Goal: Information Seeking & Learning: Learn about a topic

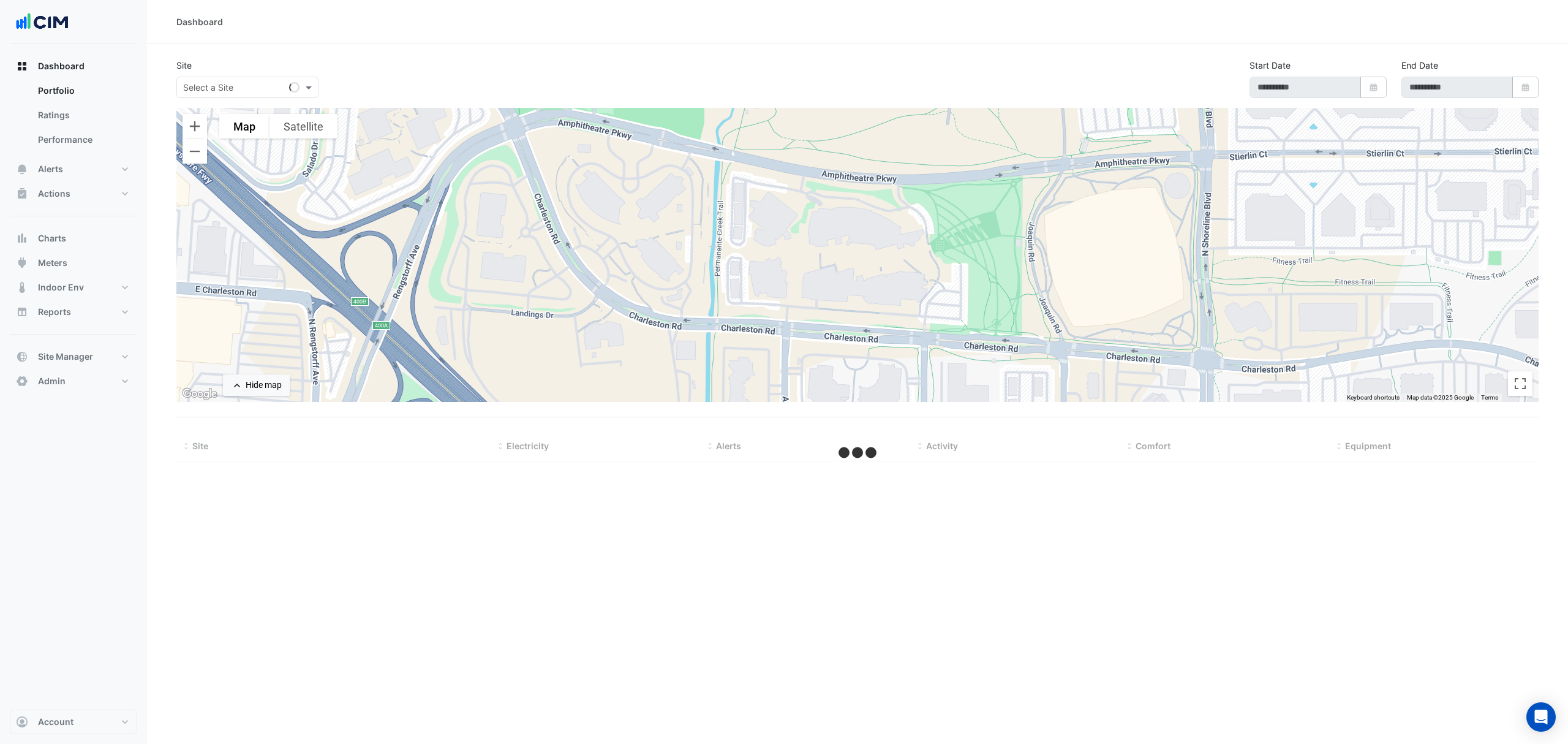
select select "***"
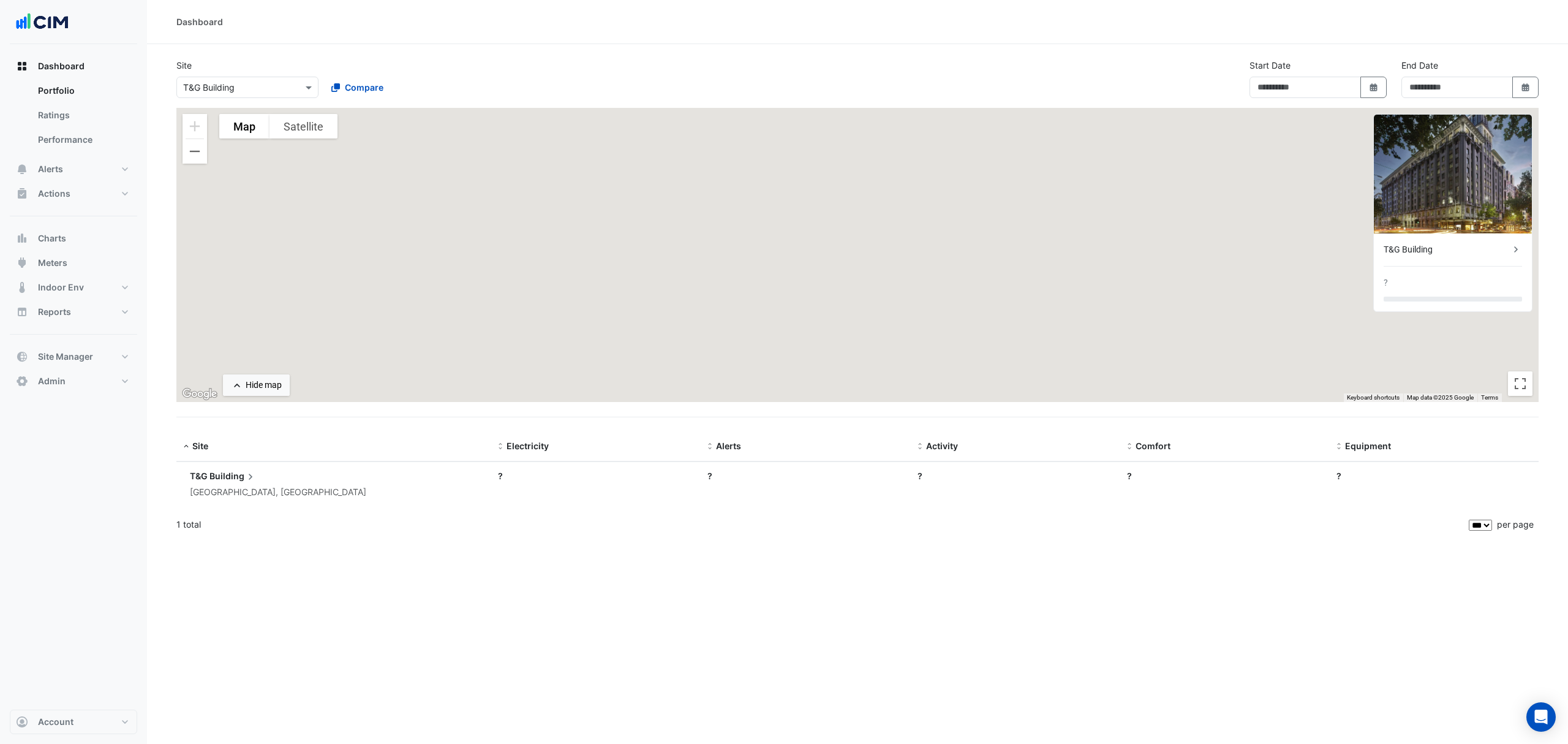
type input "**********"
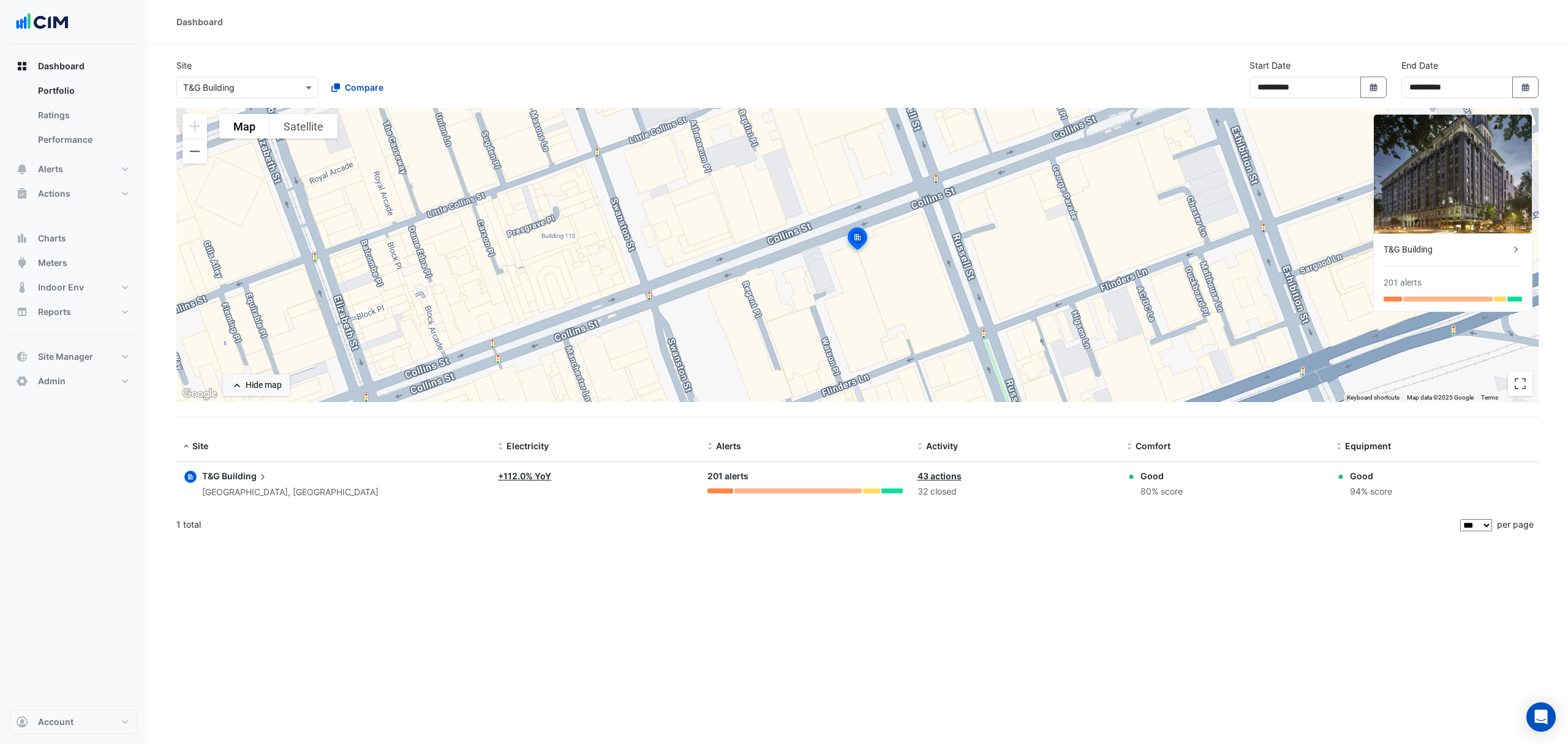
click at [1011, 558] on div "**********" at bounding box center [857, 372] width 1421 height 744
click at [1154, 39] on div "Dashboard" at bounding box center [857, 22] width 1421 height 44
click at [1529, 84] on icon "Select Date" at bounding box center [1526, 88] width 11 height 9
select select "*"
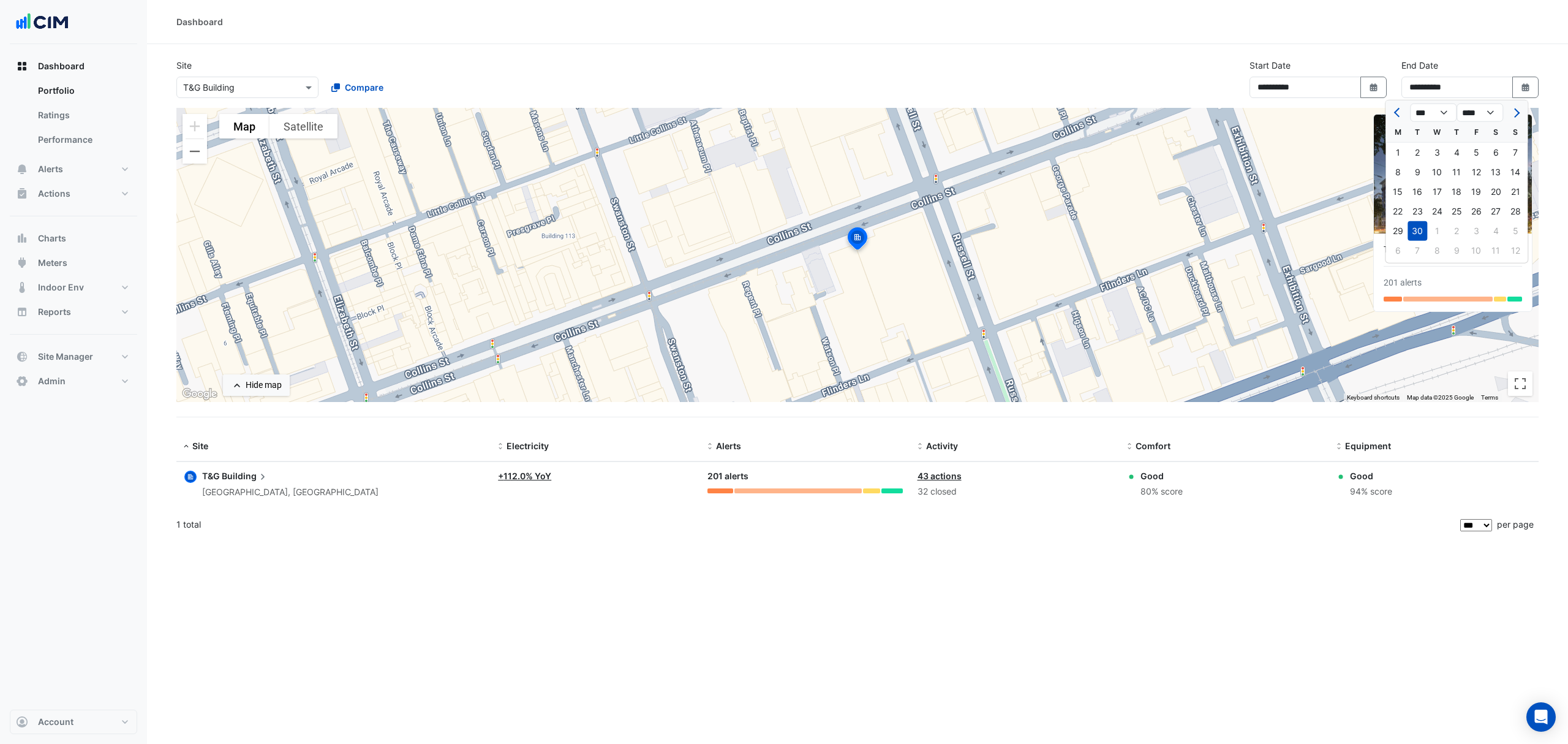
click at [1527, 42] on div "Dashboard" at bounding box center [857, 22] width 1421 height 44
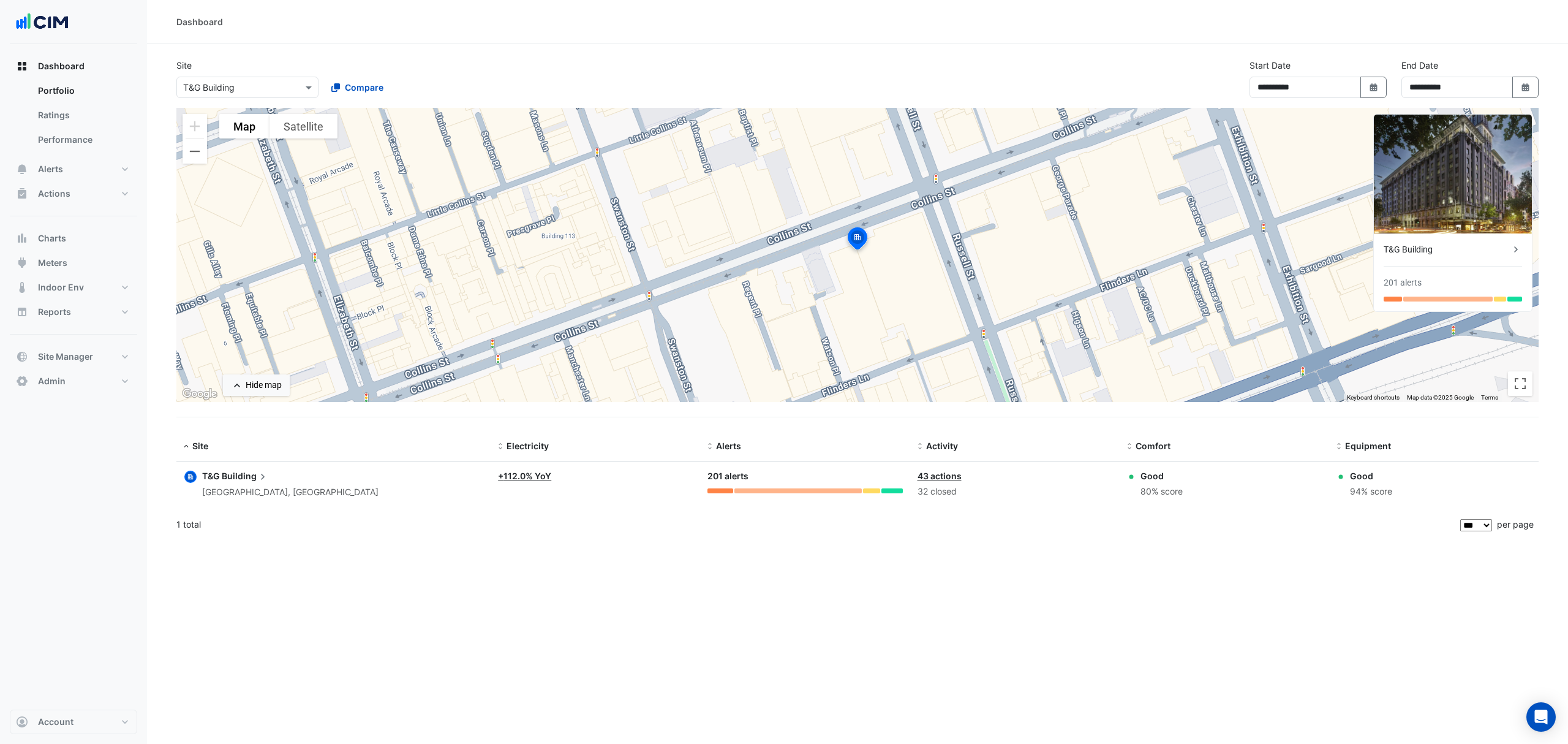
click at [1508, 22] on div "Dashboard" at bounding box center [857, 22] width 1363 height 13
click at [1552, 72] on section "**********" at bounding box center [857, 292] width 1421 height 496
click at [1335, 622] on div "**********" at bounding box center [857, 372] width 1421 height 744
click at [81, 355] on span "Site Manager" at bounding box center [65, 356] width 55 height 12
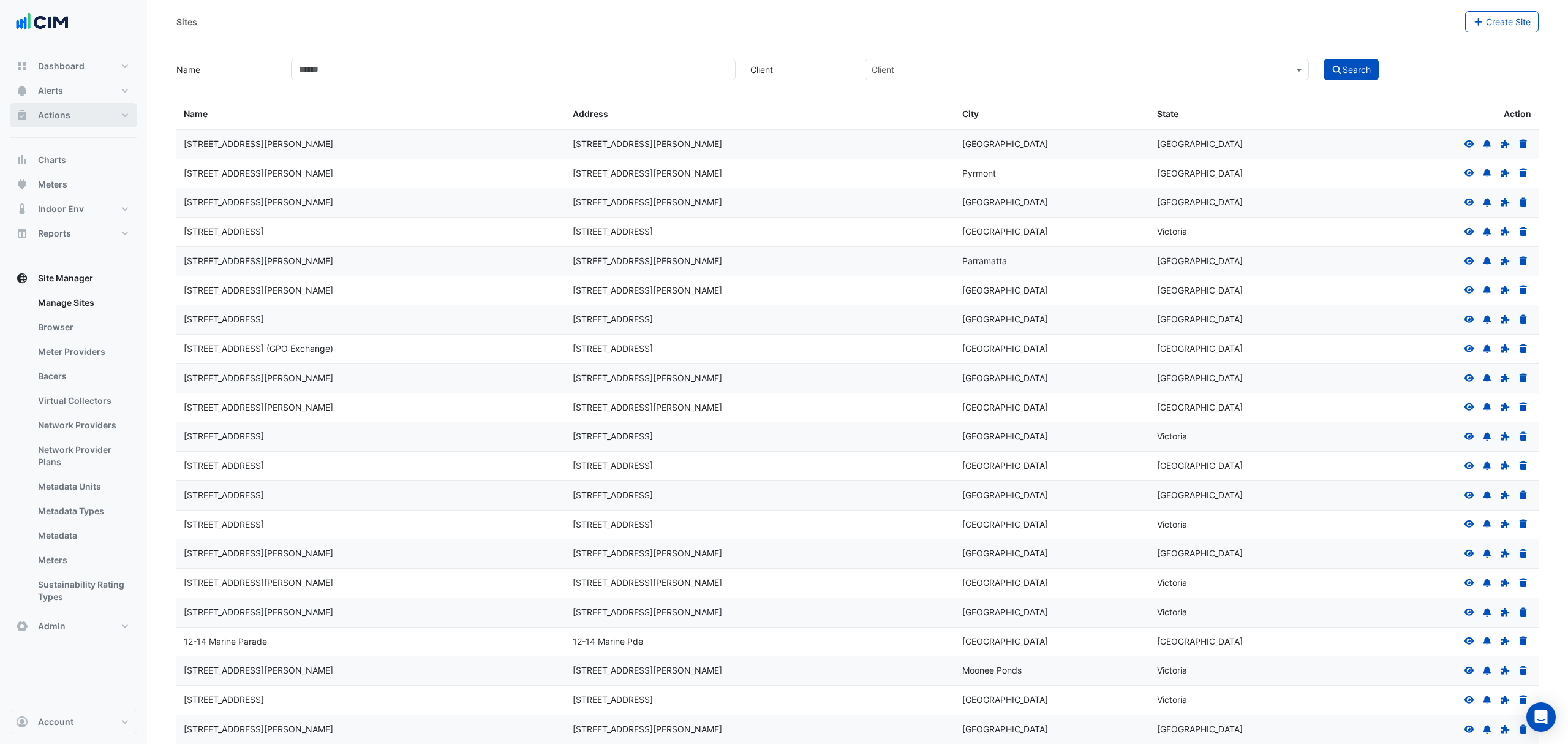
click at [77, 120] on button "Actions" at bounding box center [73, 115] width 127 height 25
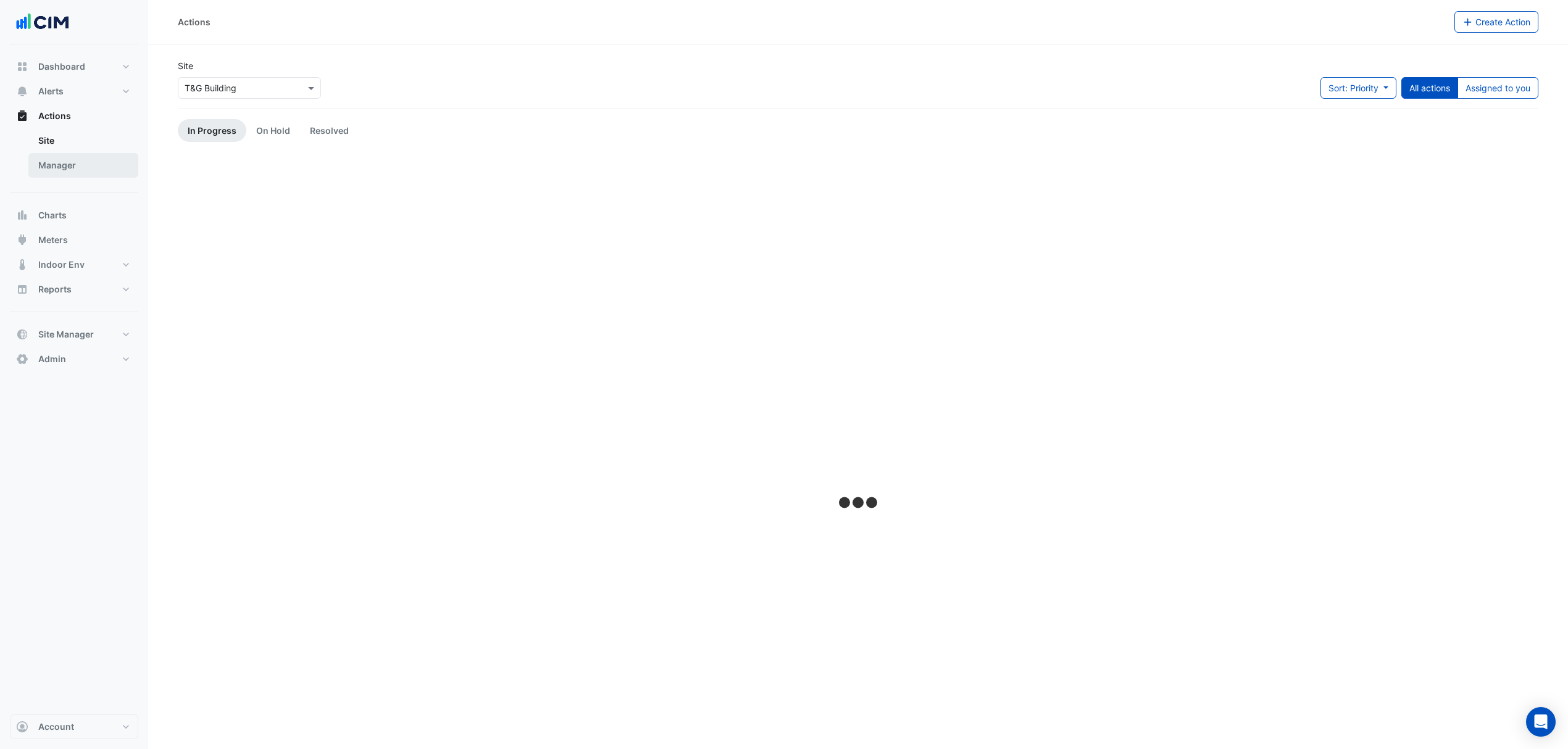
click at [58, 163] on link "Manager" at bounding box center [83, 165] width 110 height 25
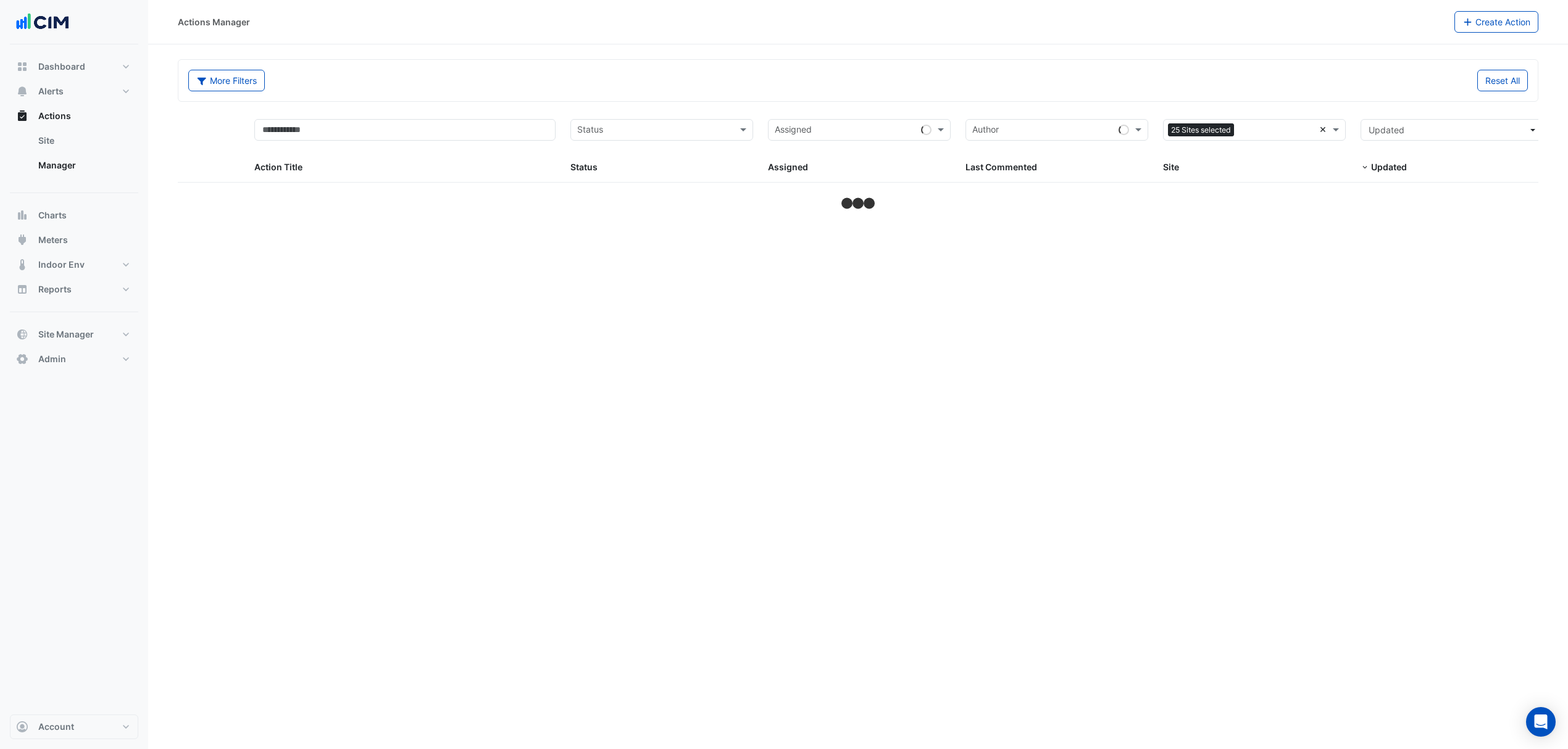
select select "***"
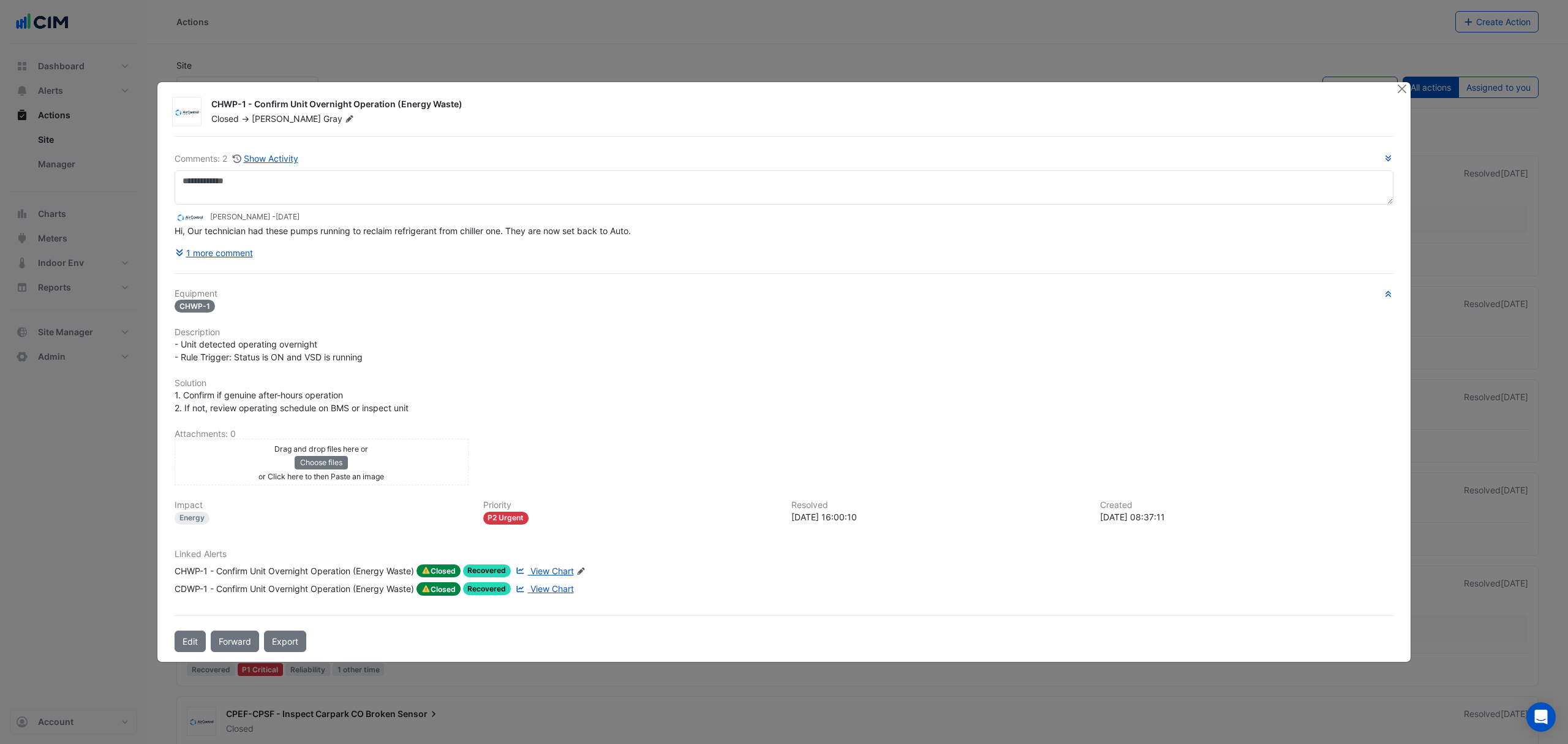
click at [547, 570] on span "View Chart" at bounding box center [552, 571] width 44 height 10
click at [1401, 93] on button "Close" at bounding box center [1402, 88] width 13 height 13
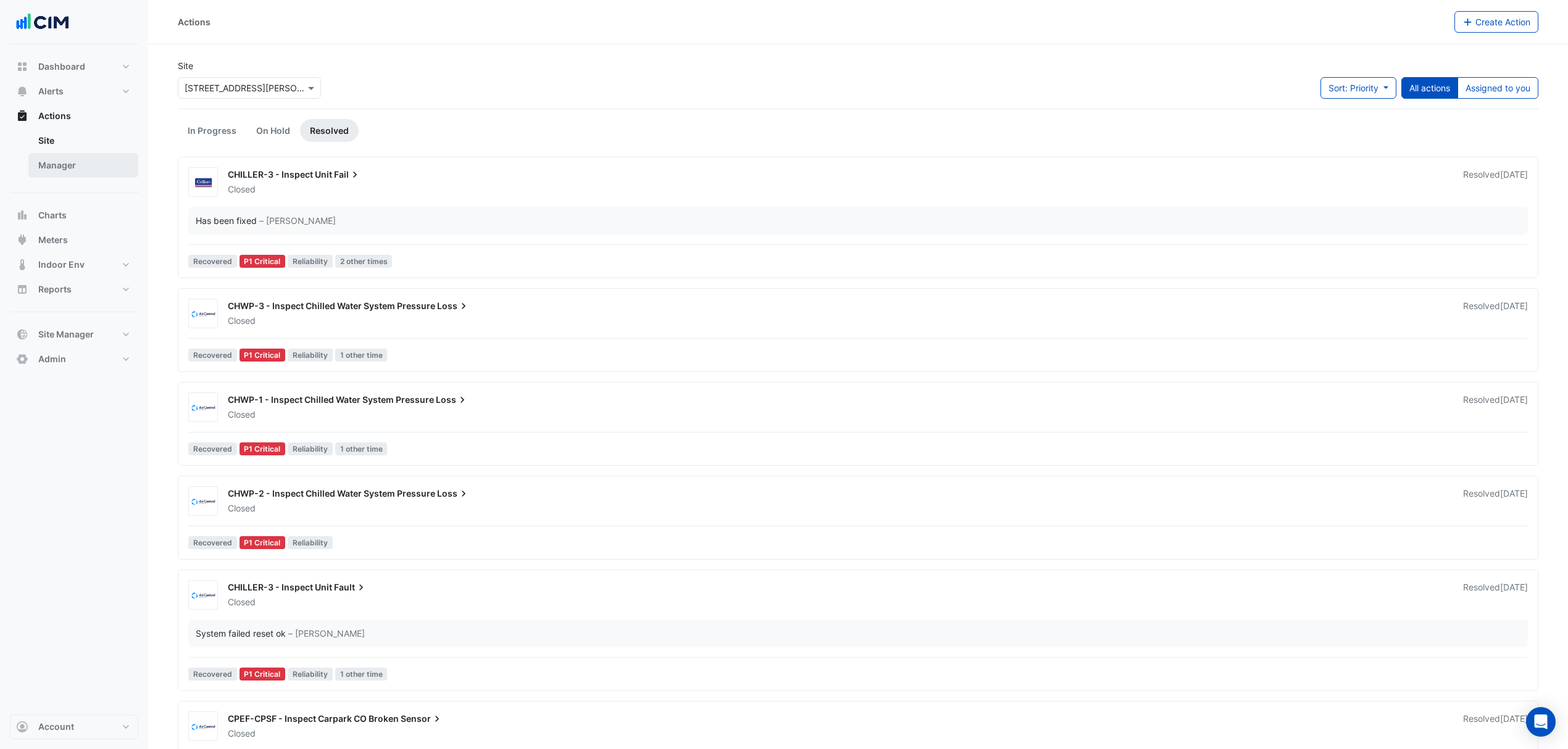
click at [79, 166] on link "Manager" at bounding box center [83, 165] width 110 height 25
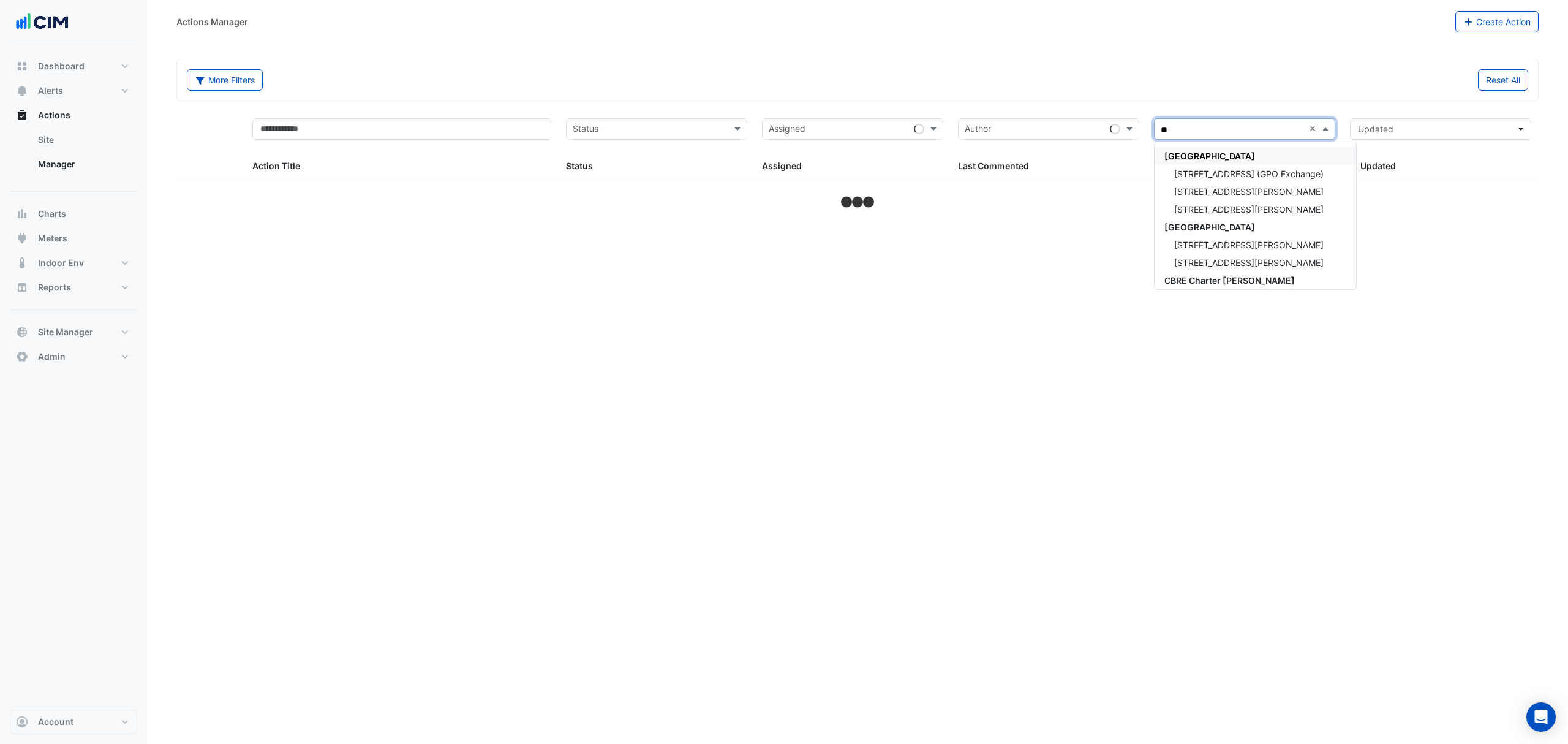
type input "***"
click at [1214, 186] on span "[STREET_ADDRESS][PERSON_NAME]" at bounding box center [1249, 192] width 150 height 10
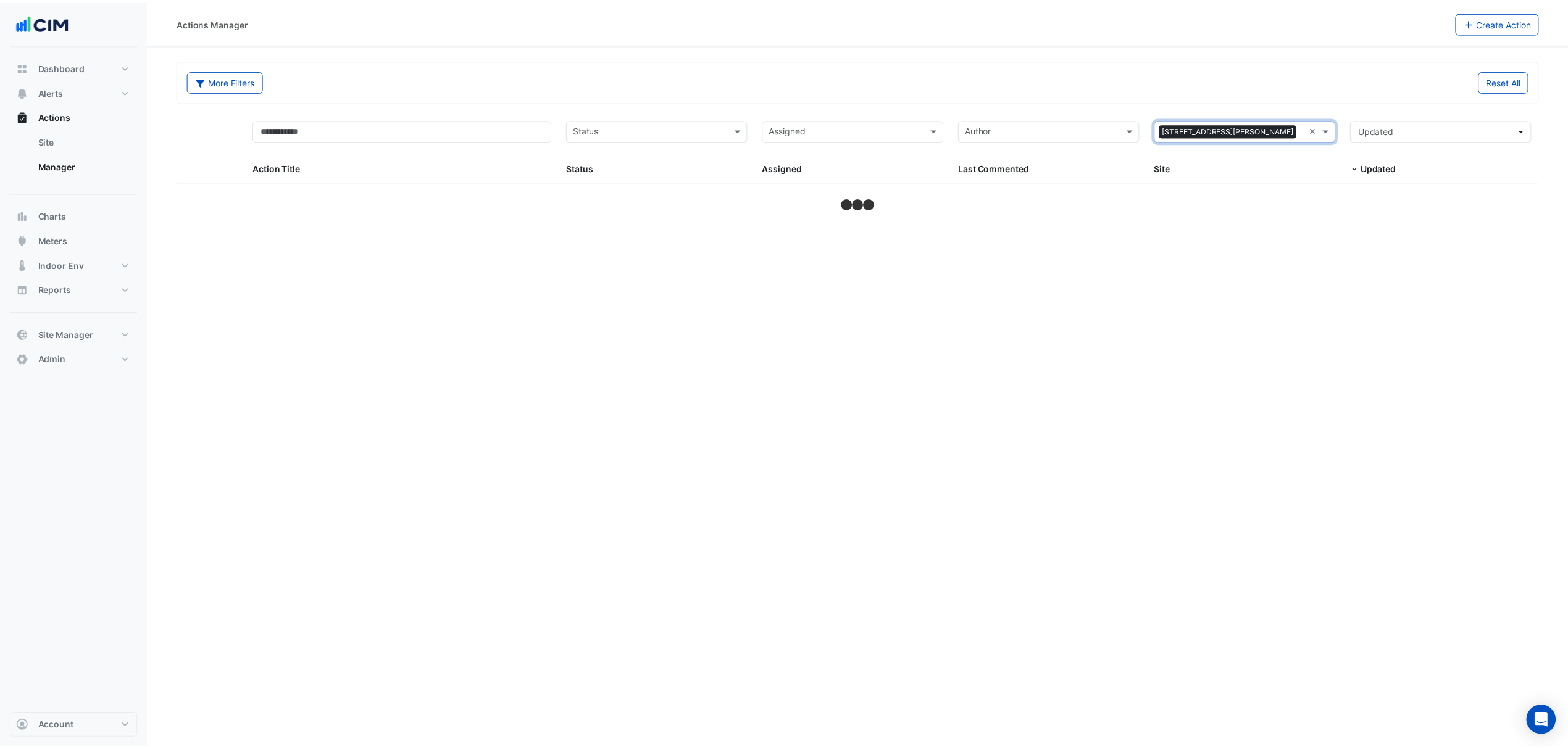
select select "***"
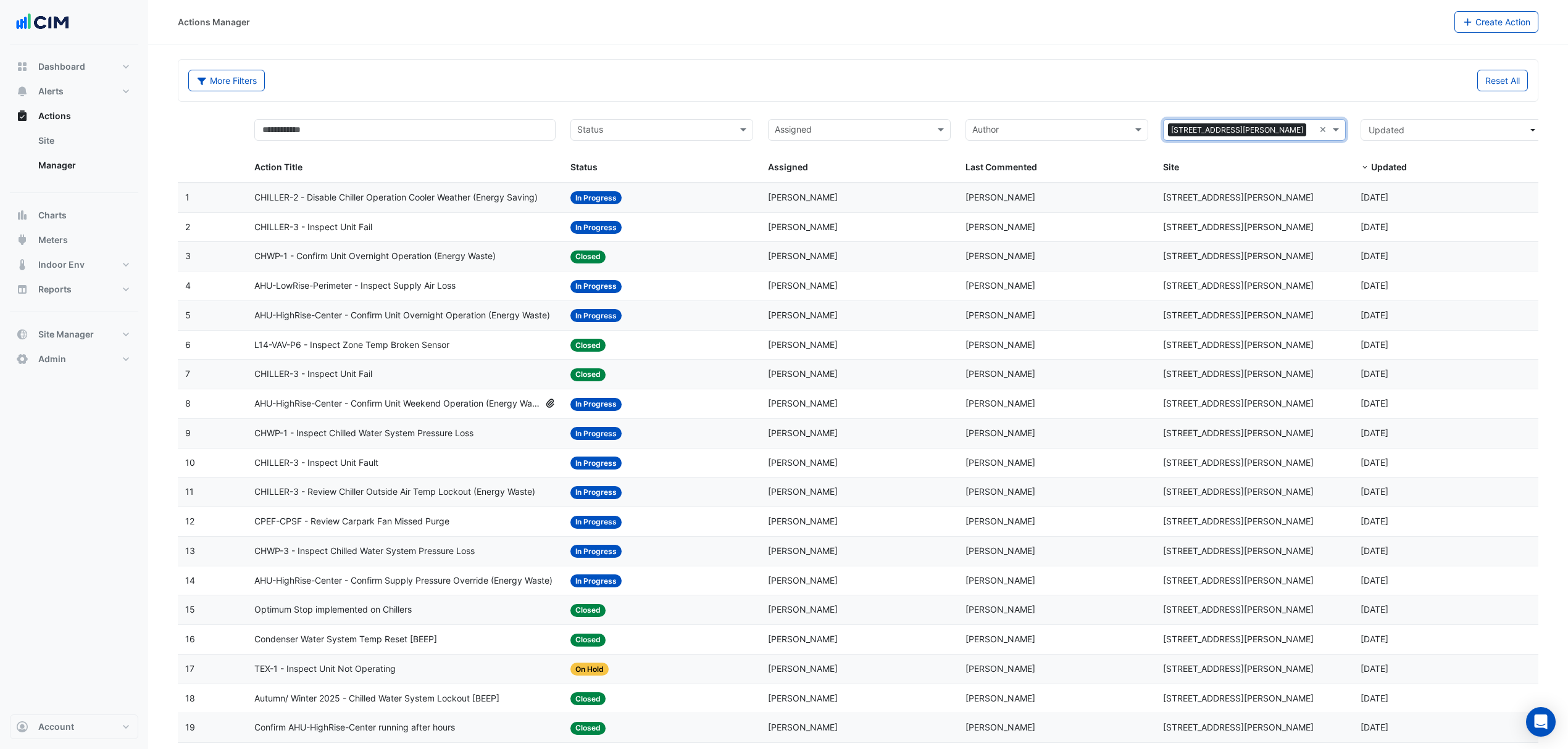
click at [426, 308] on datatable-body-cell "Action Title: AHU-HighRise-Center - Confirm Unit Overnight Operation (Energy Wa…" at bounding box center [404, 315] width 316 height 29
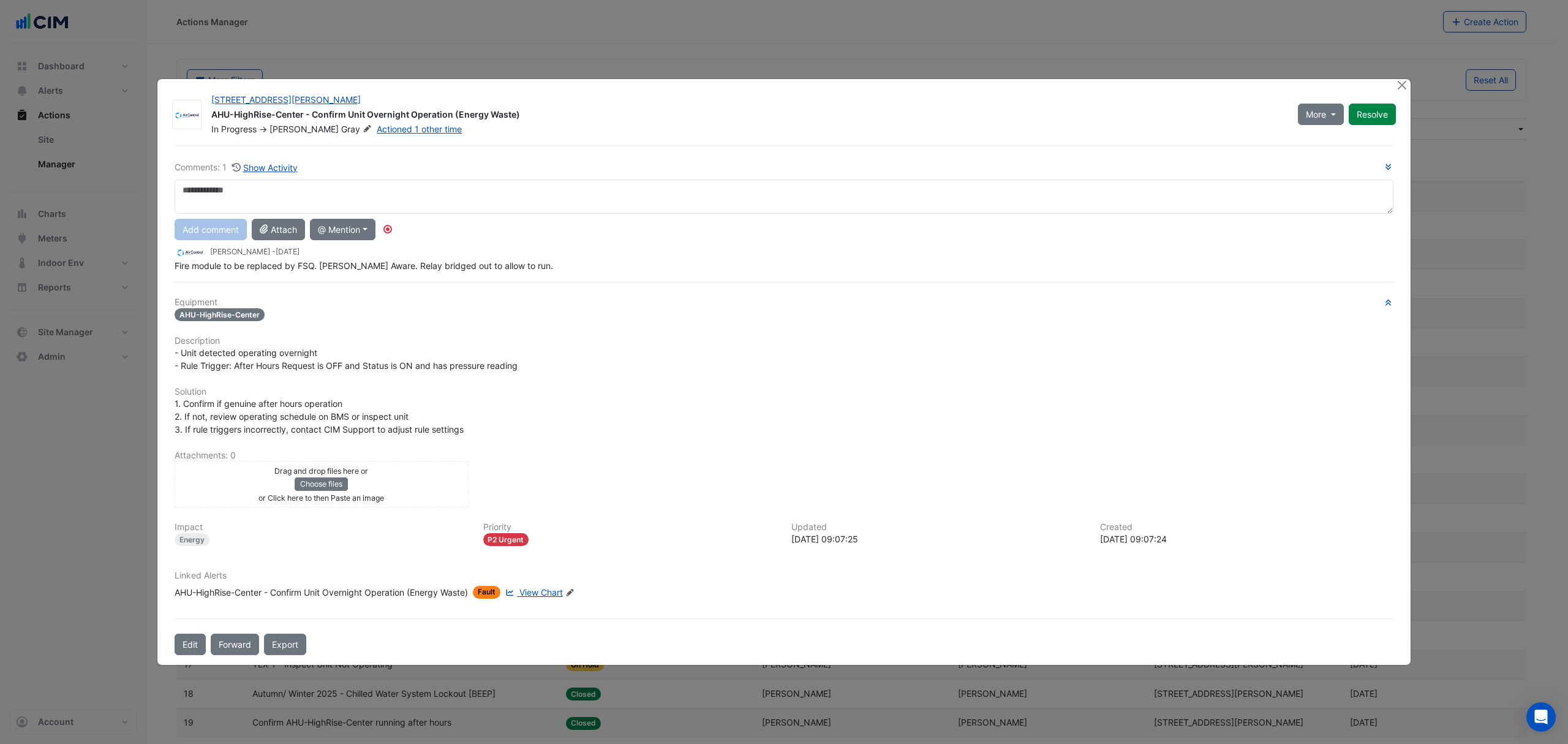
click at [535, 587] on span "View Chart" at bounding box center [541, 592] width 44 height 10
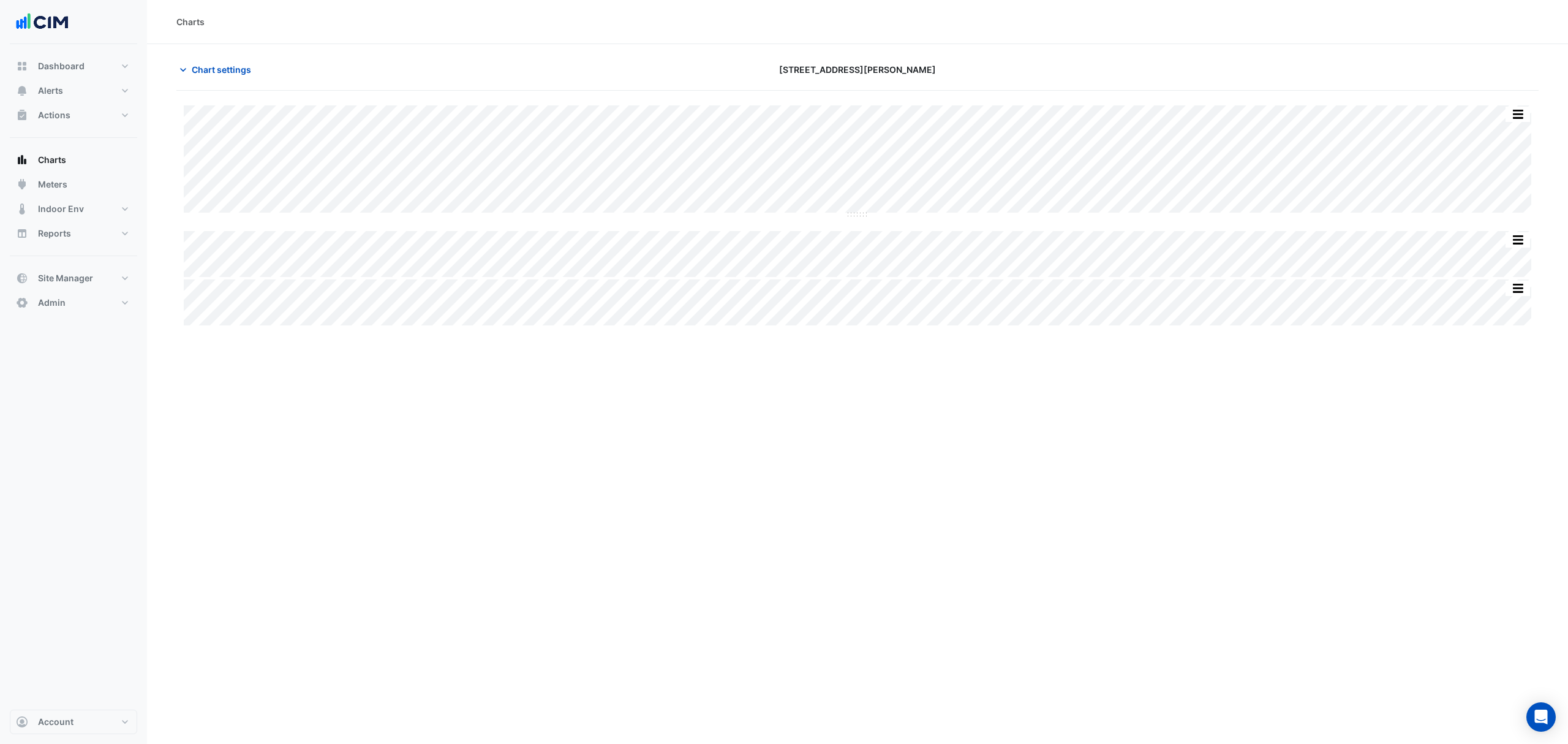
type input "**********"
click at [208, 63] on span "Chart settings" at bounding box center [221, 70] width 60 height 13
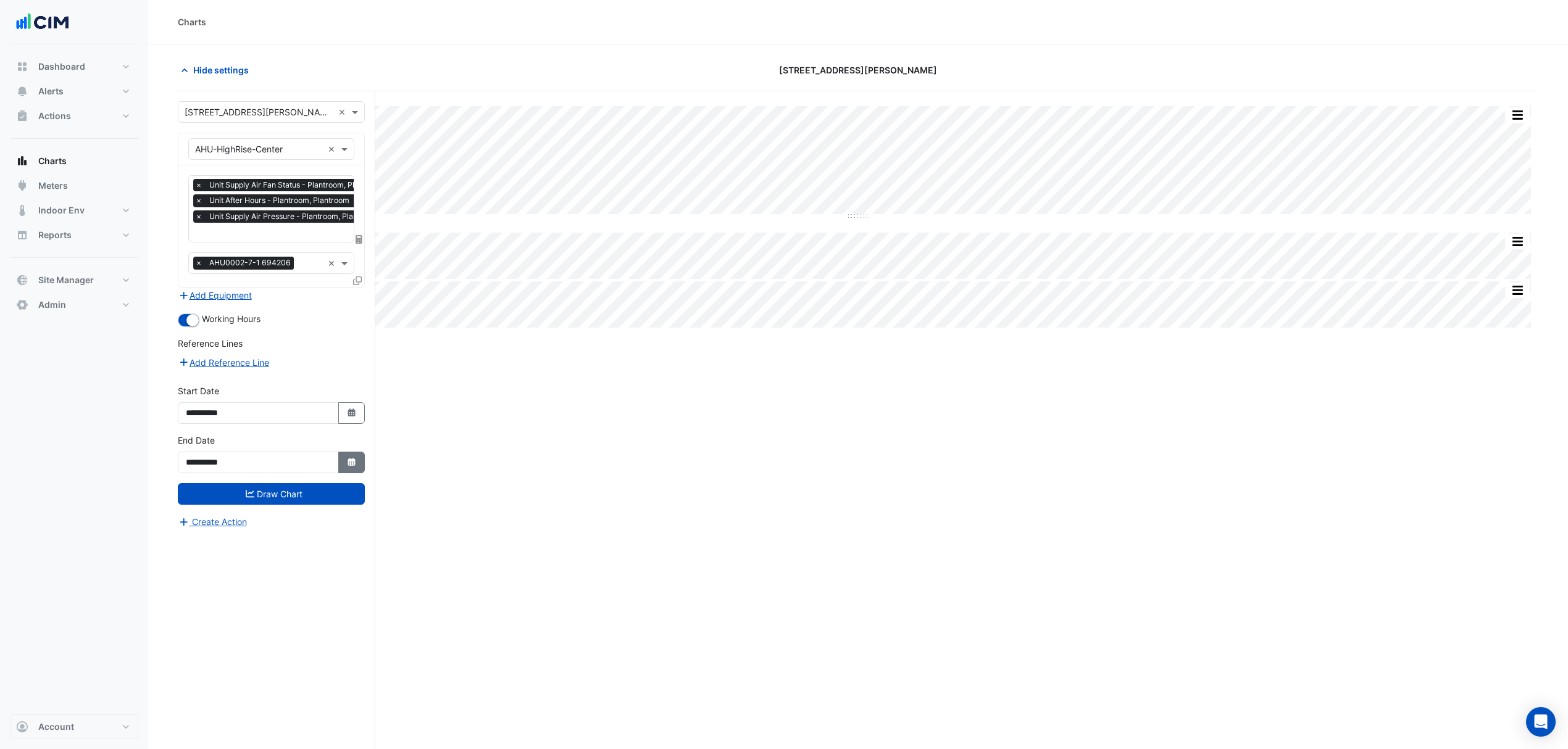
click at [346, 462] on icon "Select Date" at bounding box center [351, 462] width 11 height 9
click at [315, 300] on span "Next month" at bounding box center [316, 299] width 9 height 9
select select "**"
click at [243, 360] on div "8" at bounding box center [237, 359] width 20 height 20
type input "**********"
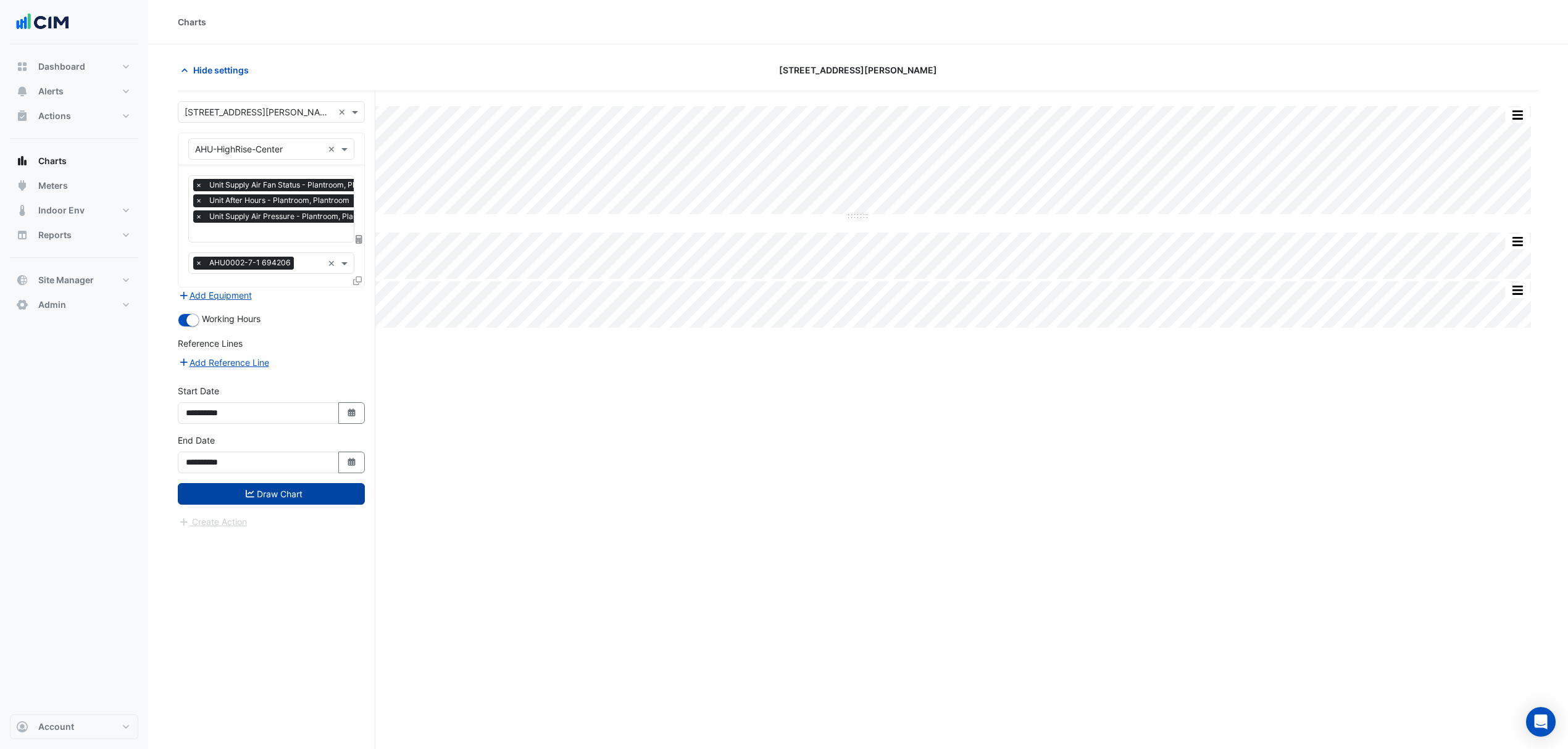
click at [277, 491] on button "Draw Chart" at bounding box center [271, 494] width 187 height 22
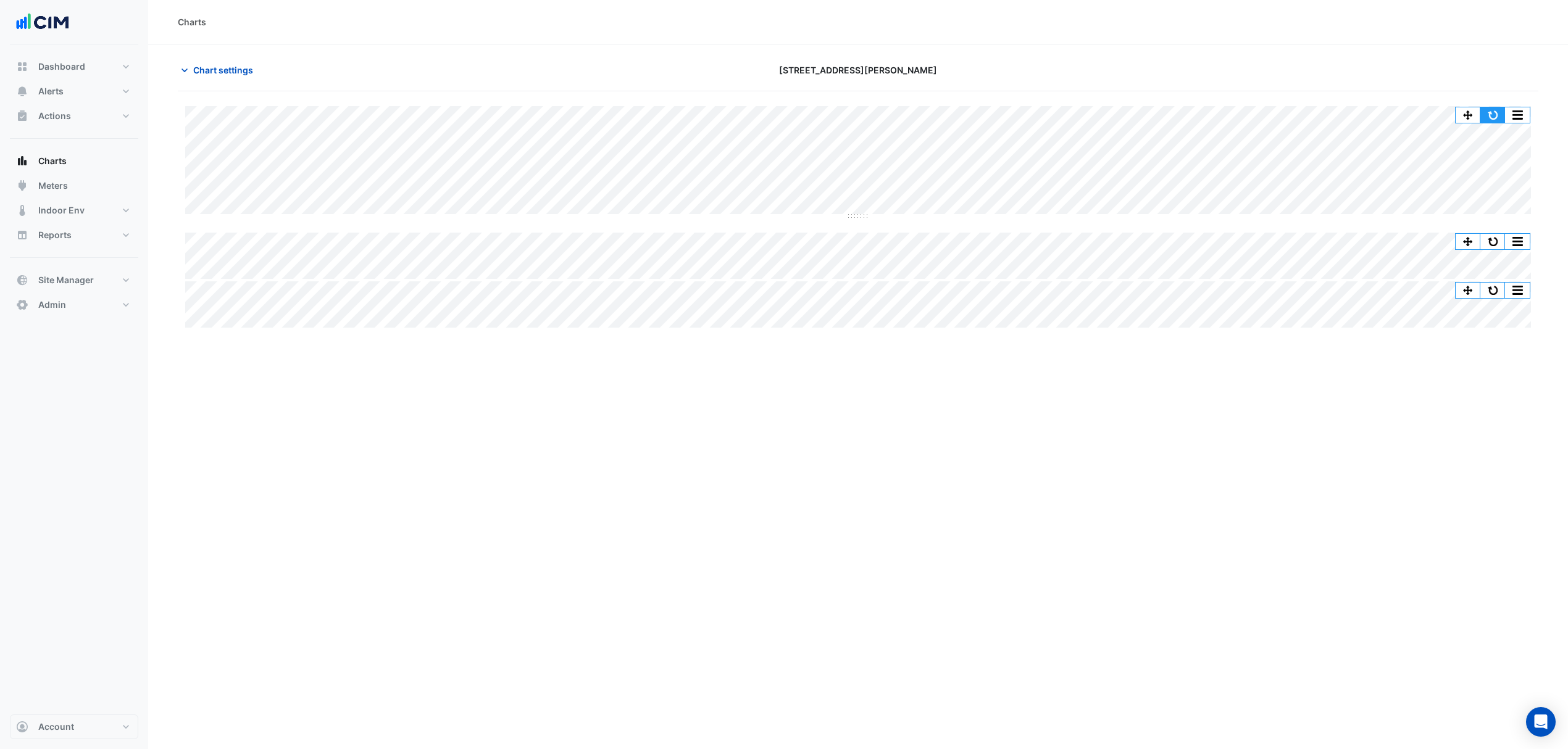
click at [1498, 112] on button "button" at bounding box center [1493, 115] width 25 height 15
click at [1487, 111] on button "button" at bounding box center [1493, 115] width 25 height 15
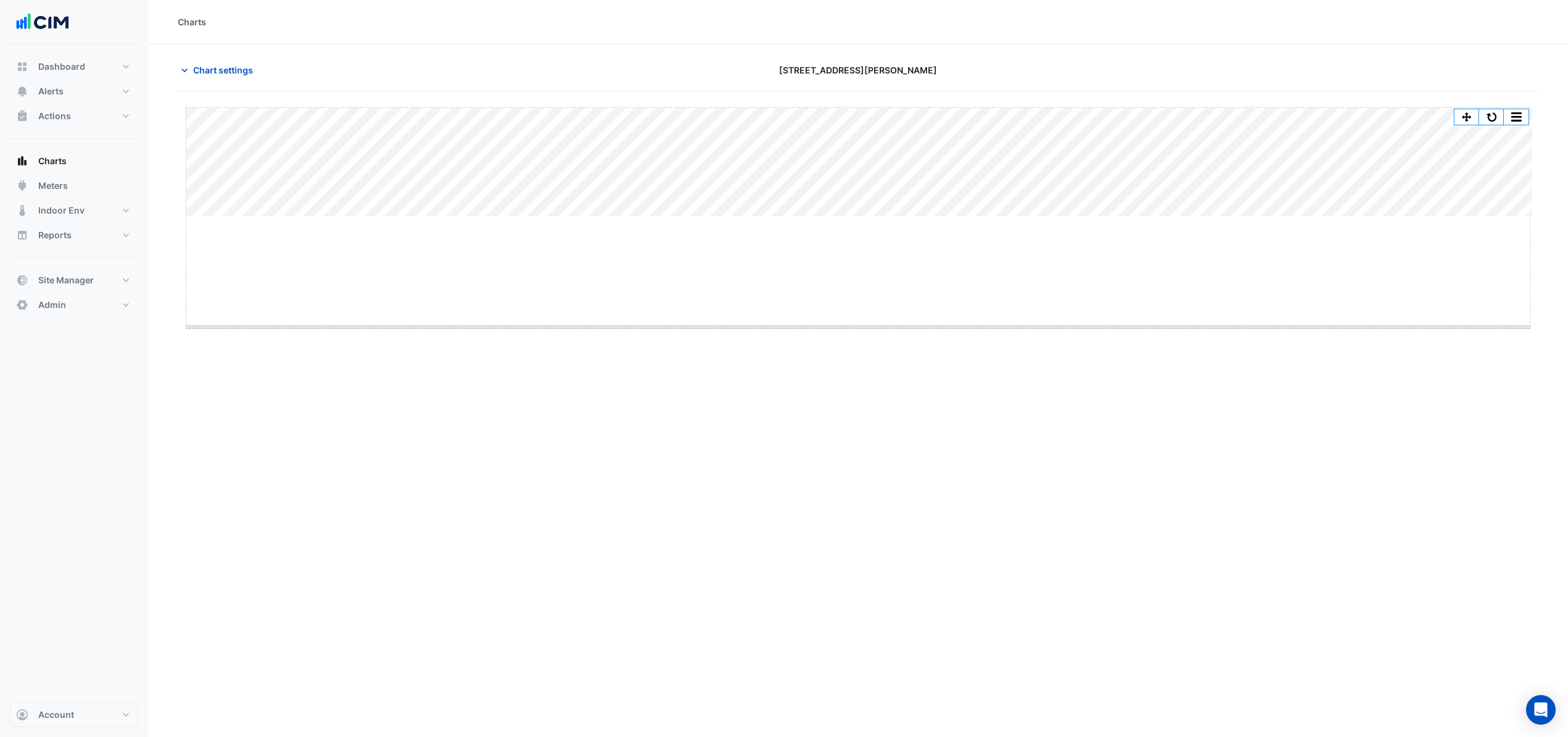
drag, startPoint x: 858, startPoint y: 218, endPoint x: 827, endPoint y: 326, distance: 112.4
drag, startPoint x: 857, startPoint y: 330, endPoint x: 845, endPoint y: 516, distance: 186.4
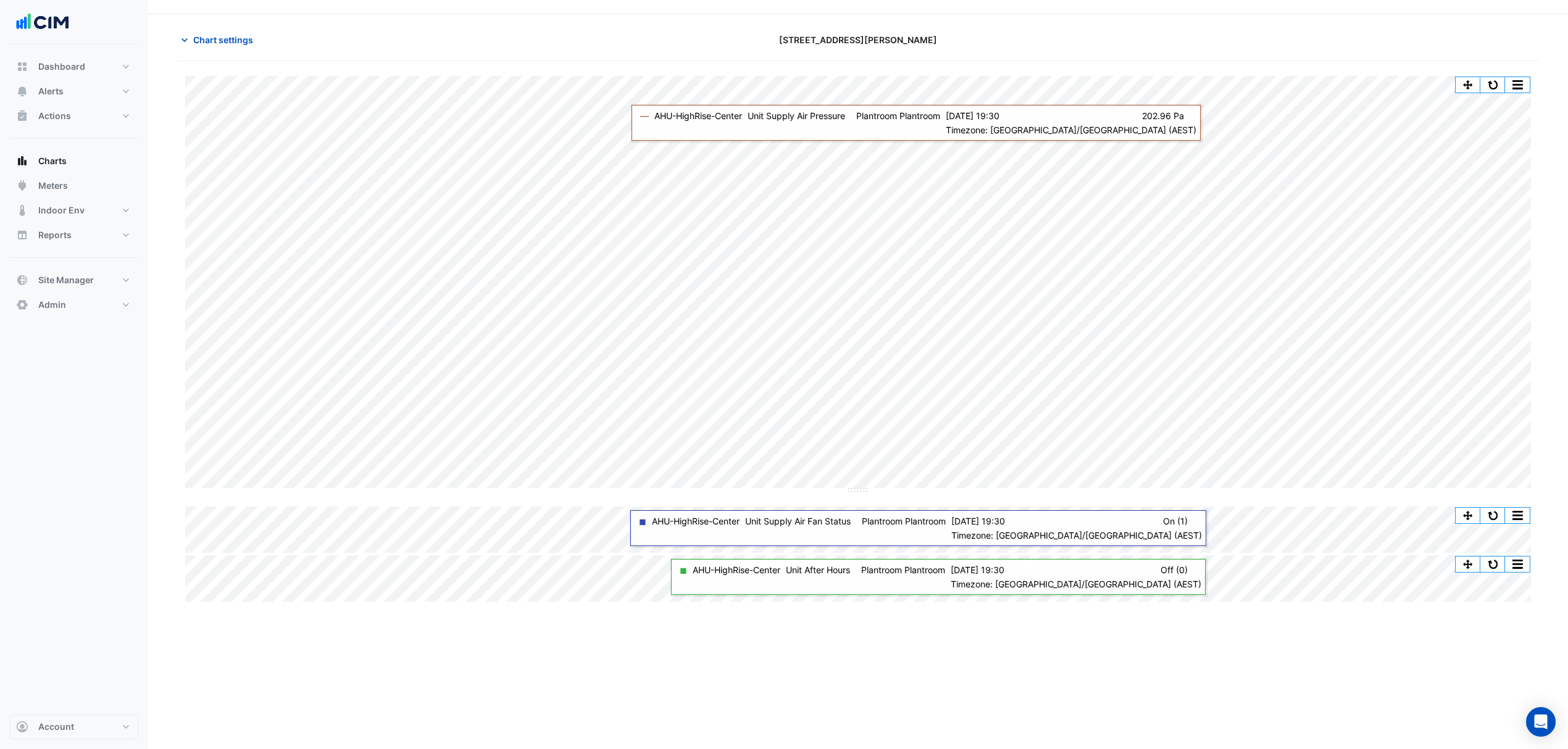
scroll to position [47, 0]
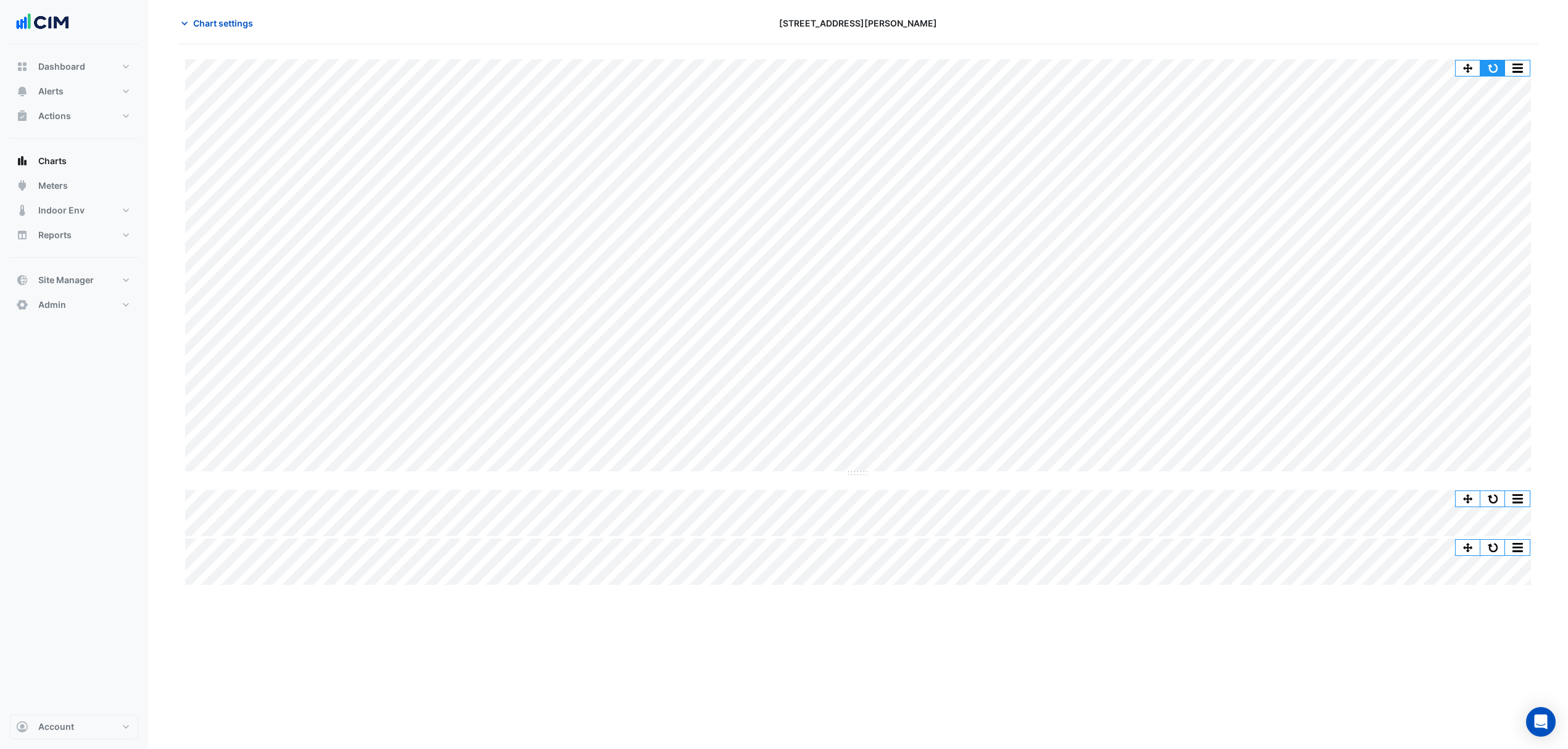
click at [1484, 69] on button "button" at bounding box center [1493, 68] width 25 height 15
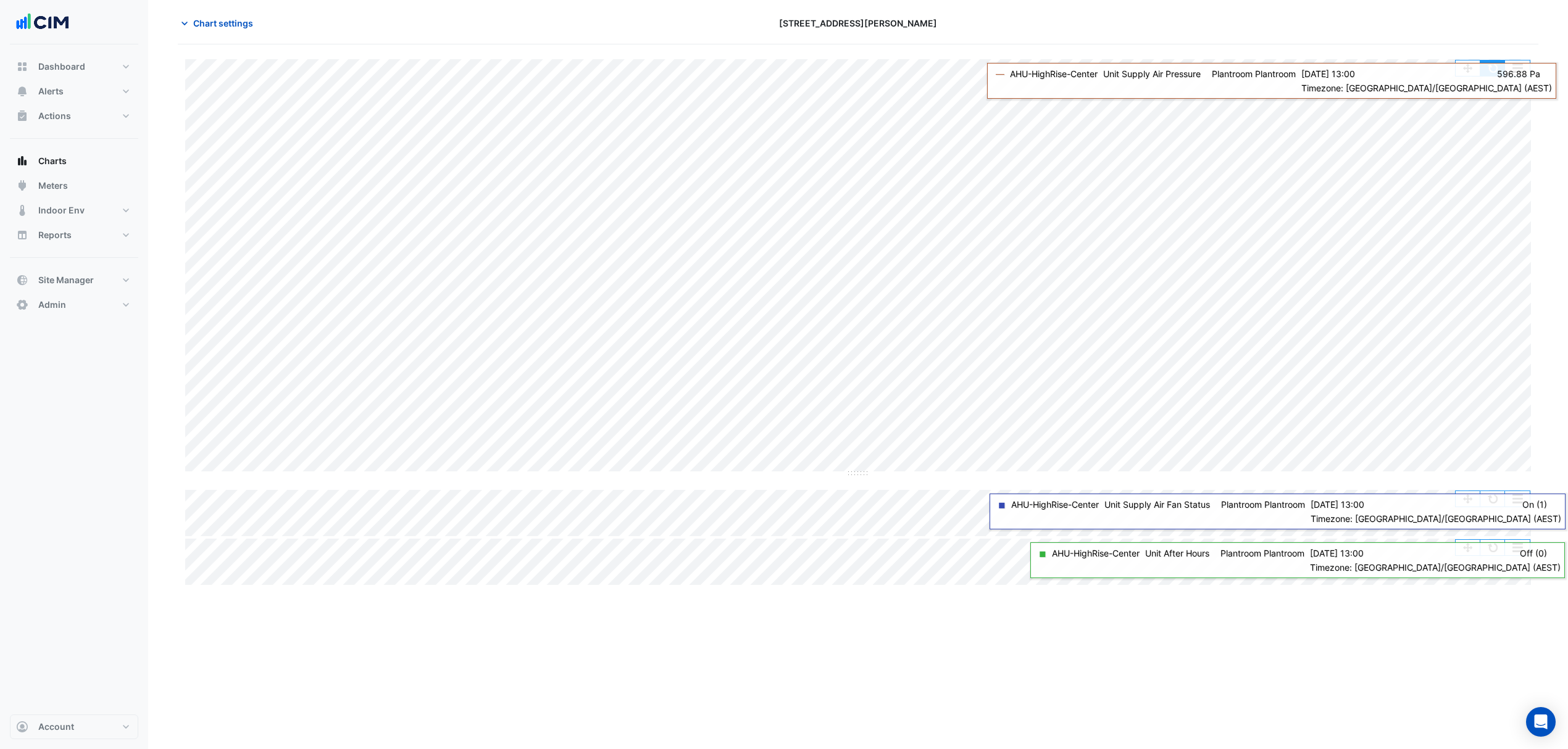
click at [1494, 74] on button "button" at bounding box center [1493, 68] width 25 height 15
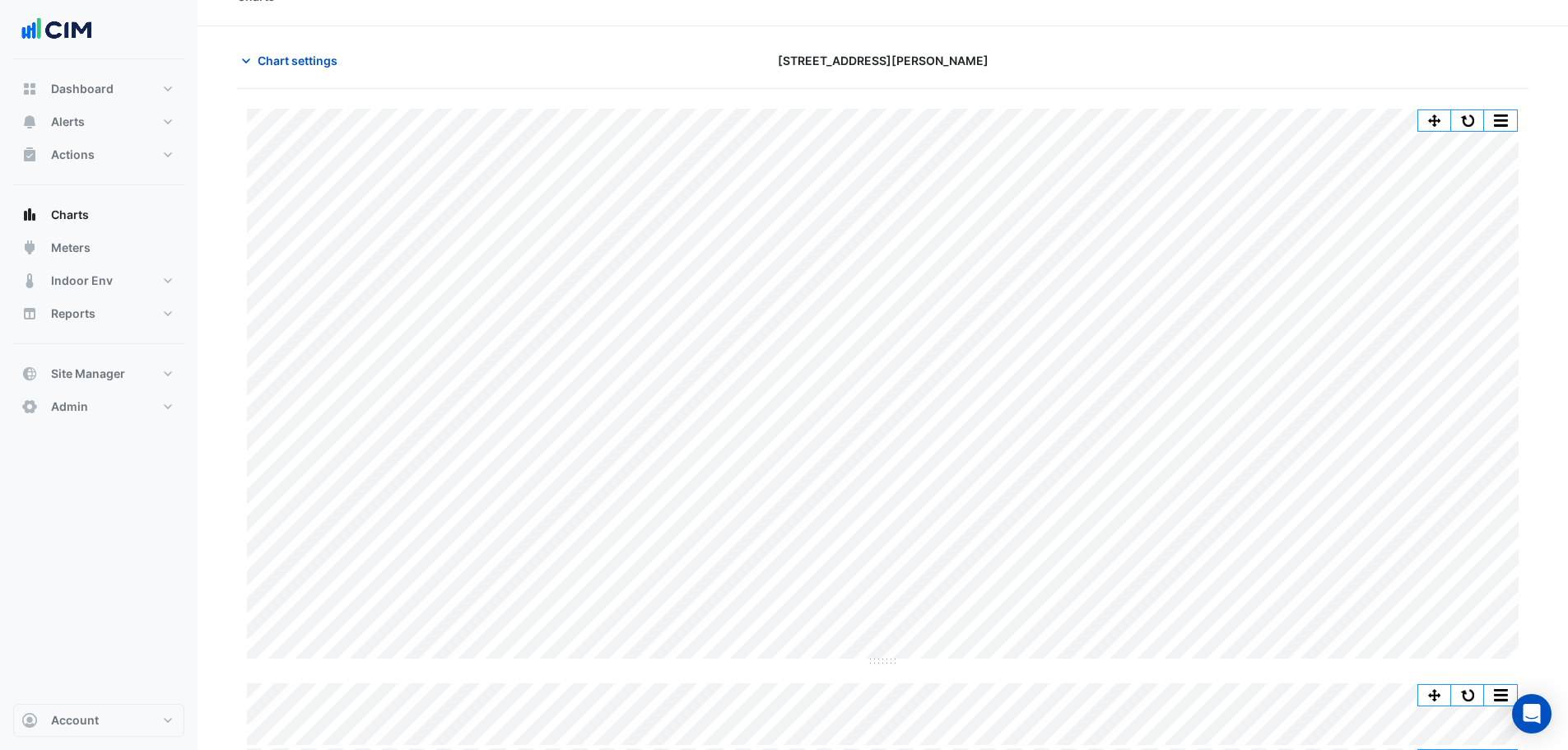
scroll to position [14, 0]
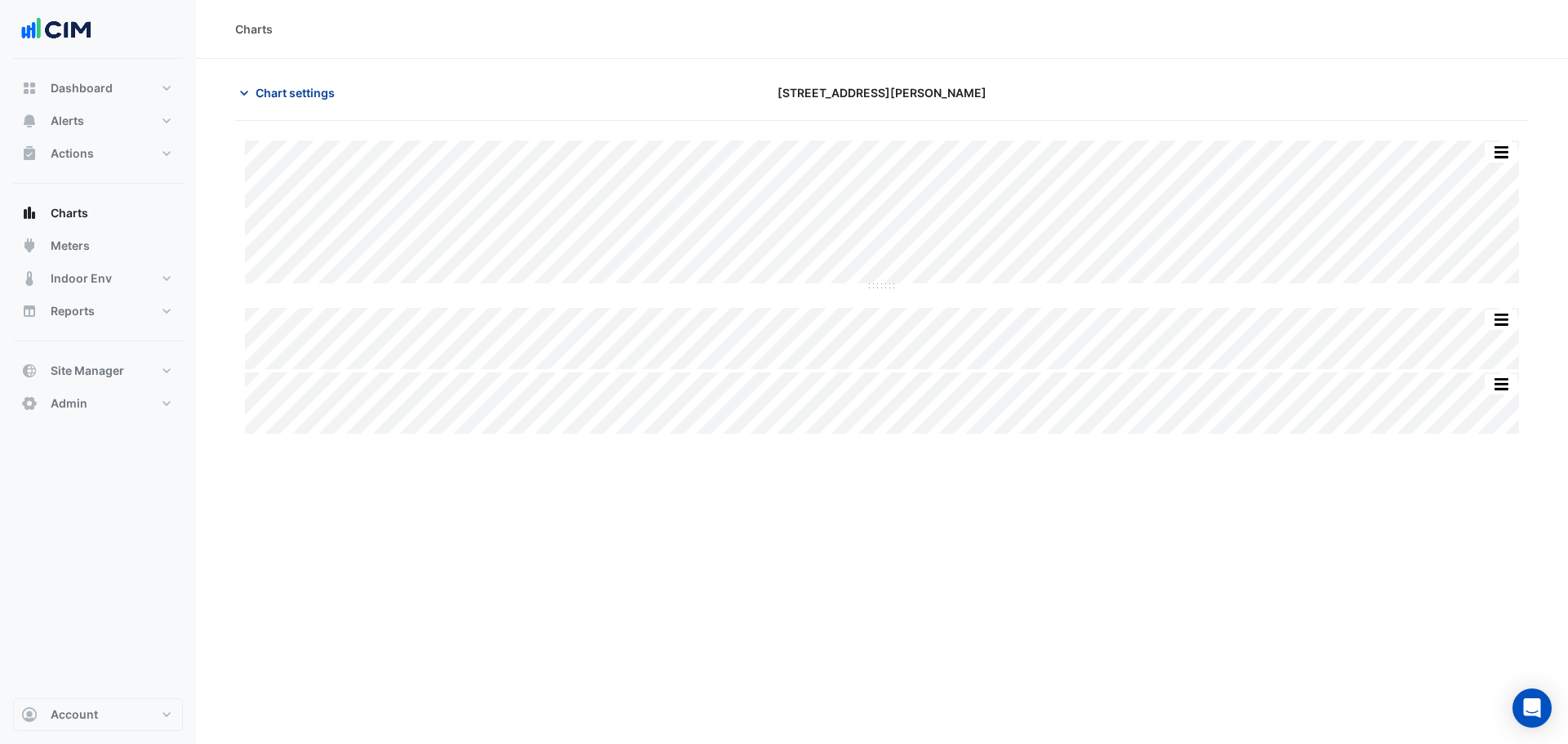
click at [272, 85] on span "Chart settings" at bounding box center [295, 93] width 79 height 17
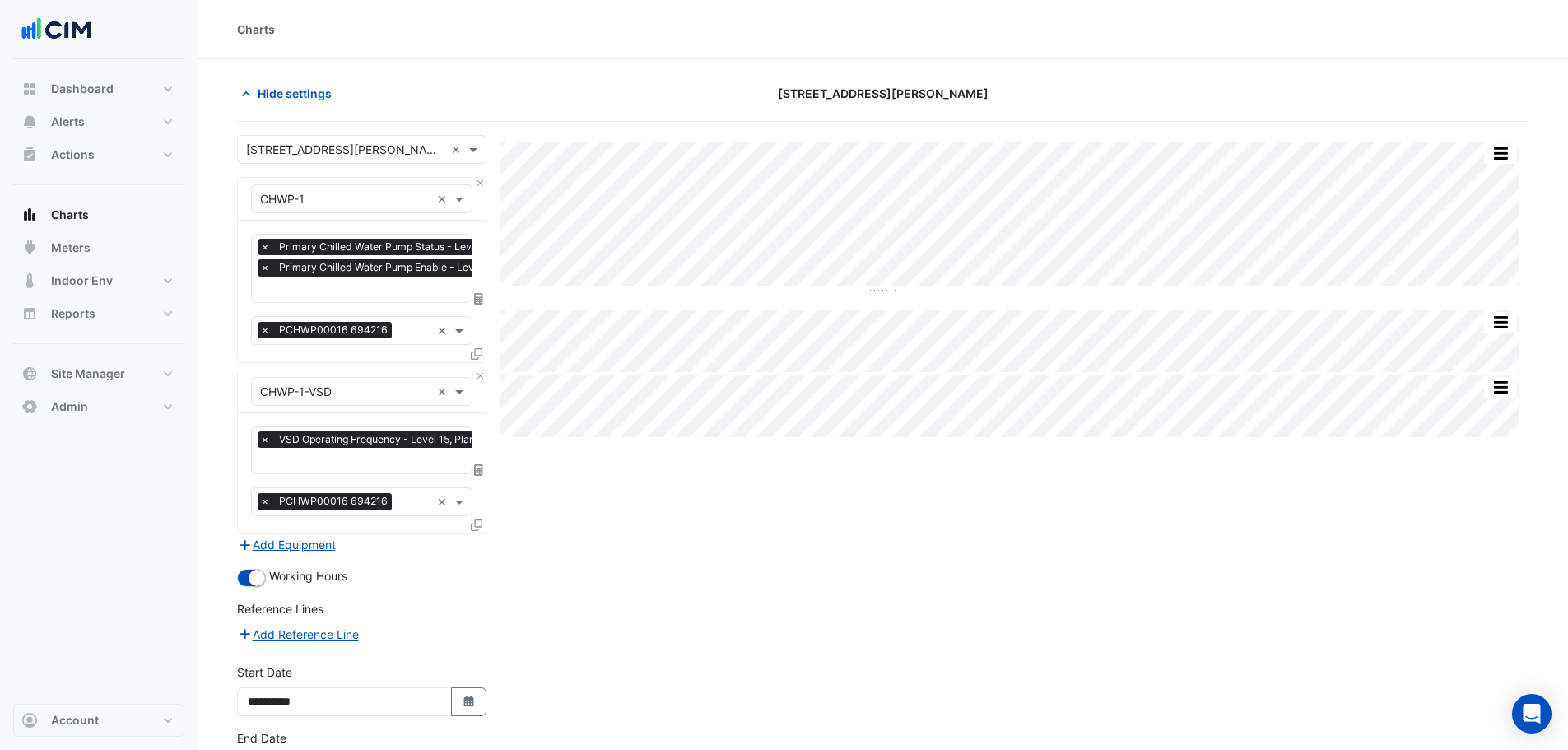
click at [298, 142] on input "text" at bounding box center [345, 150] width 199 height 17
type input "**********"
click at [321, 195] on div "QIC" at bounding box center [361, 185] width 248 height 24
click at [319, 202] on span "Castle Towers" at bounding box center [321, 209] width 115 height 14
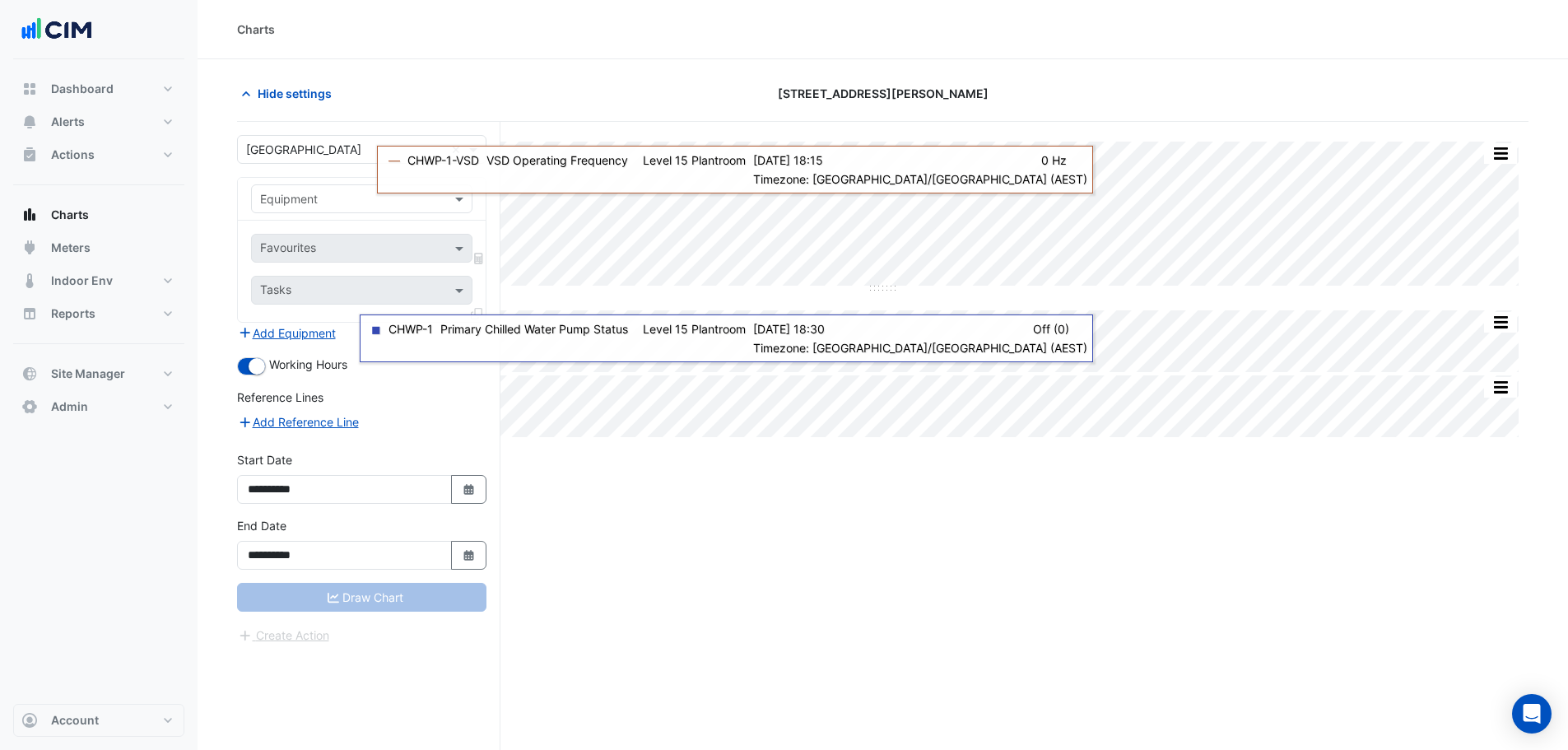
click at [906, 530] on div "Split by Equip Split All Split None Print Save as JPEG Save as PNG Pivot Data T…" at bounding box center [883, 467] width 1292 height 691
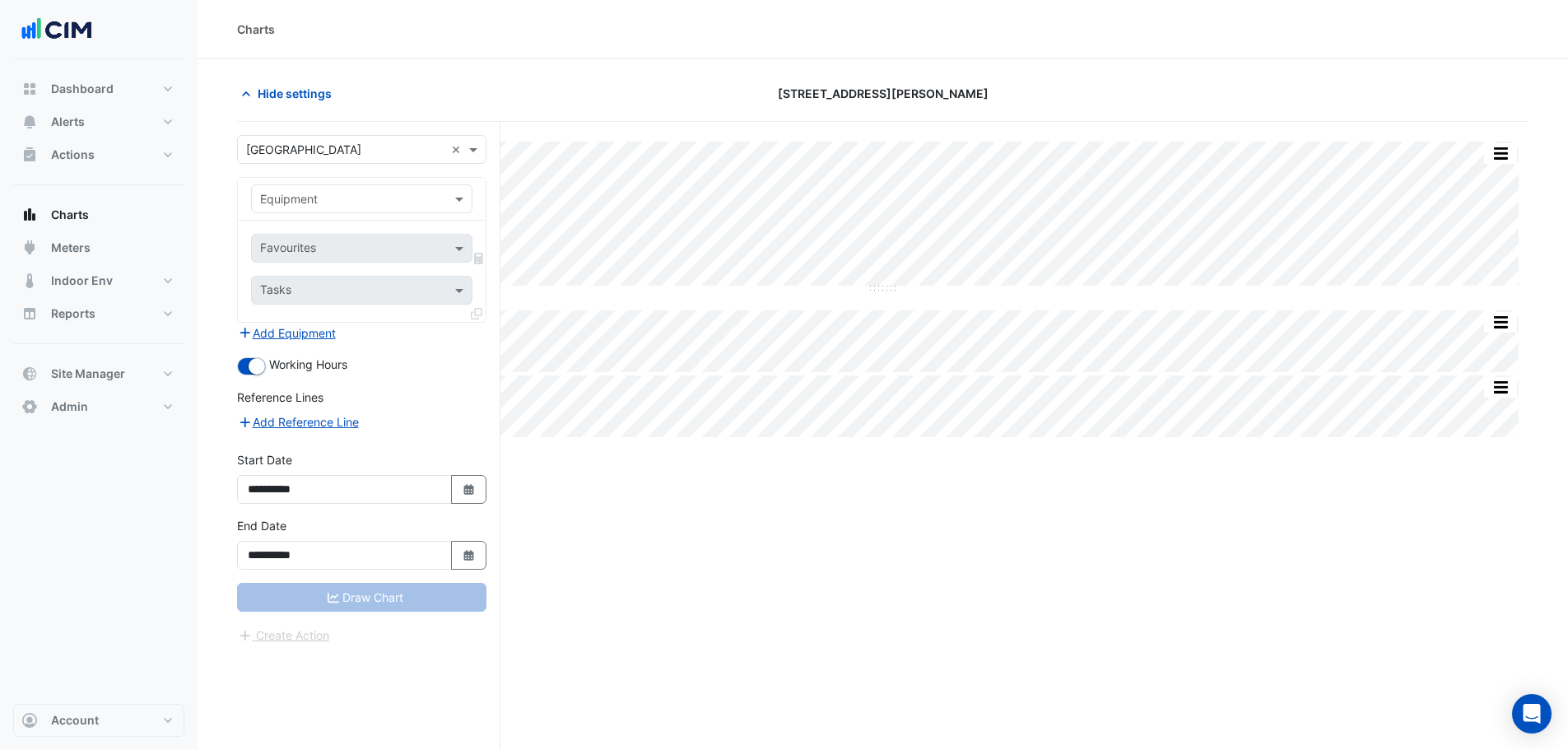
click at [414, 206] on input "text" at bounding box center [345, 199] width 170 height 17
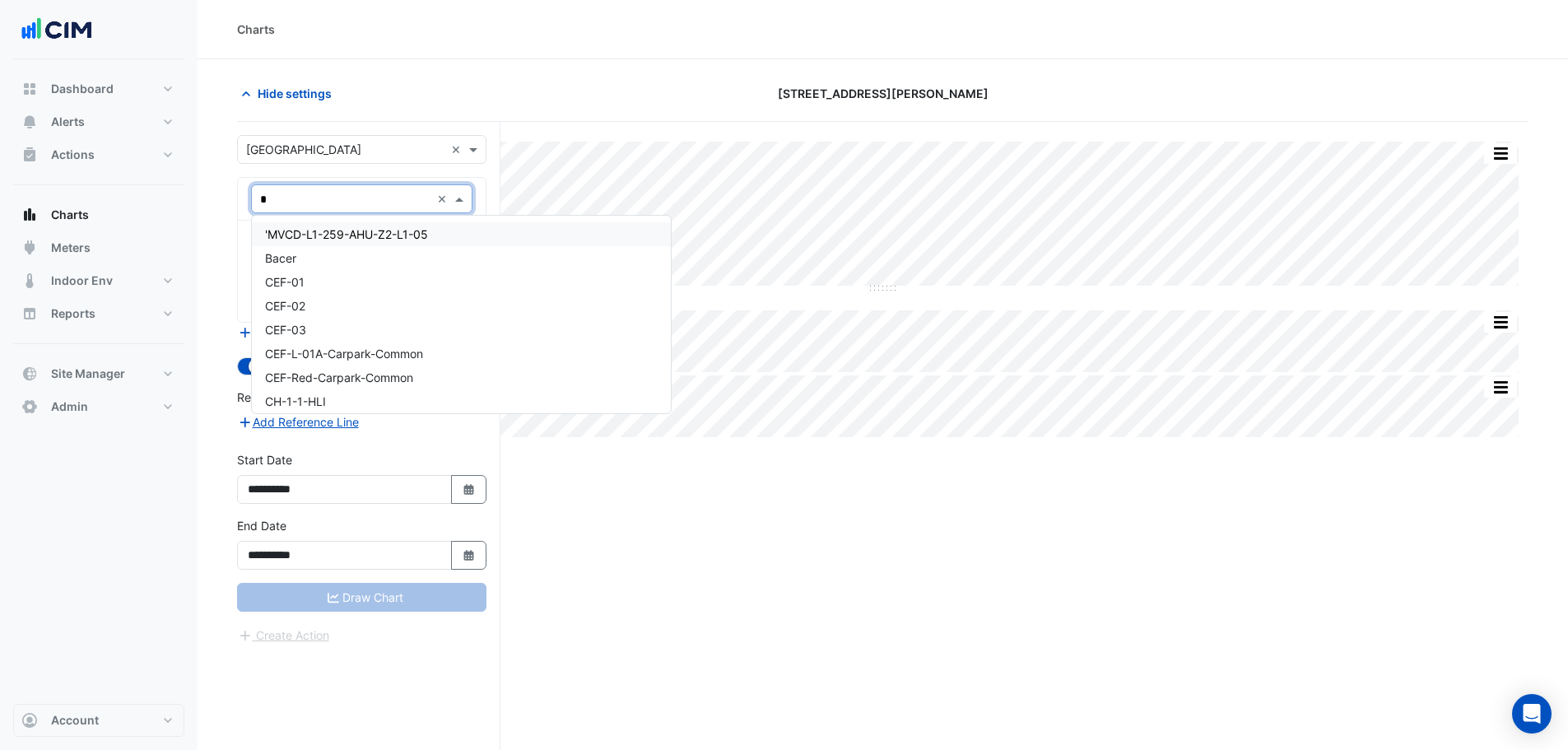
type input "**"
click at [339, 262] on span "CH-1-1(3500)" at bounding box center [303, 258] width 76 height 14
click at [458, 250] on span at bounding box center [461, 248] width 20 height 17
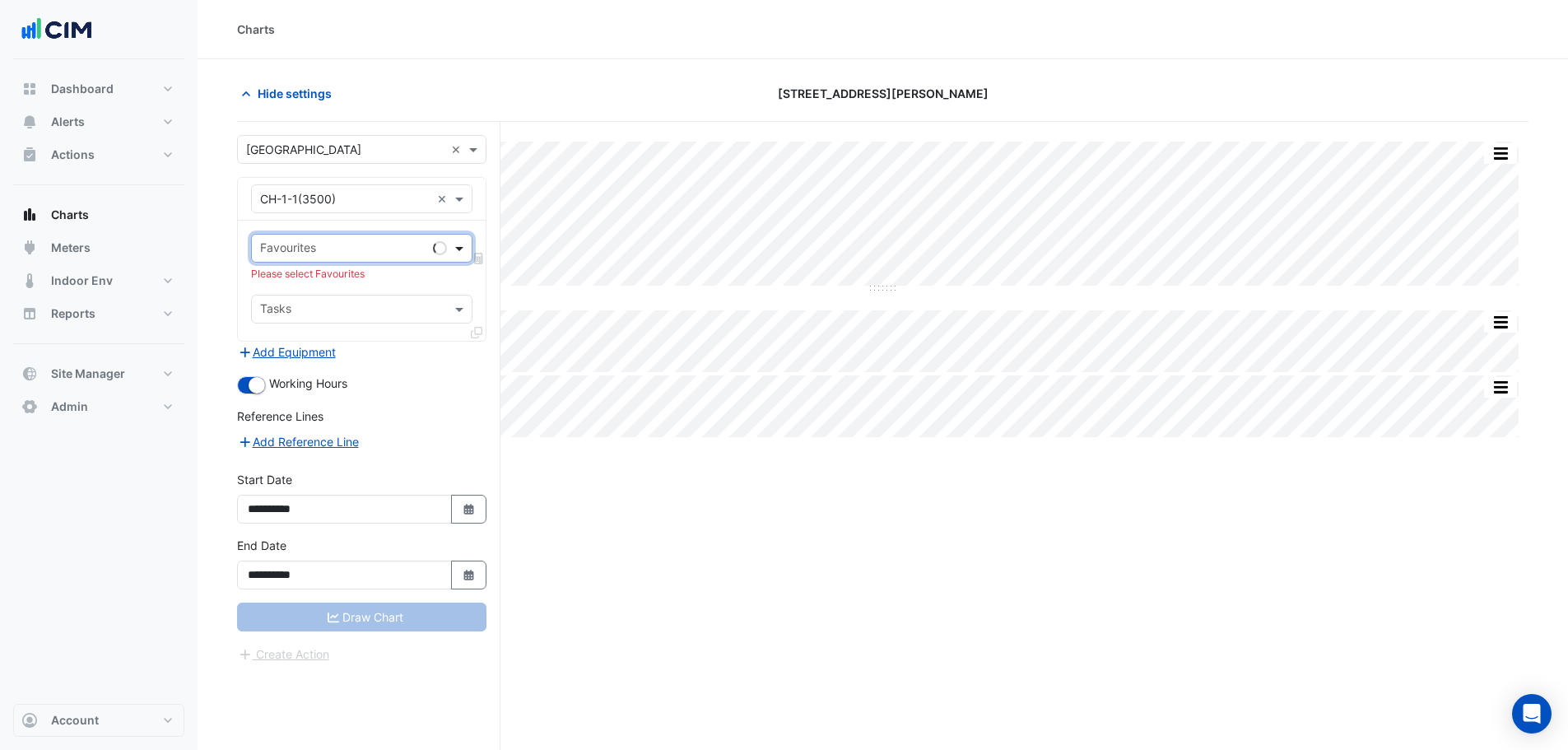
click at [458, 250] on span at bounding box center [461, 248] width 20 height 17
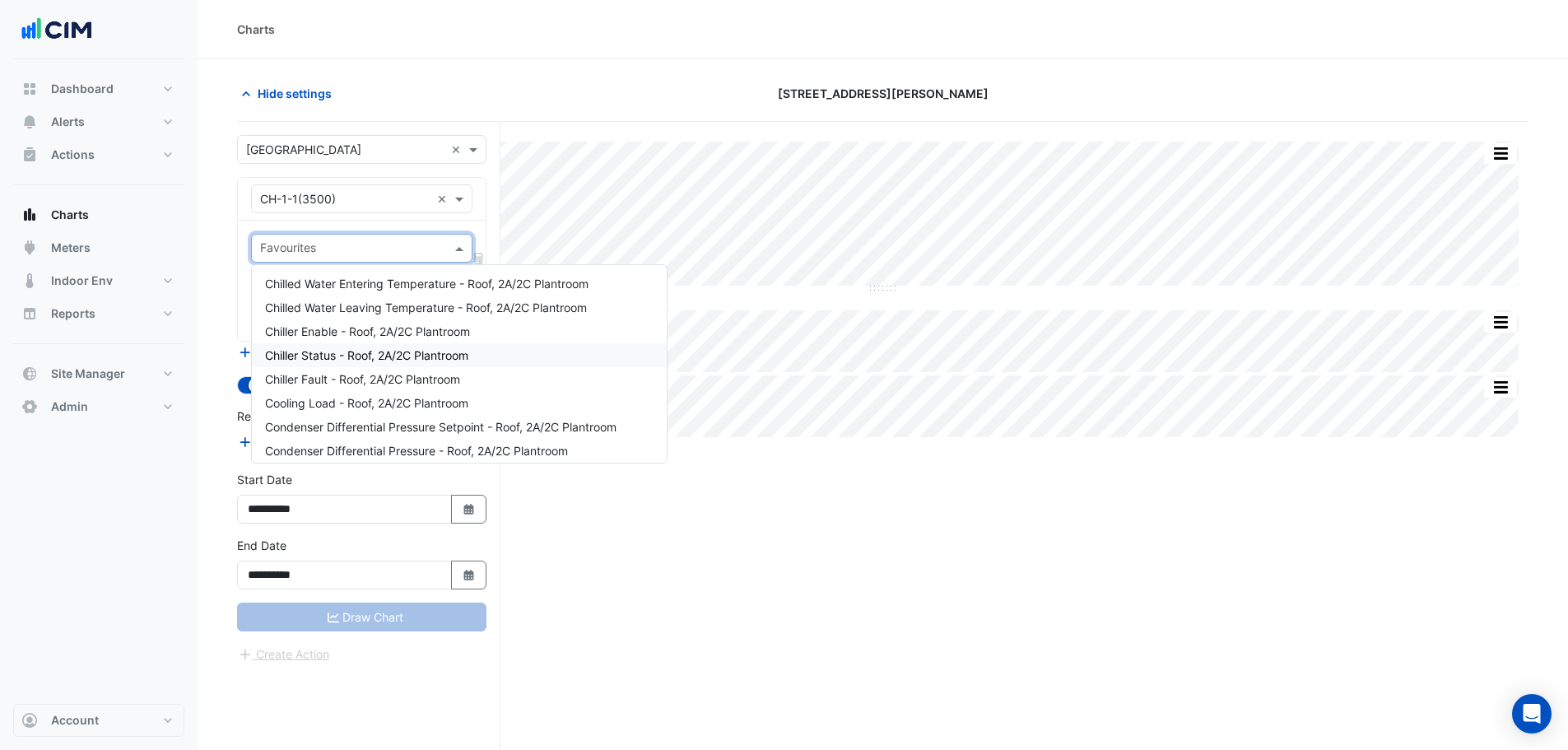
click at [329, 350] on span "Chiller Status - Roof, 2A/2C Plantroom" at bounding box center [366, 355] width 204 height 14
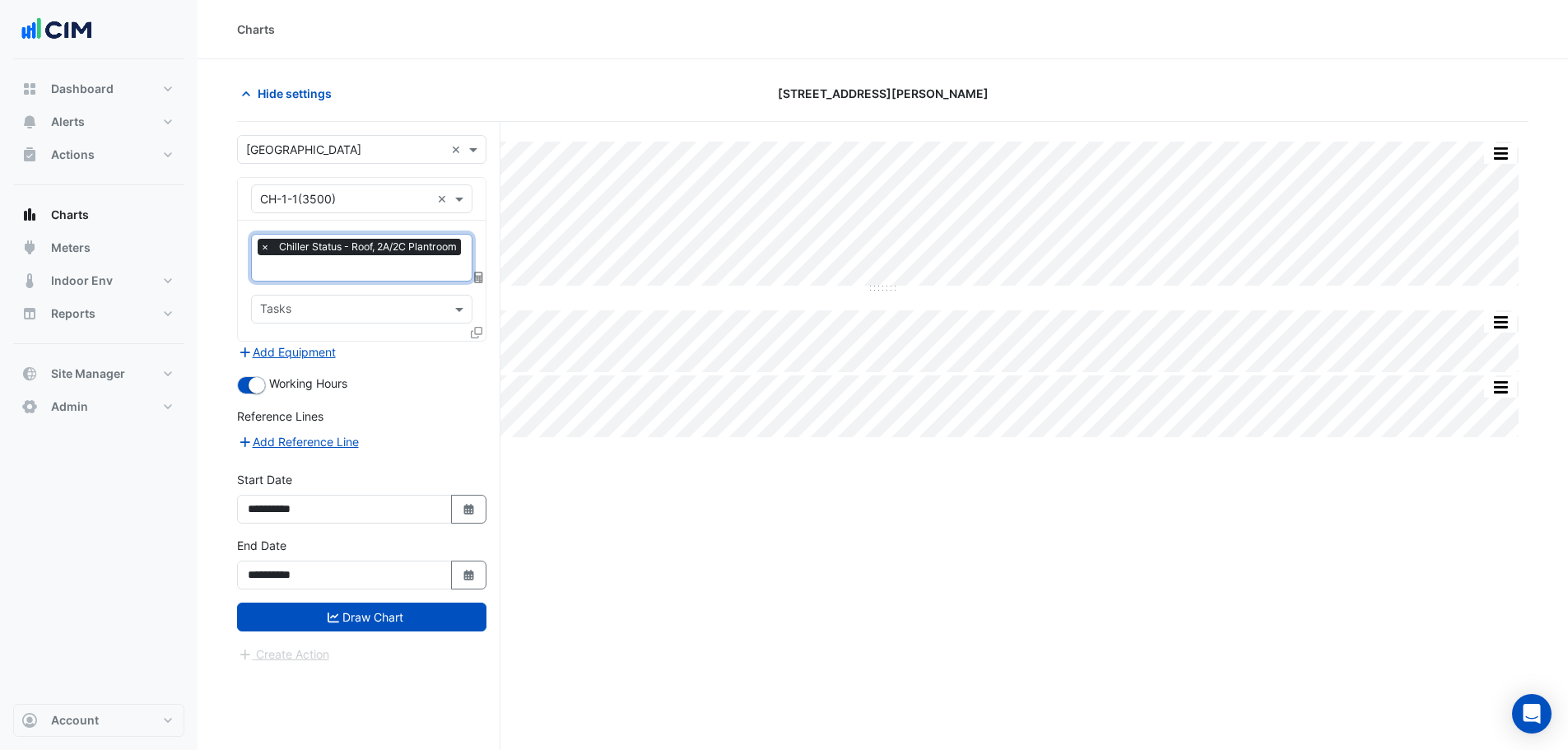
click at [474, 327] on icon at bounding box center [477, 333] width 12 height 12
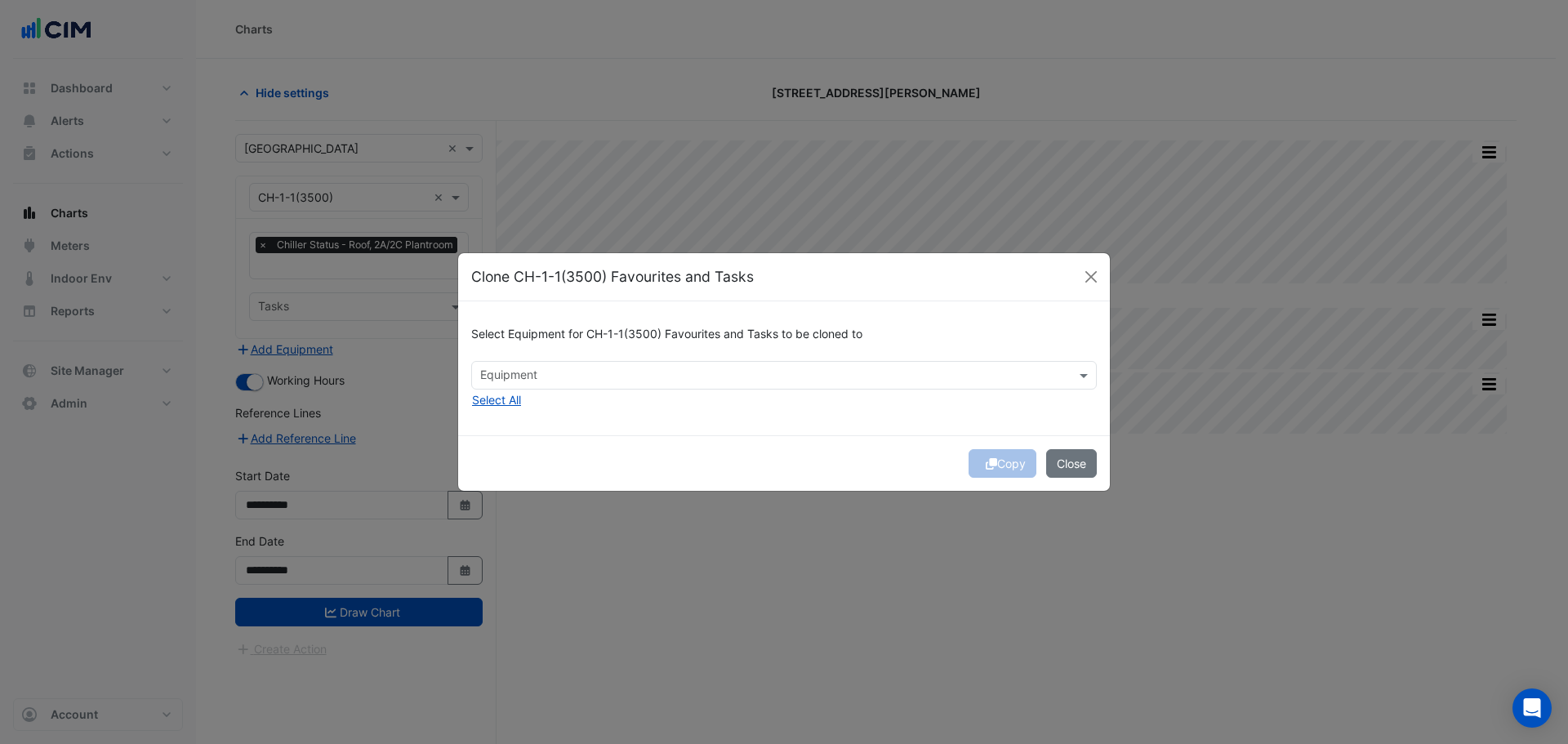
click at [576, 370] on input "text" at bounding box center [774, 377] width 589 height 17
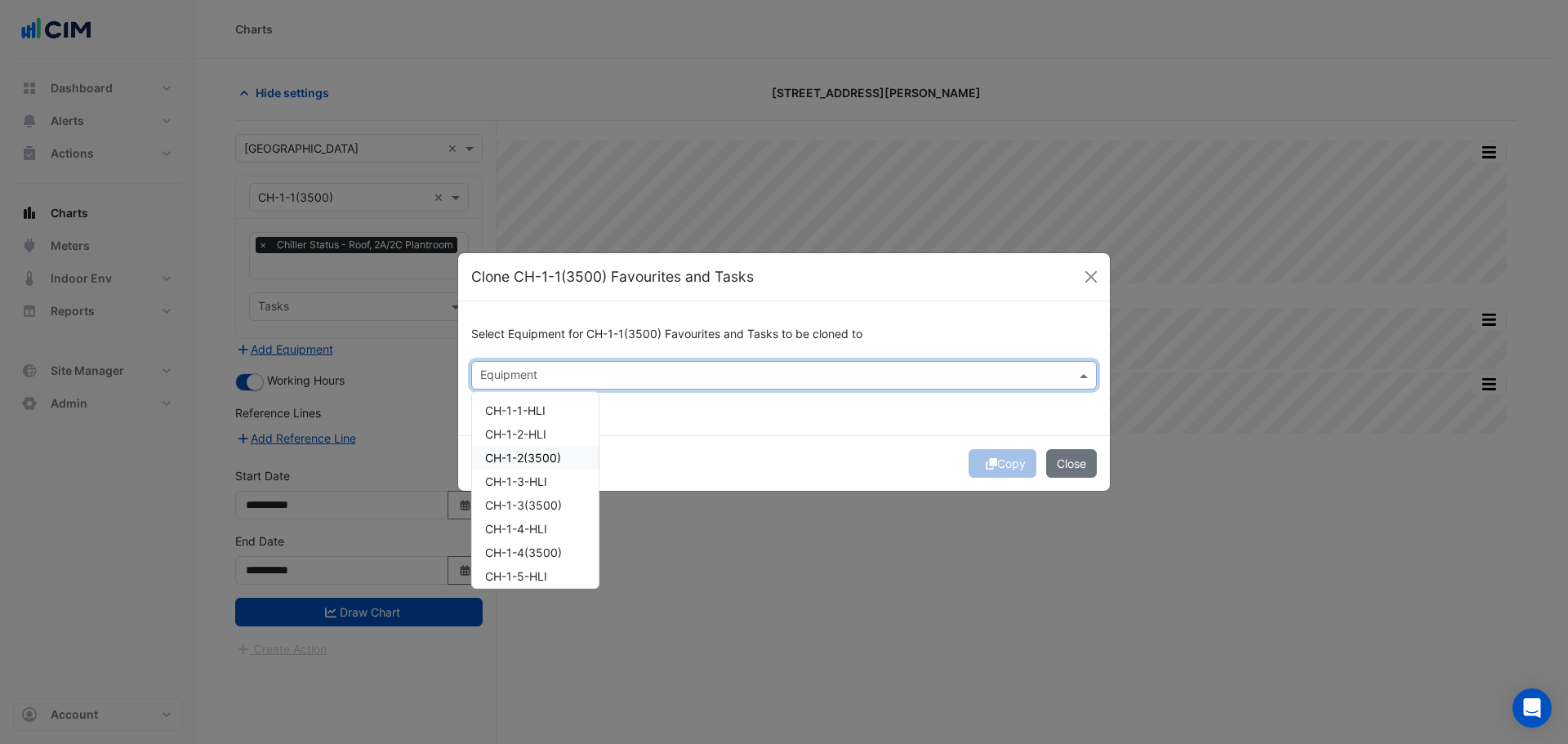
click at [533, 454] on span "CH-1-2(3500)" at bounding box center [523, 457] width 76 height 14
click at [518, 496] on div "CH-1-3(3500)" at bounding box center [535, 506] width 127 height 24
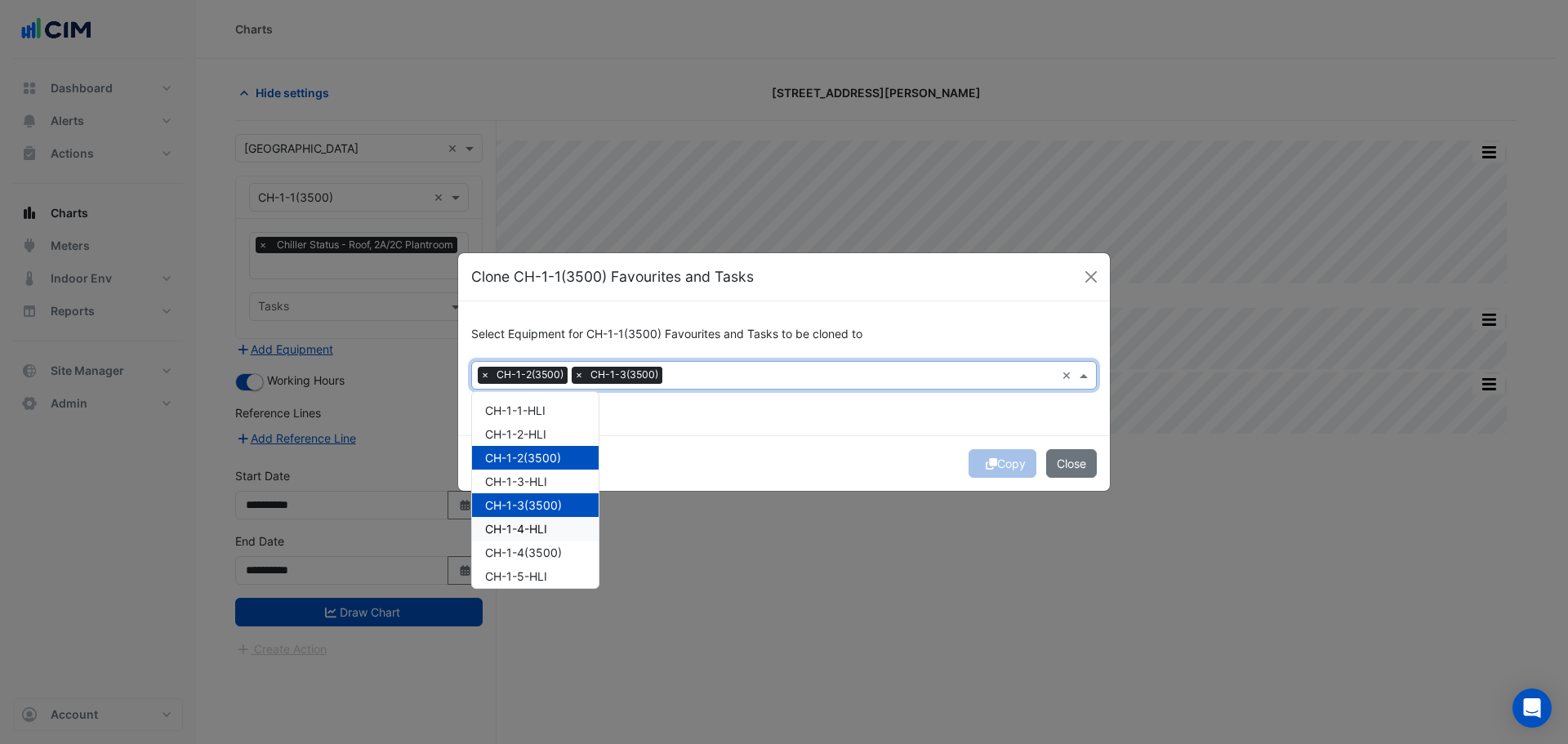
click at [516, 542] on div "CH-1-4(3500)" at bounding box center [535, 553] width 127 height 24
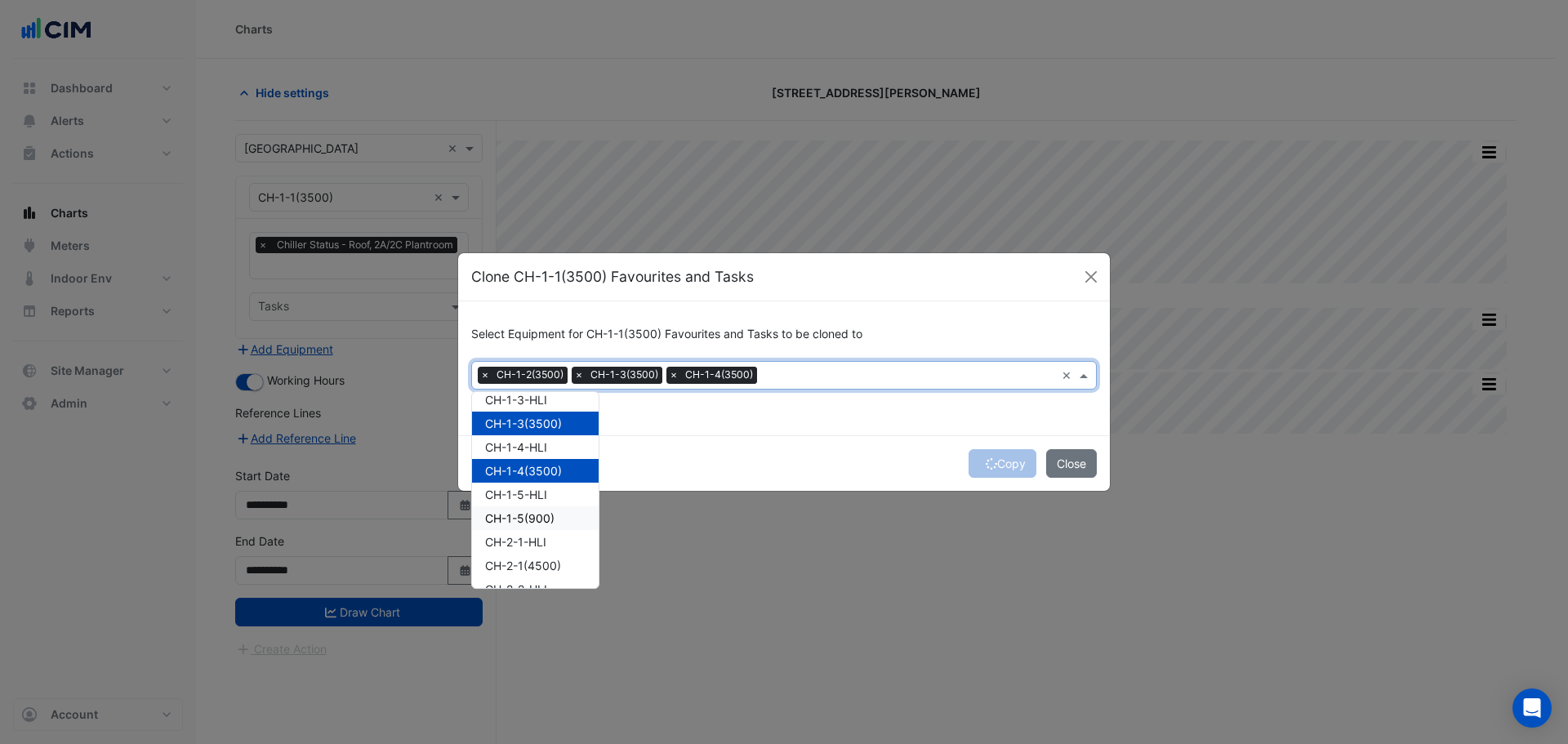
click at [538, 519] on span "CH-1-5(900)" at bounding box center [520, 518] width 69 height 14
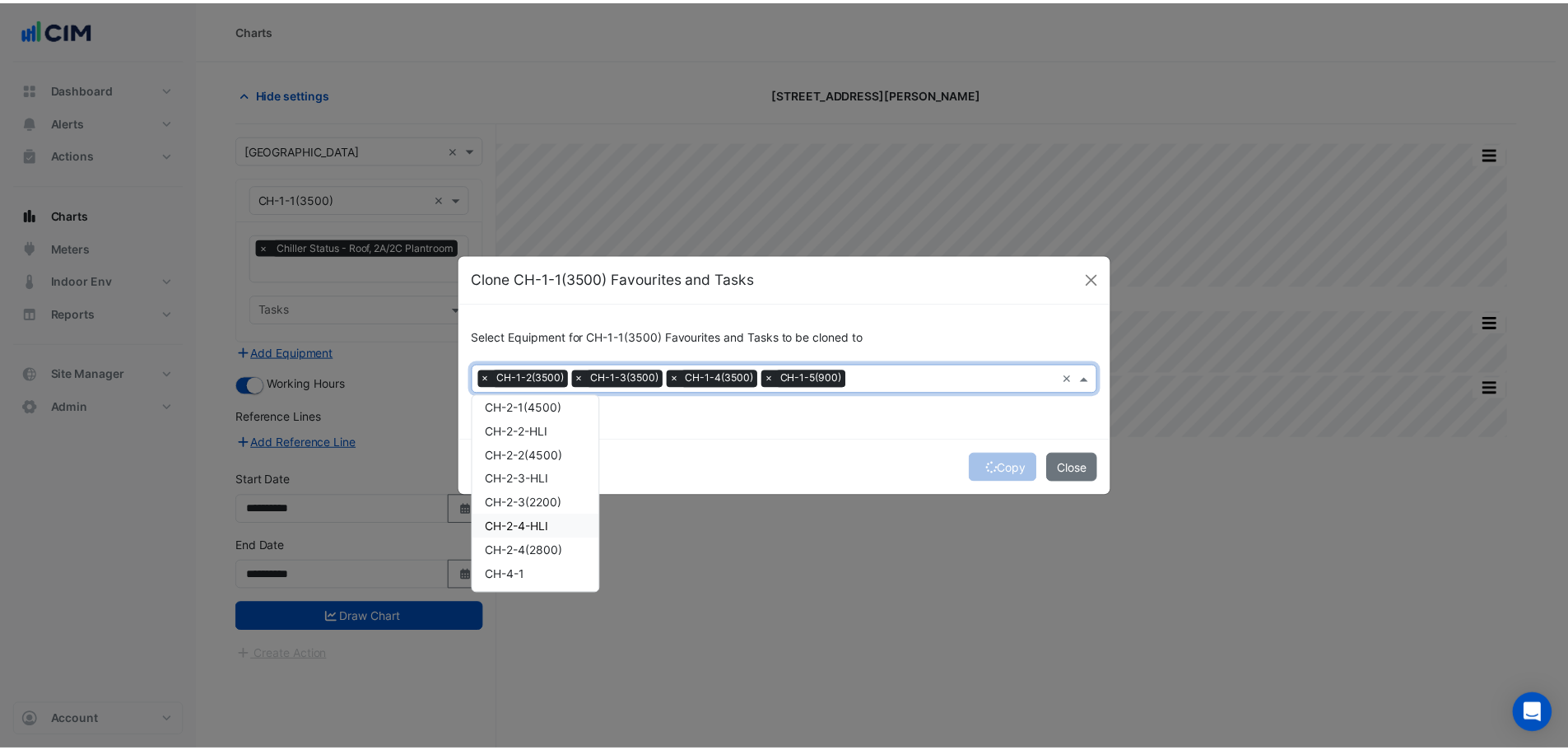
scroll to position [247, 0]
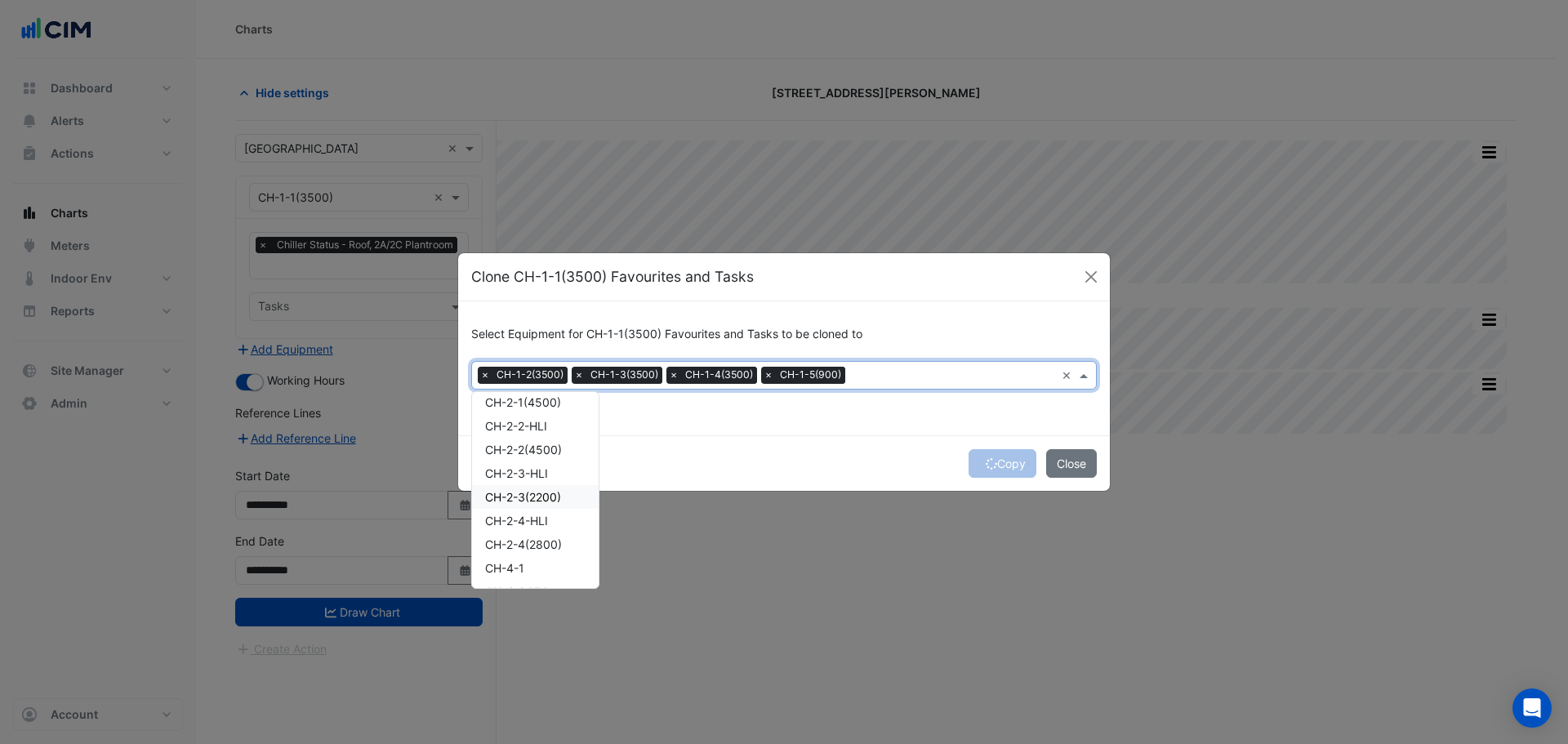
click at [686, 485] on div "Copy Close" at bounding box center [784, 463] width 652 height 56
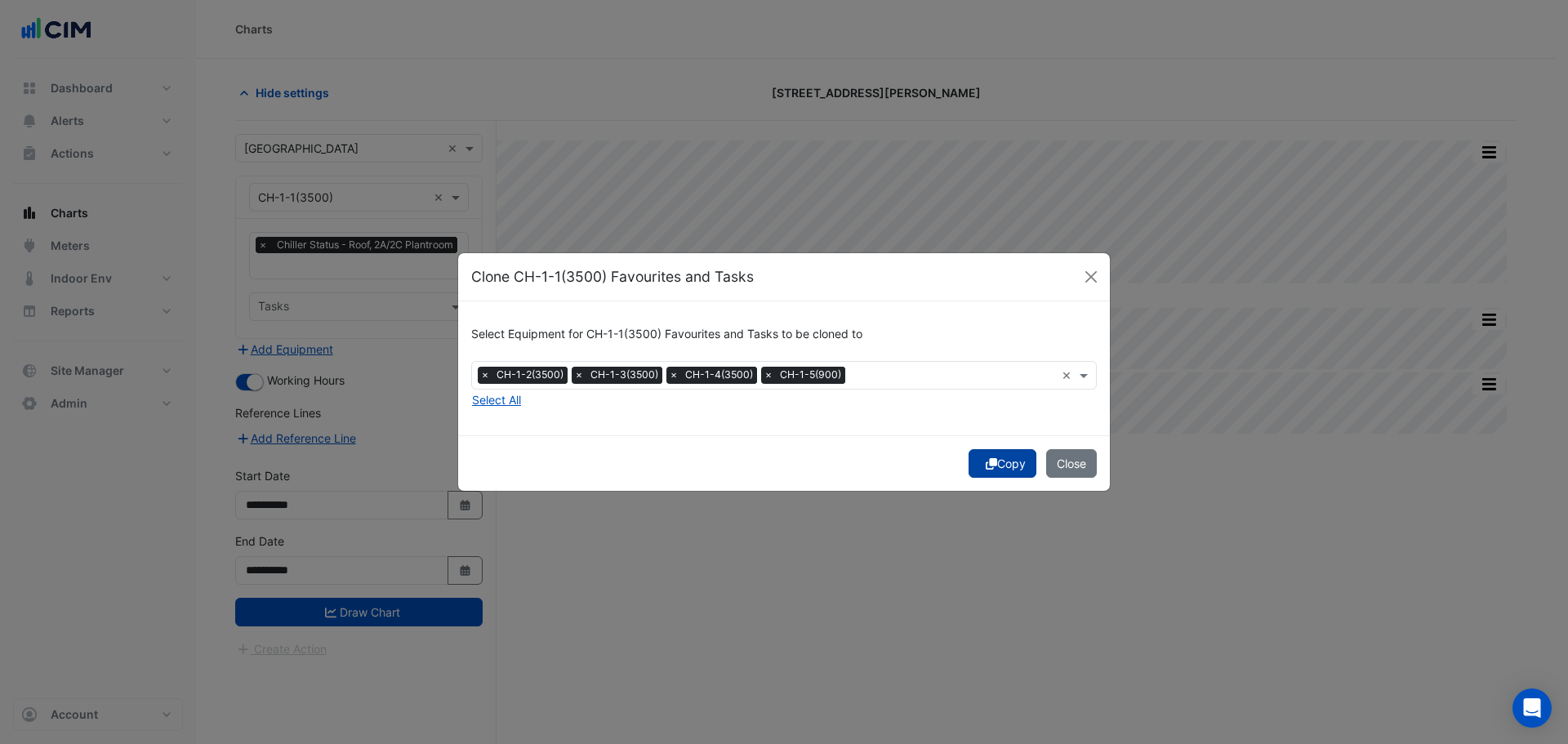
click at [988, 463] on icon "submit" at bounding box center [992, 464] width 12 height 12
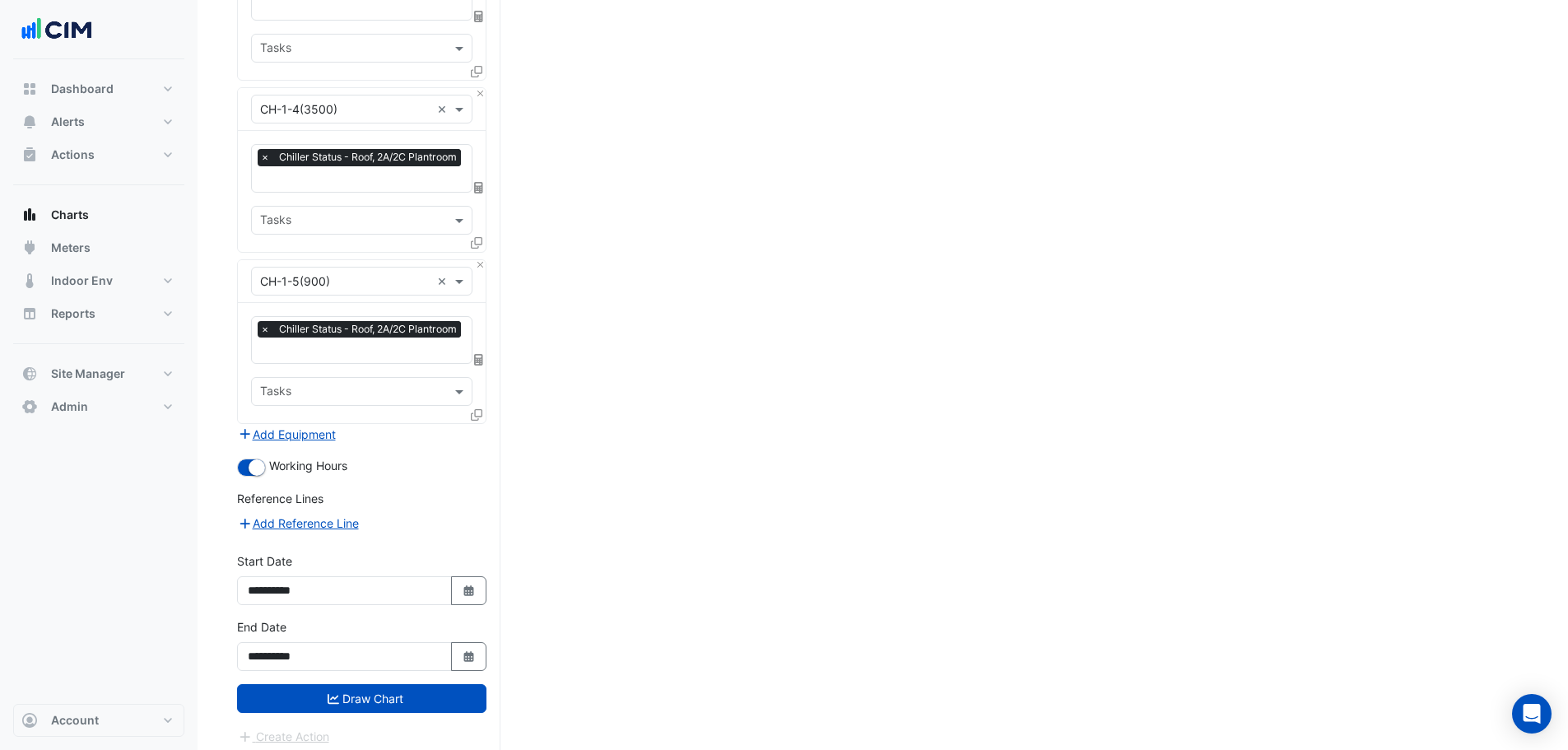
scroll to position [605, 0]
click at [462, 583] on fa-icon "Select Date" at bounding box center [469, 590] width 14 height 14
select select "*"
select select "****"
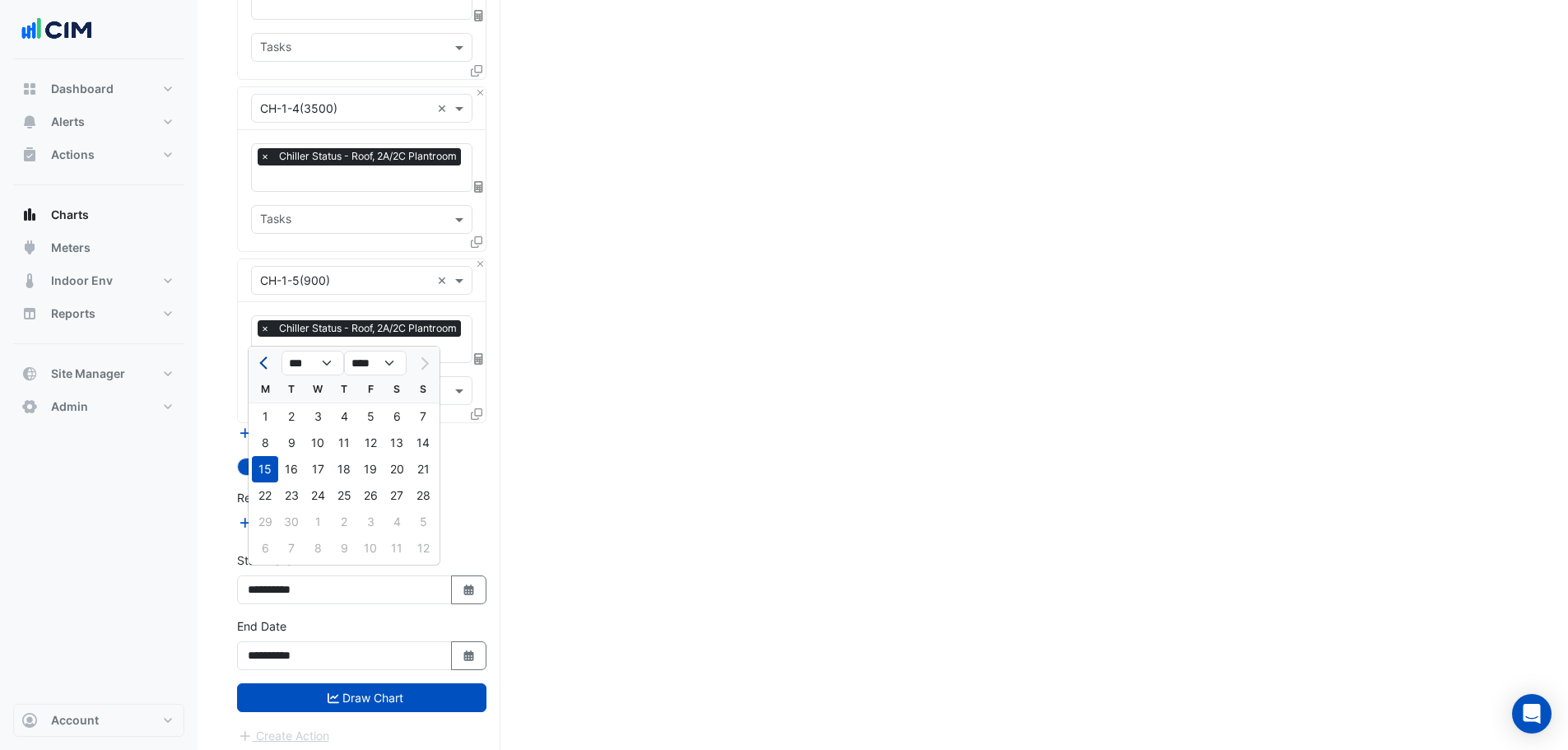
click at [270, 362] on span "Previous month" at bounding box center [265, 363] width 12 height 12
click at [321, 369] on select "*** *** *** *** *** *** *** *** ***" at bounding box center [312, 363] width 62 height 25
select select "*"
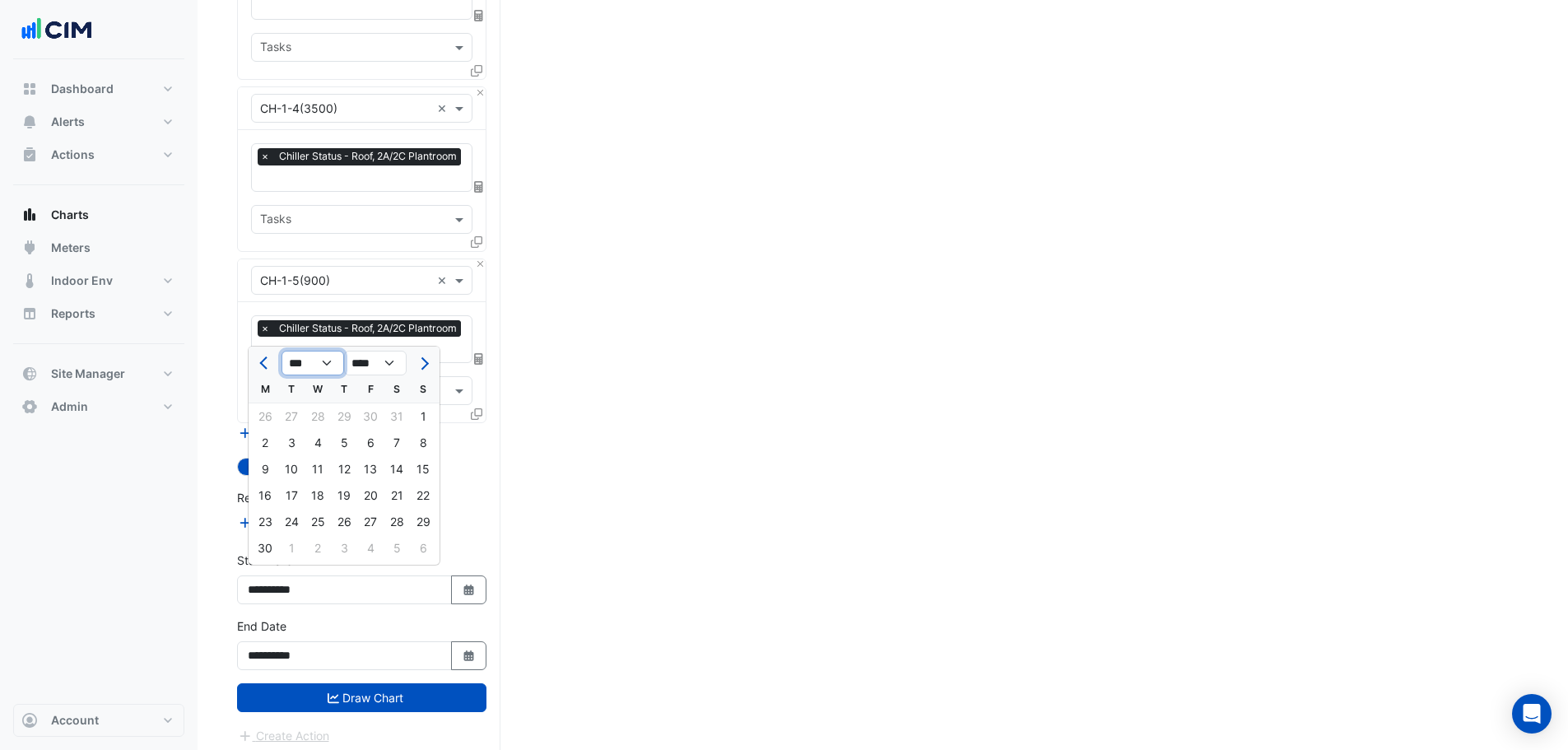
click at [281, 351] on select "*** *** *** *** *** *** *** *** ***" at bounding box center [312, 363] width 62 height 25
click at [320, 413] on div "1" at bounding box center [317, 416] width 26 height 26
type input "**********"
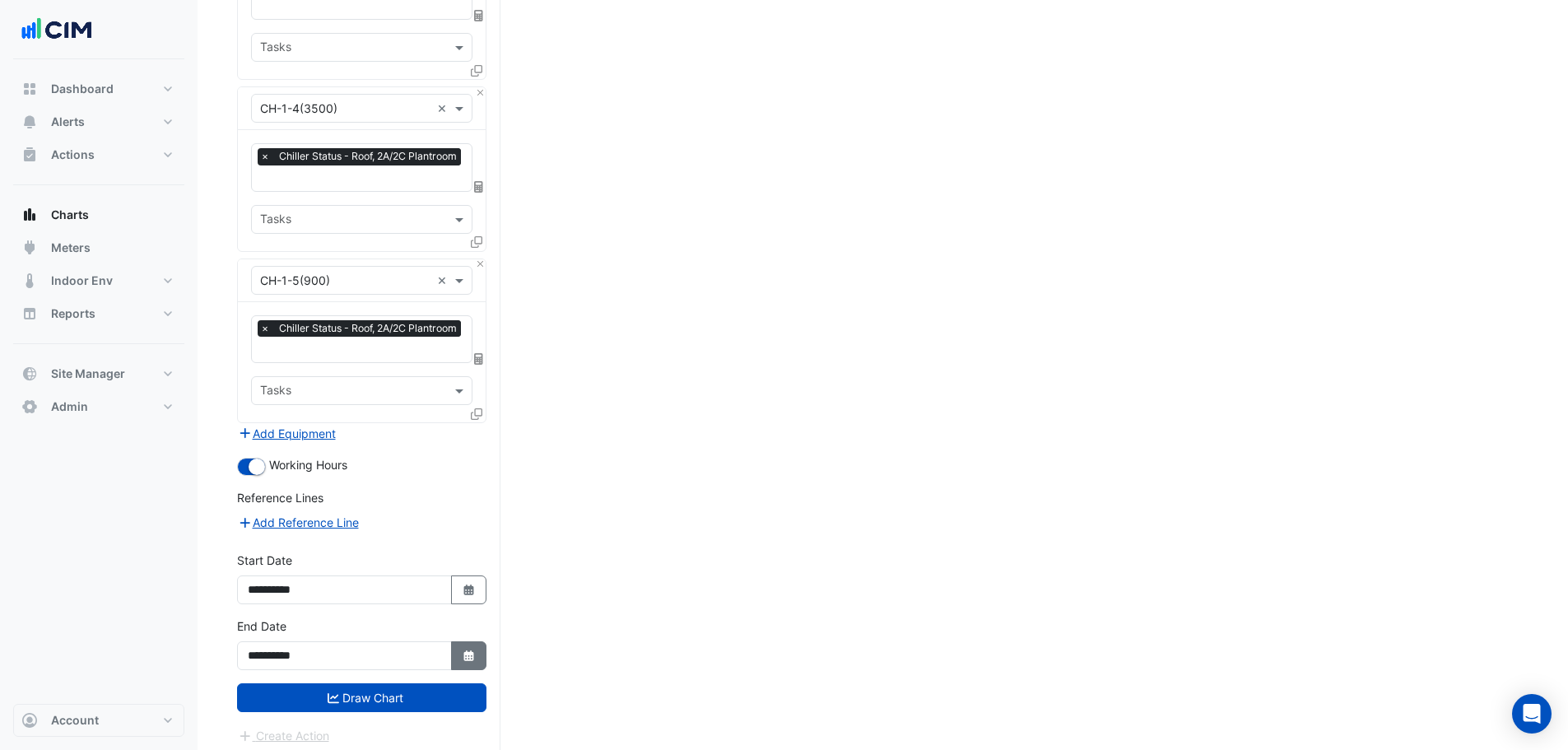
click at [464, 650] on icon "button" at bounding box center [469, 655] width 10 height 11
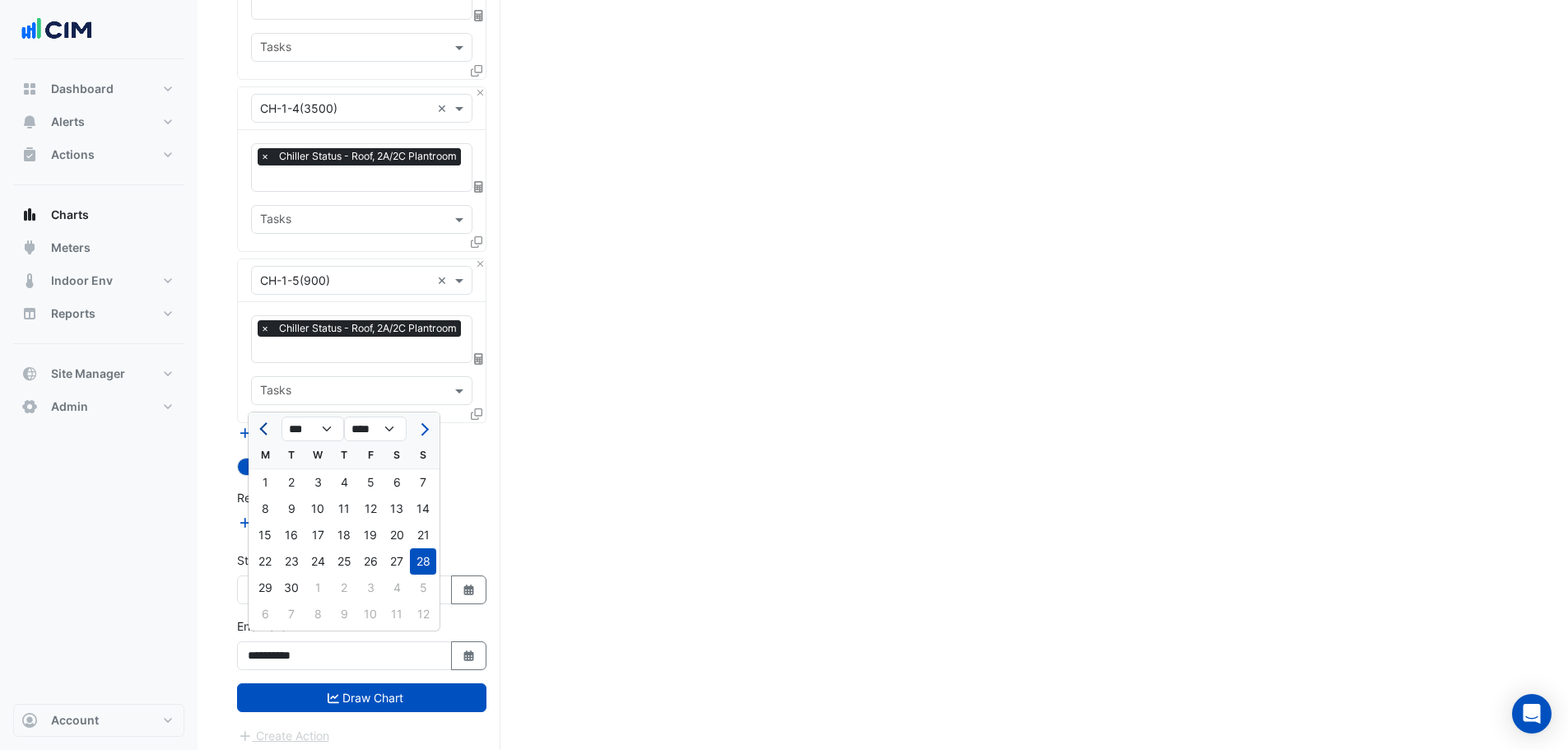
click at [265, 431] on span "Previous month" at bounding box center [265, 430] width 12 height 12
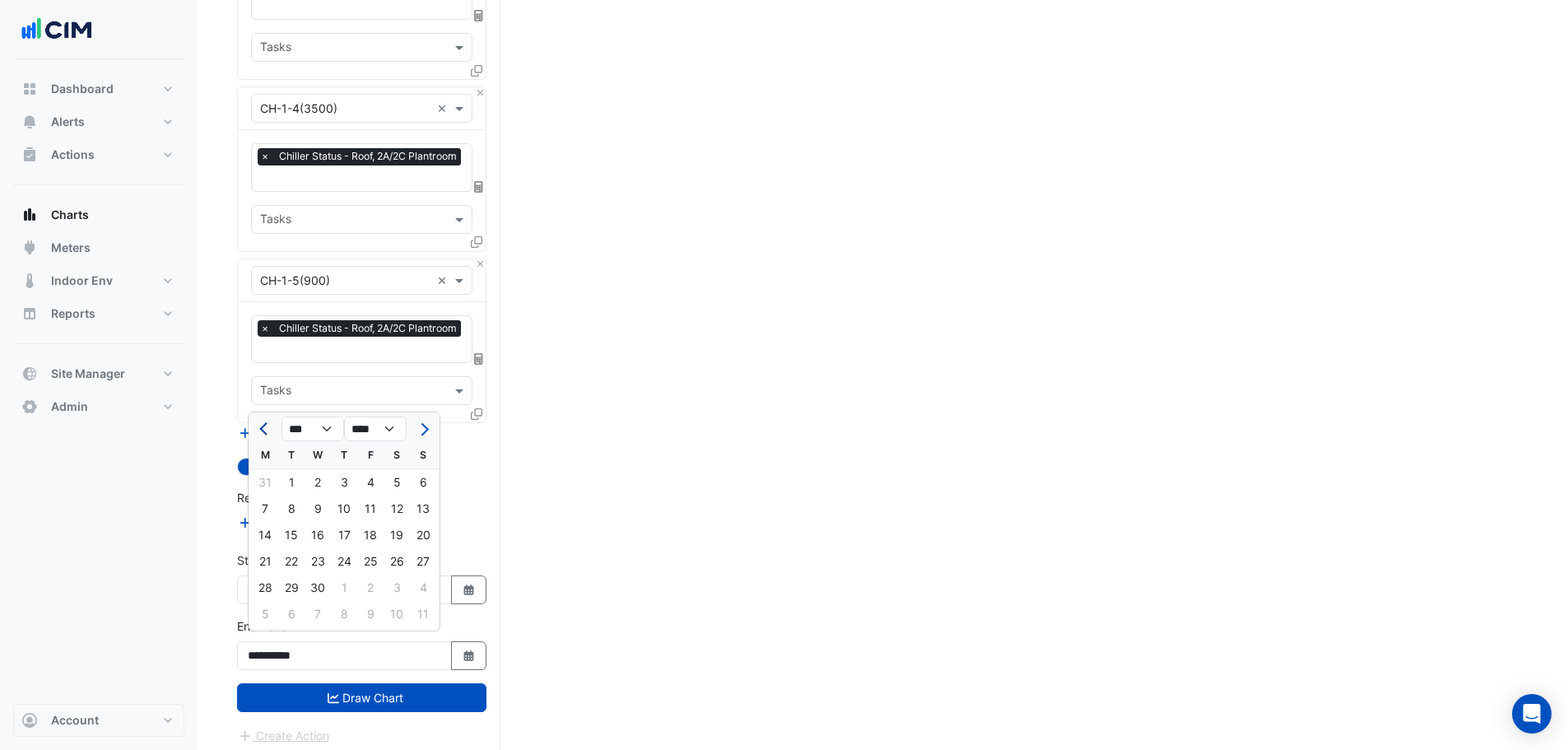
click at [265, 431] on span "Previous month" at bounding box center [265, 430] width 12 height 12
click at [423, 426] on span "Next month" at bounding box center [423, 430] width 12 height 12
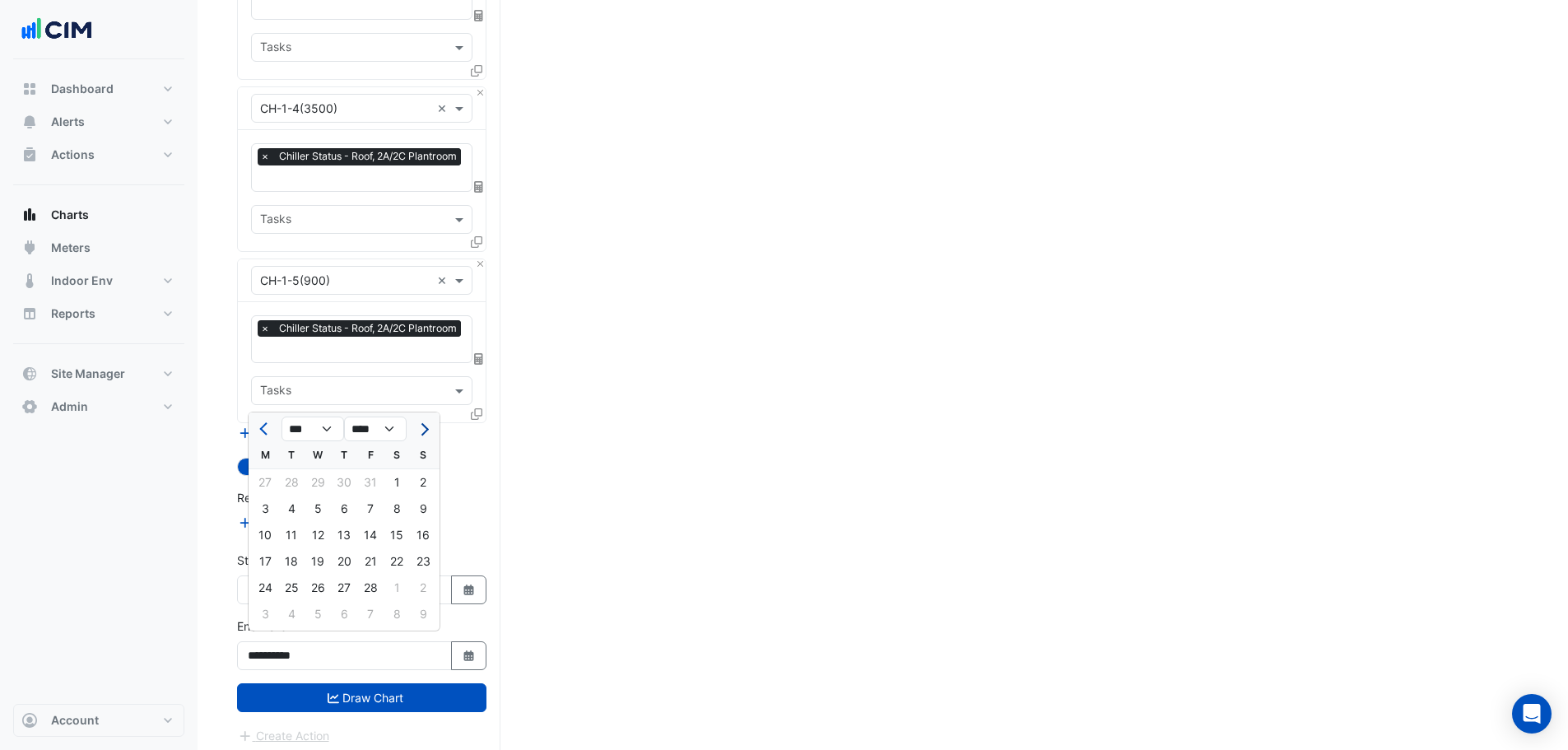
select select "*"
click at [267, 614] on div "31" at bounding box center [265, 614] width 26 height 26
type input "**********"
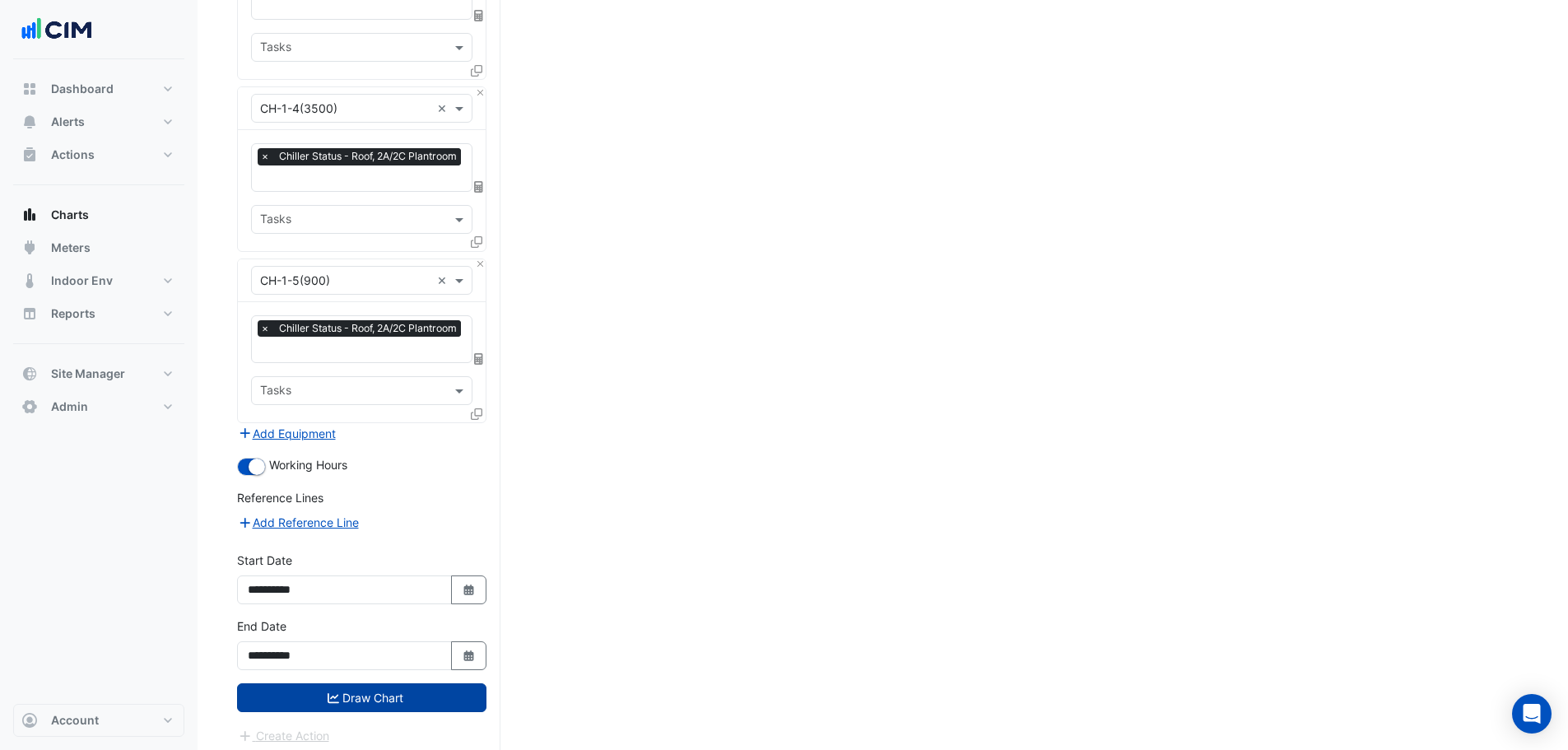
click at [373, 685] on button "Draw Chart" at bounding box center [361, 698] width 250 height 29
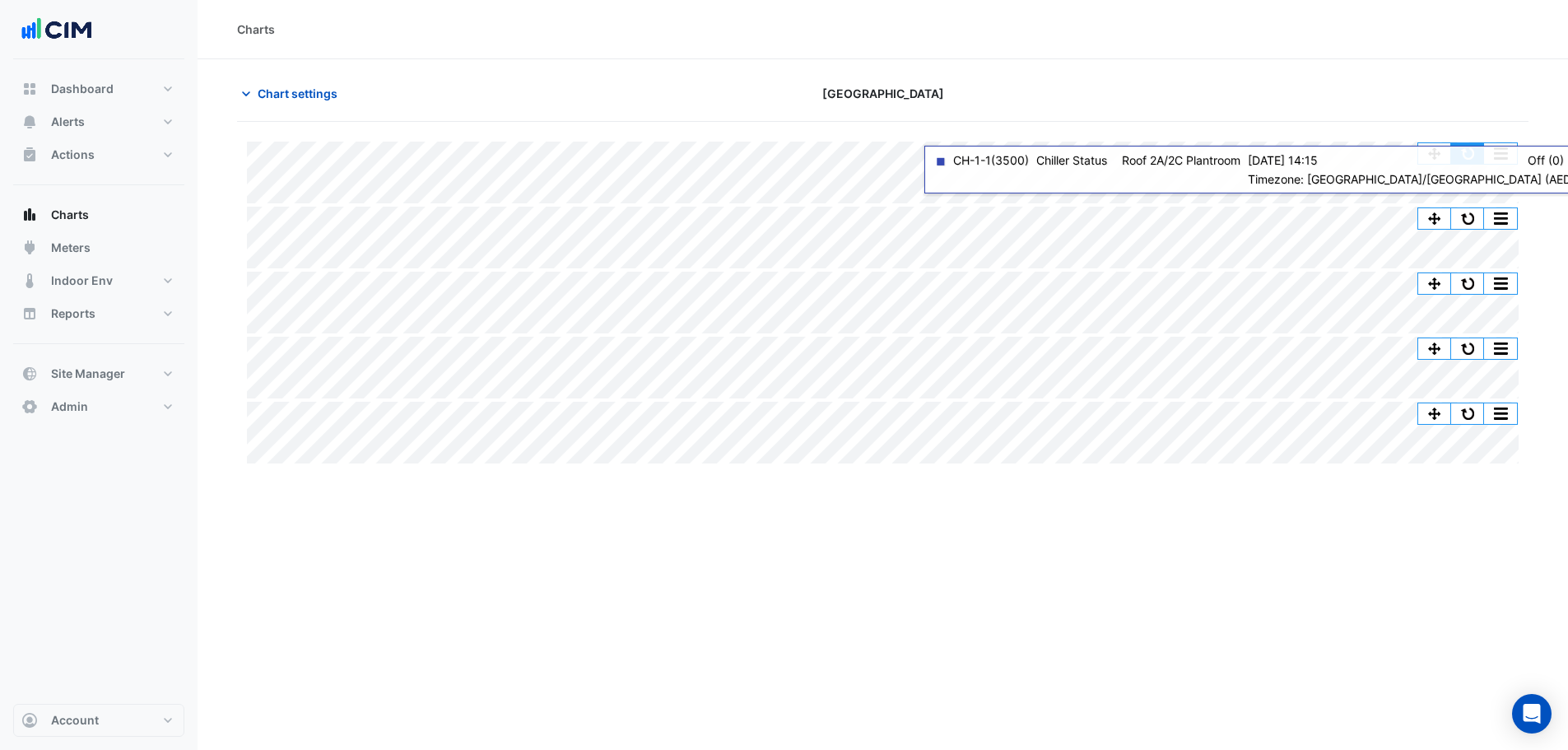
click at [1465, 159] on button "button" at bounding box center [1467, 153] width 33 height 20
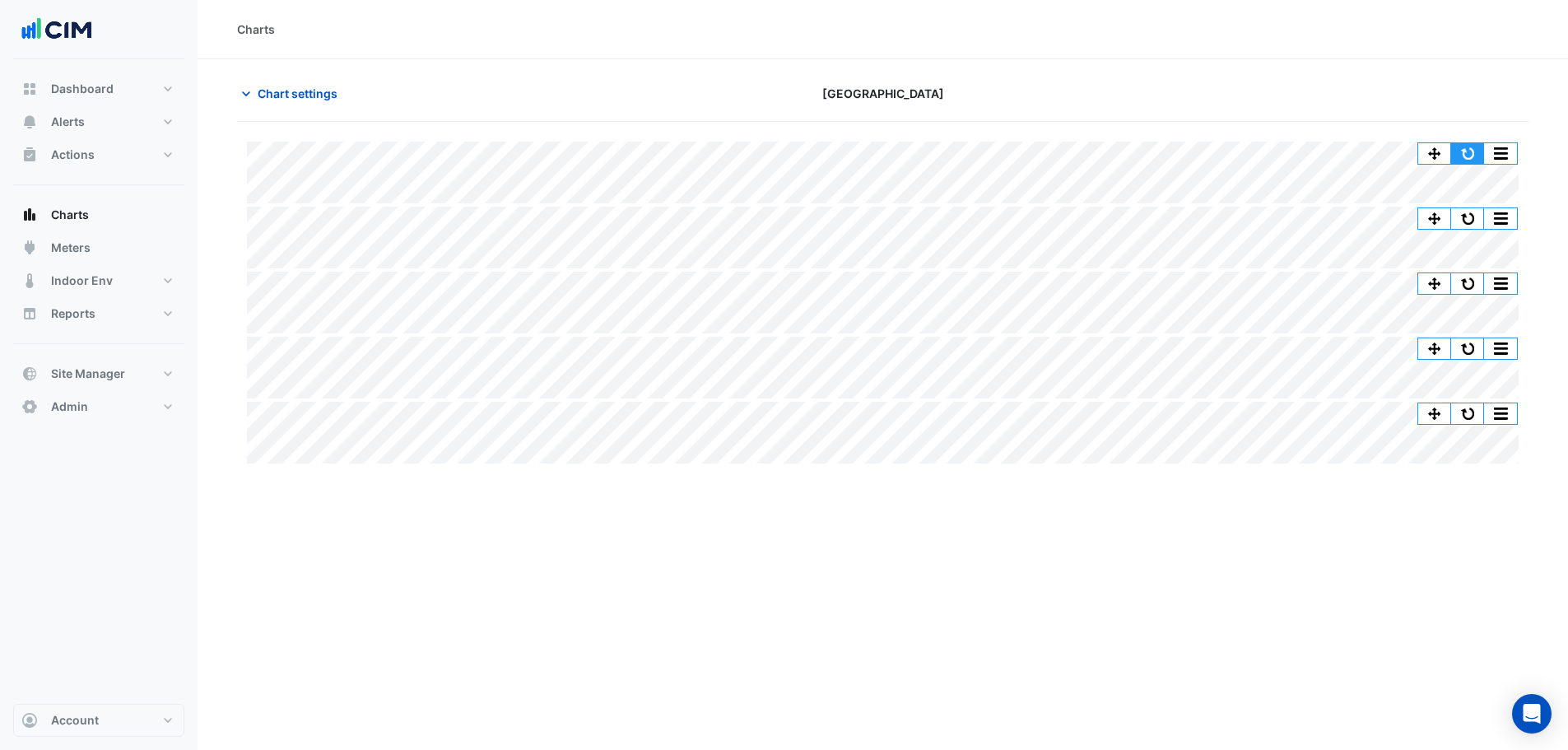
click at [1473, 158] on button "button" at bounding box center [1467, 153] width 33 height 20
click at [1513, 153] on button "button" at bounding box center [1501, 153] width 33 height 20
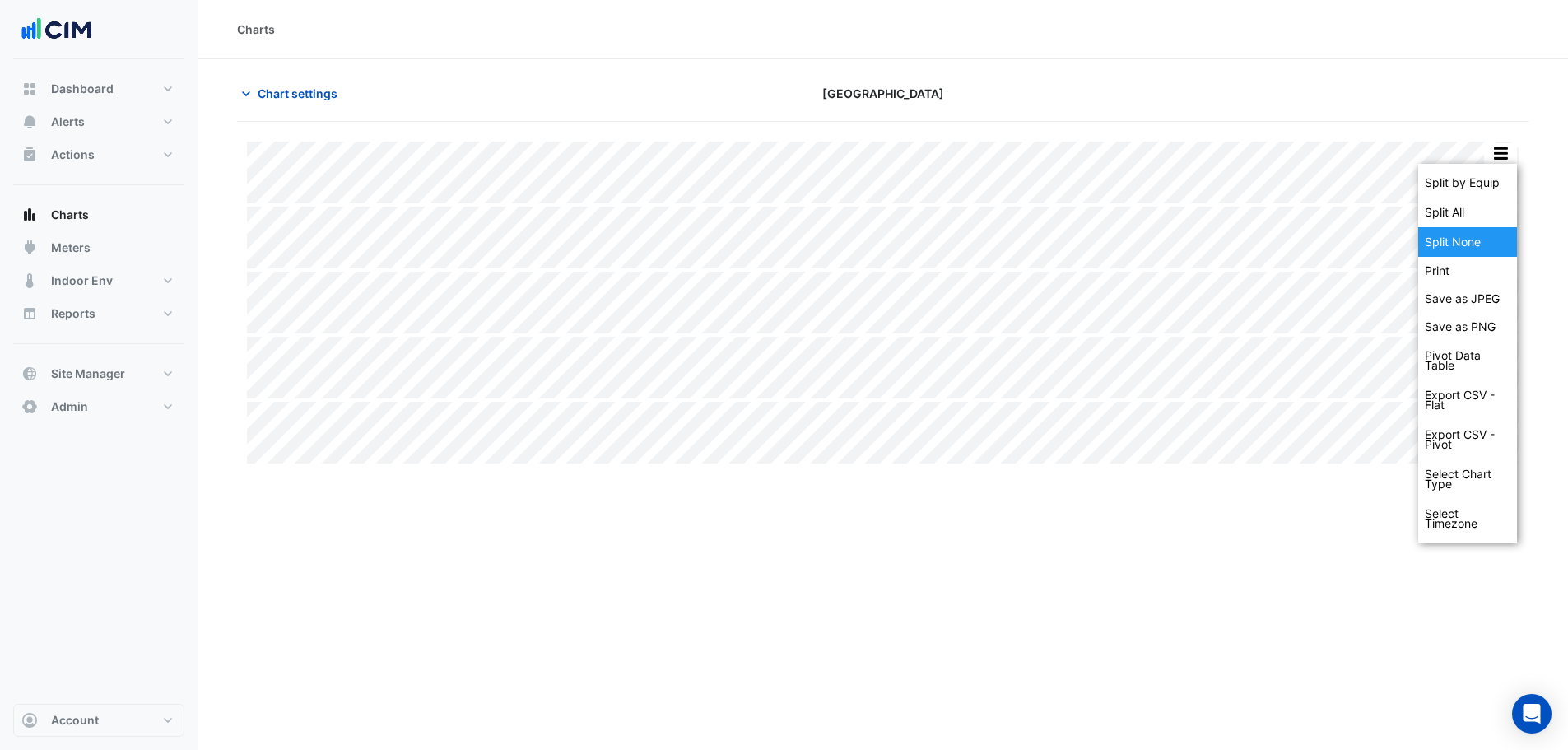
click at [1464, 241] on div "Split None" at bounding box center [1468, 242] width 99 height 30
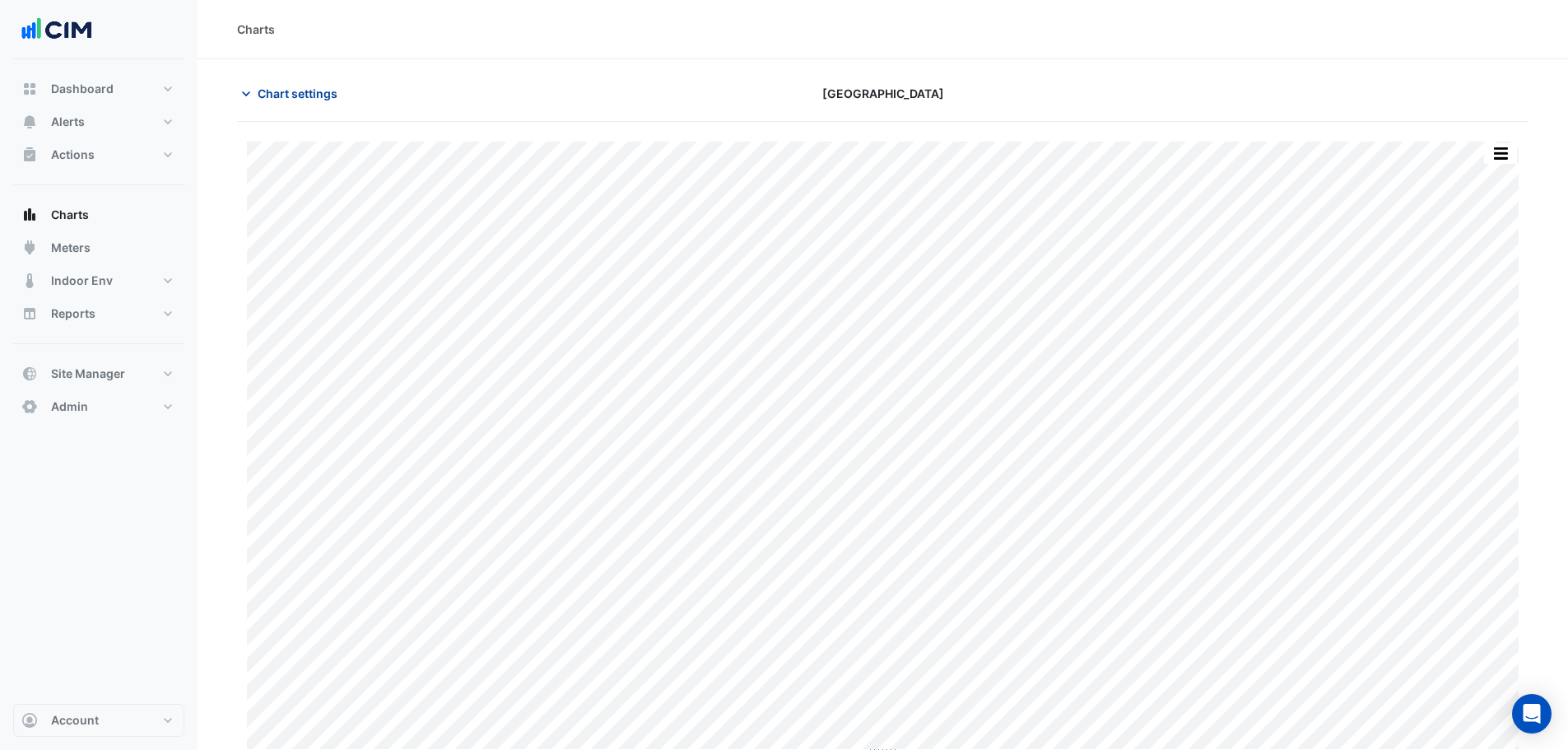
click at [291, 91] on span "Chart settings" at bounding box center [297, 94] width 80 height 17
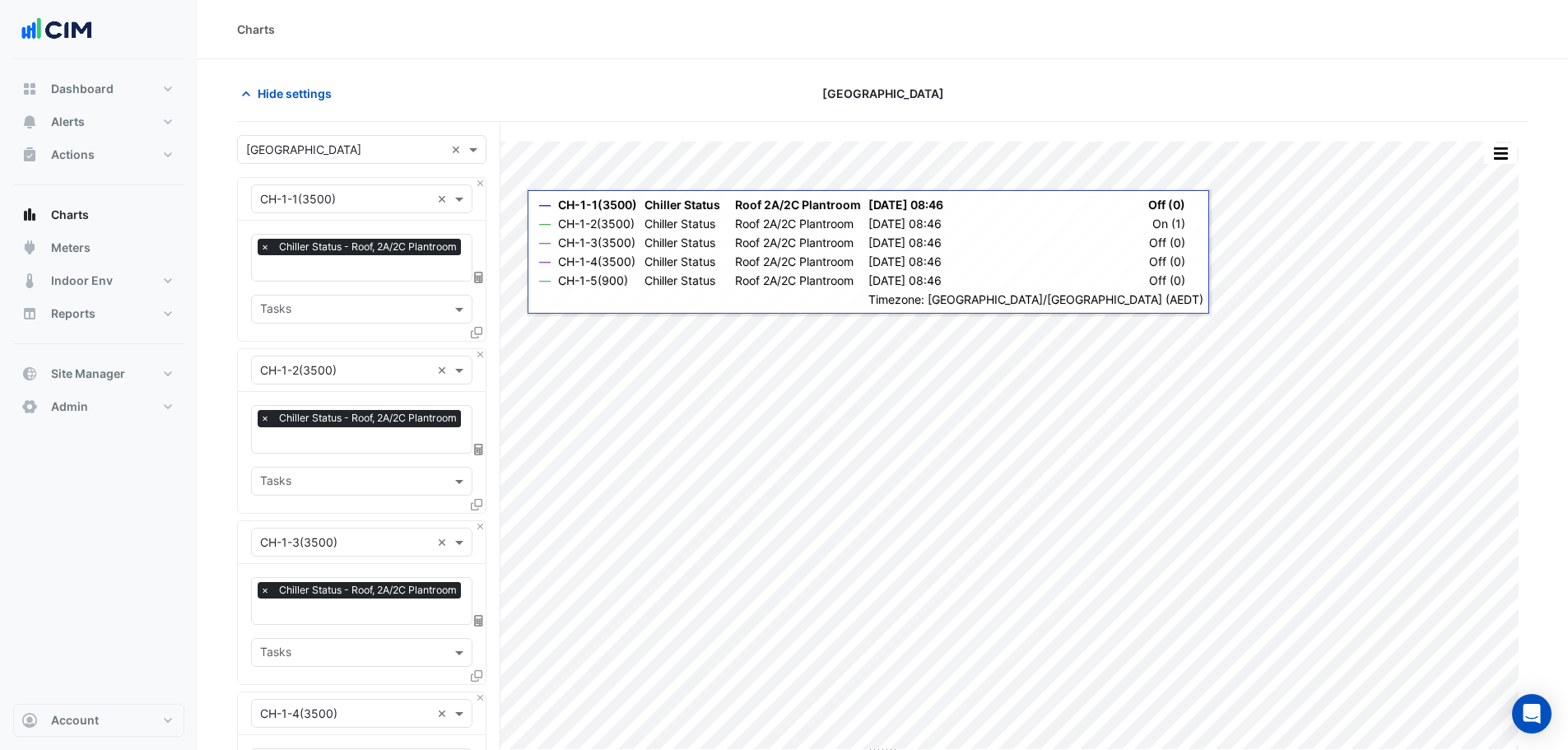
click at [325, 108] on div "Hide settings Castle Towers" at bounding box center [883, 101] width 1292 height 43
click at [320, 99] on span "Hide settings" at bounding box center [294, 94] width 74 height 17
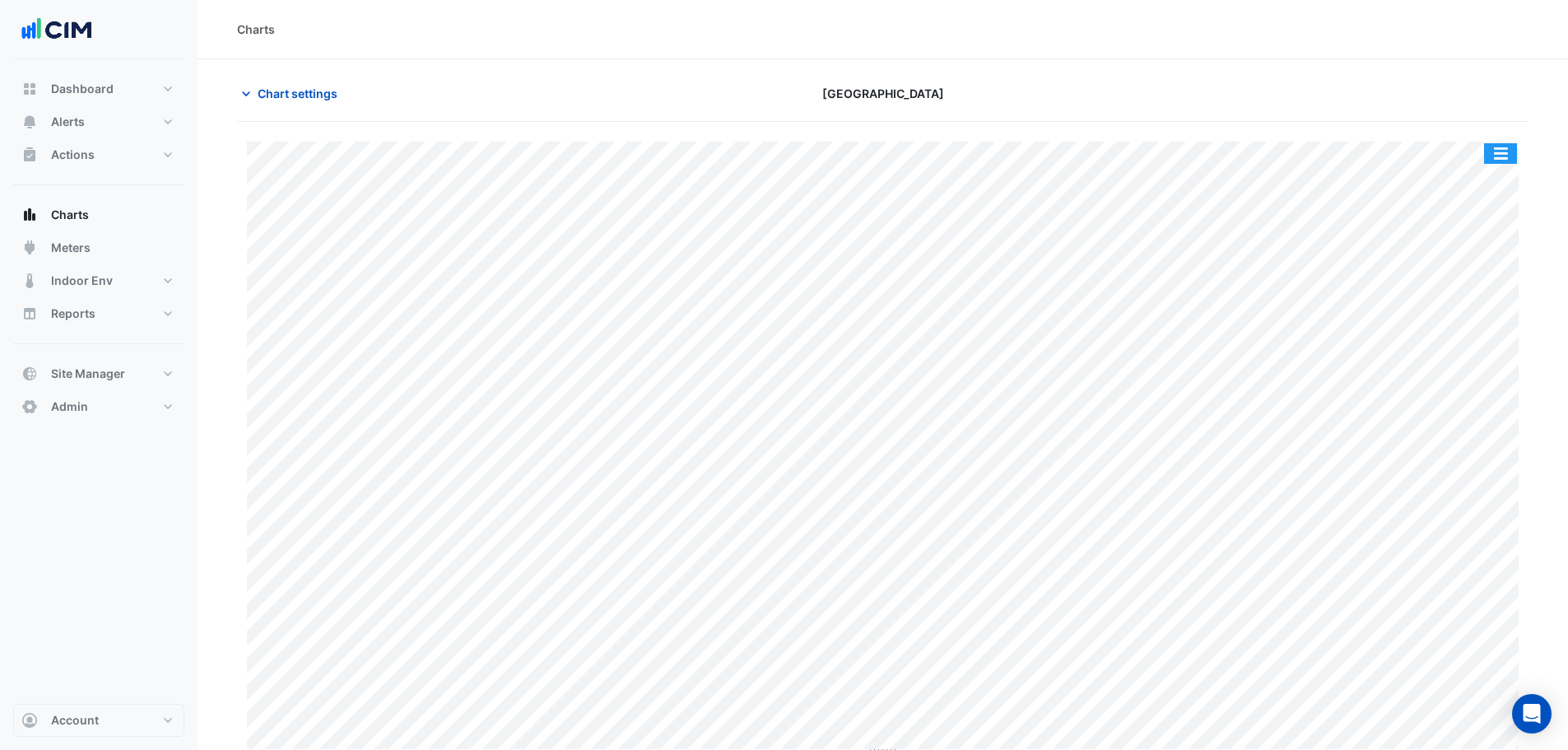
click at [1509, 154] on button "button" at bounding box center [1501, 153] width 33 height 20
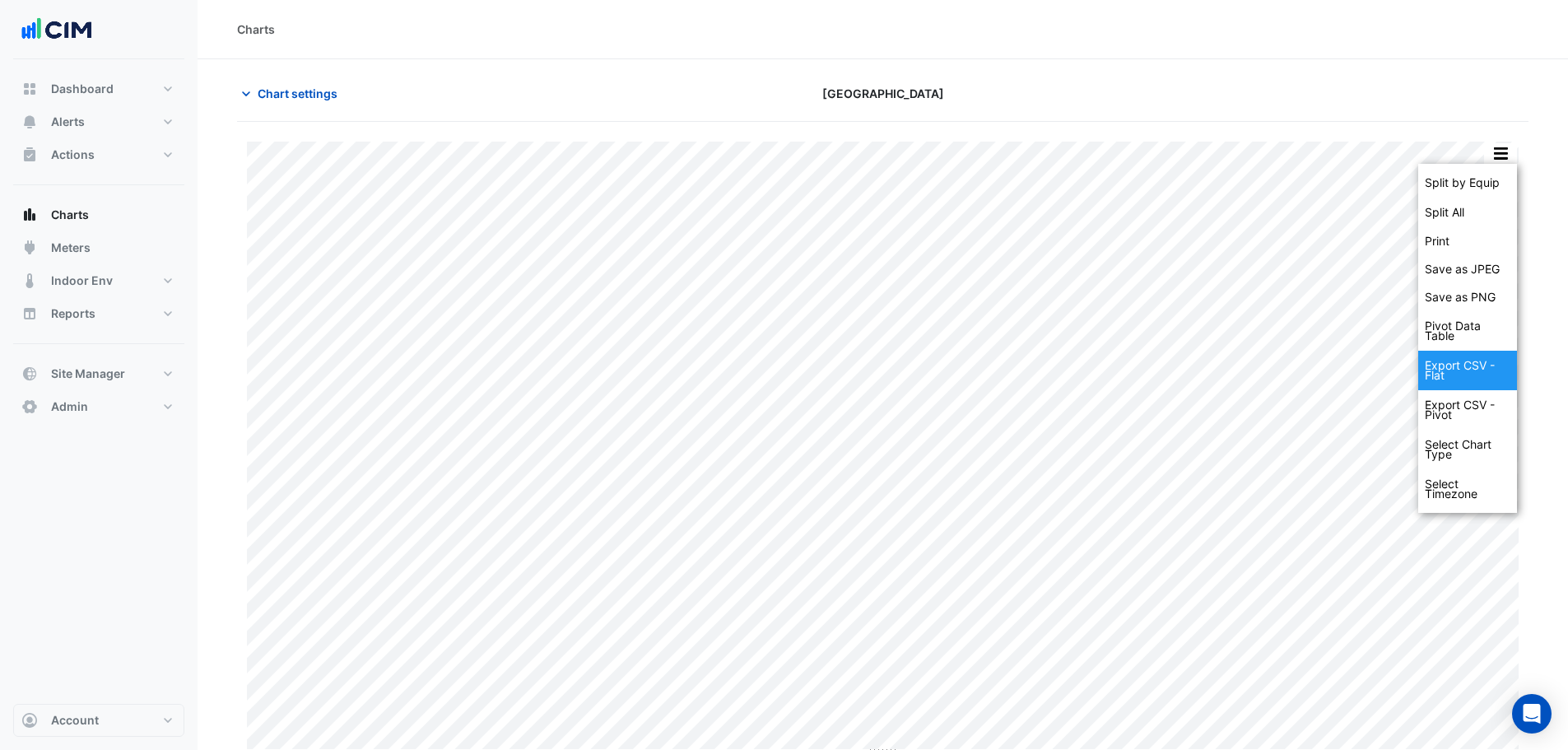
click at [1467, 371] on div "Export CSV - Flat" at bounding box center [1468, 371] width 99 height 39
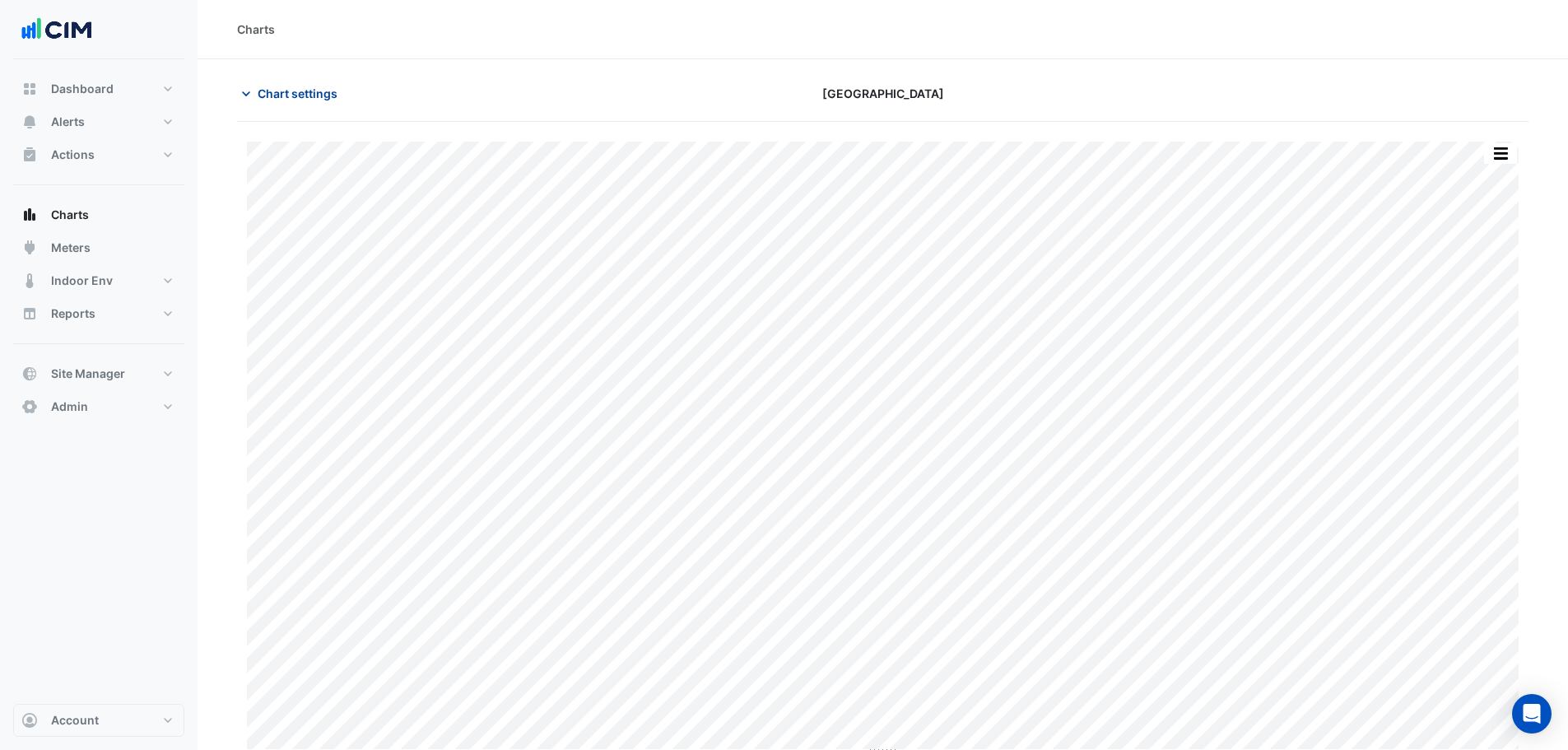
click at [309, 89] on span "Chart settings" at bounding box center [297, 94] width 80 height 17
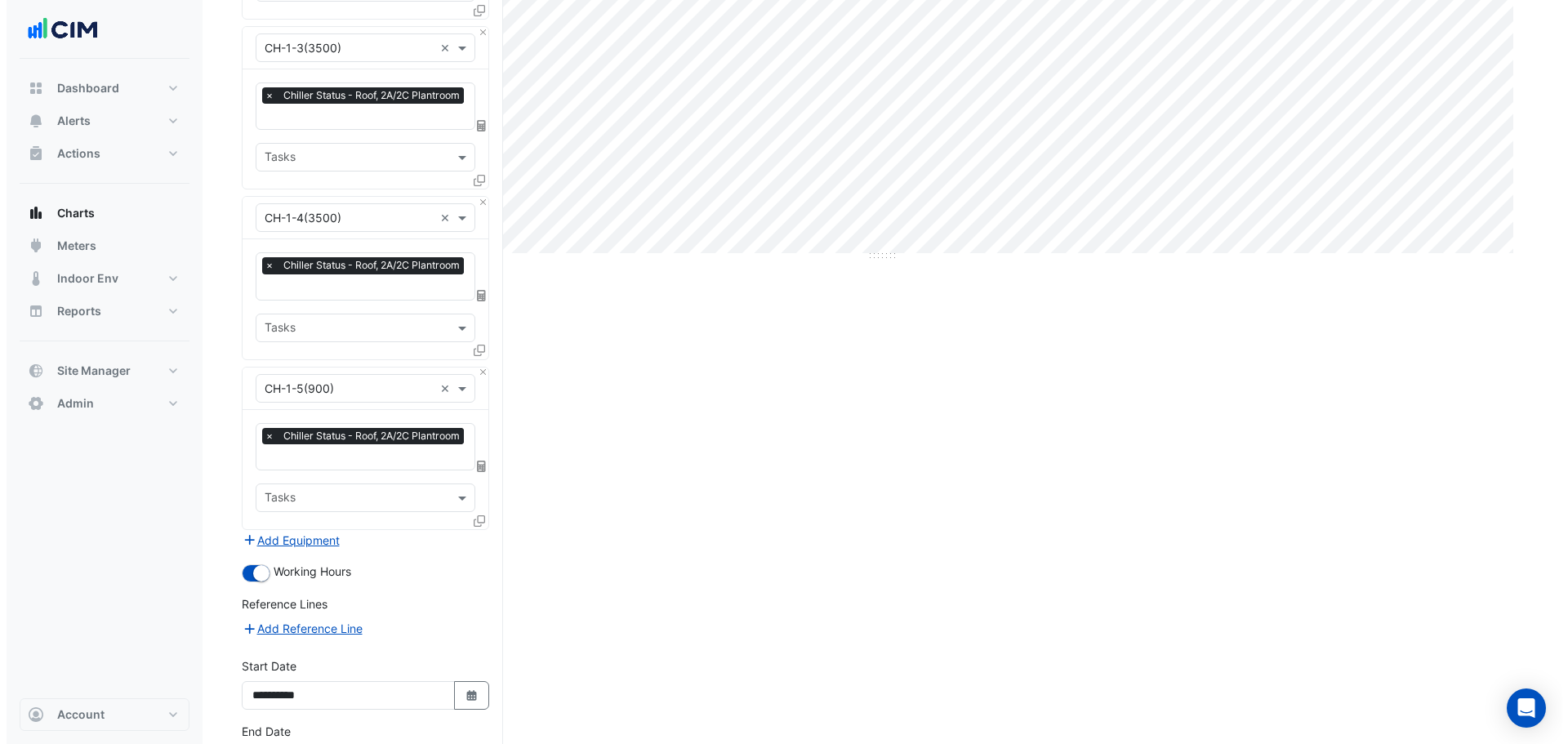
scroll to position [600, 0]
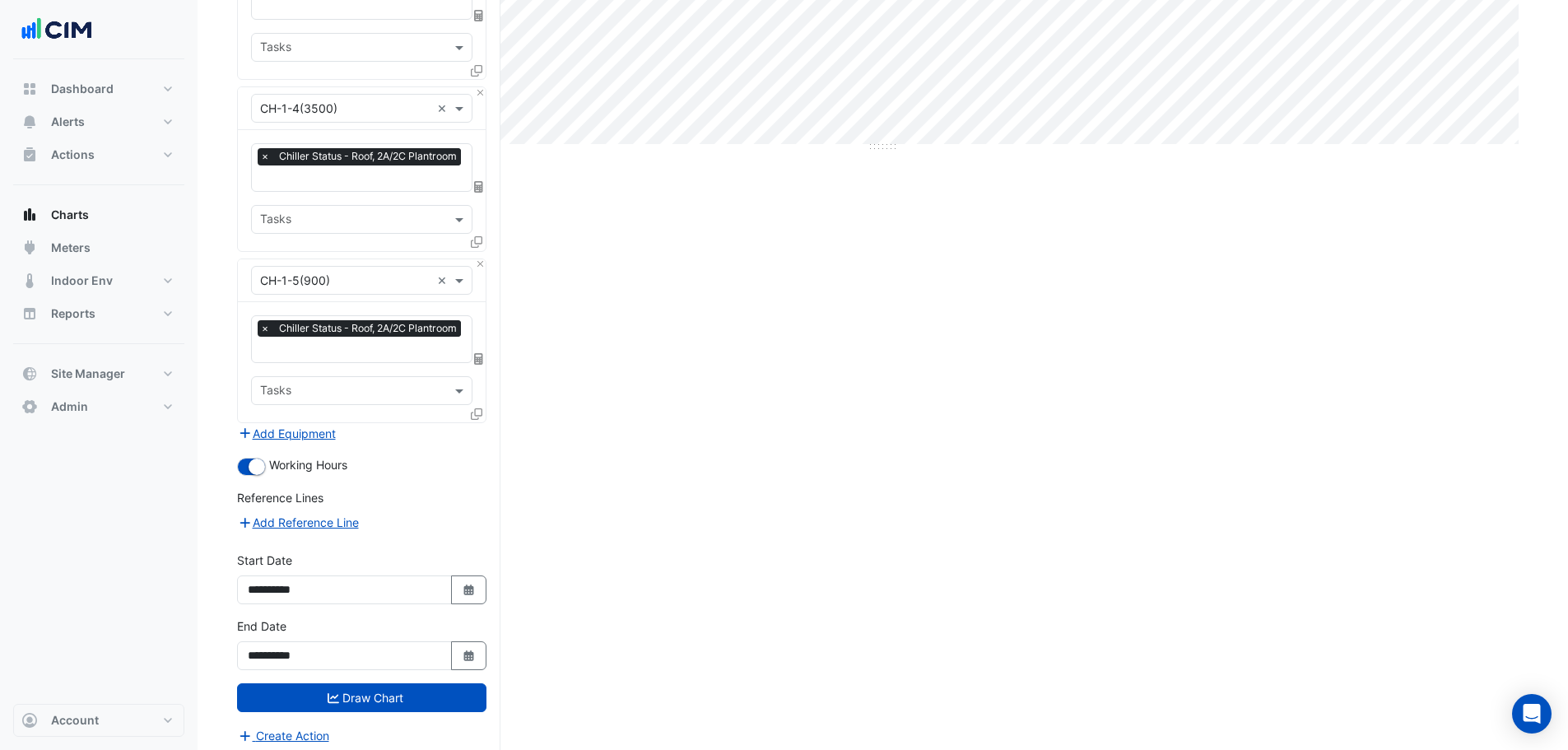
click at [478, 409] on icon at bounding box center [477, 414] width 12 height 12
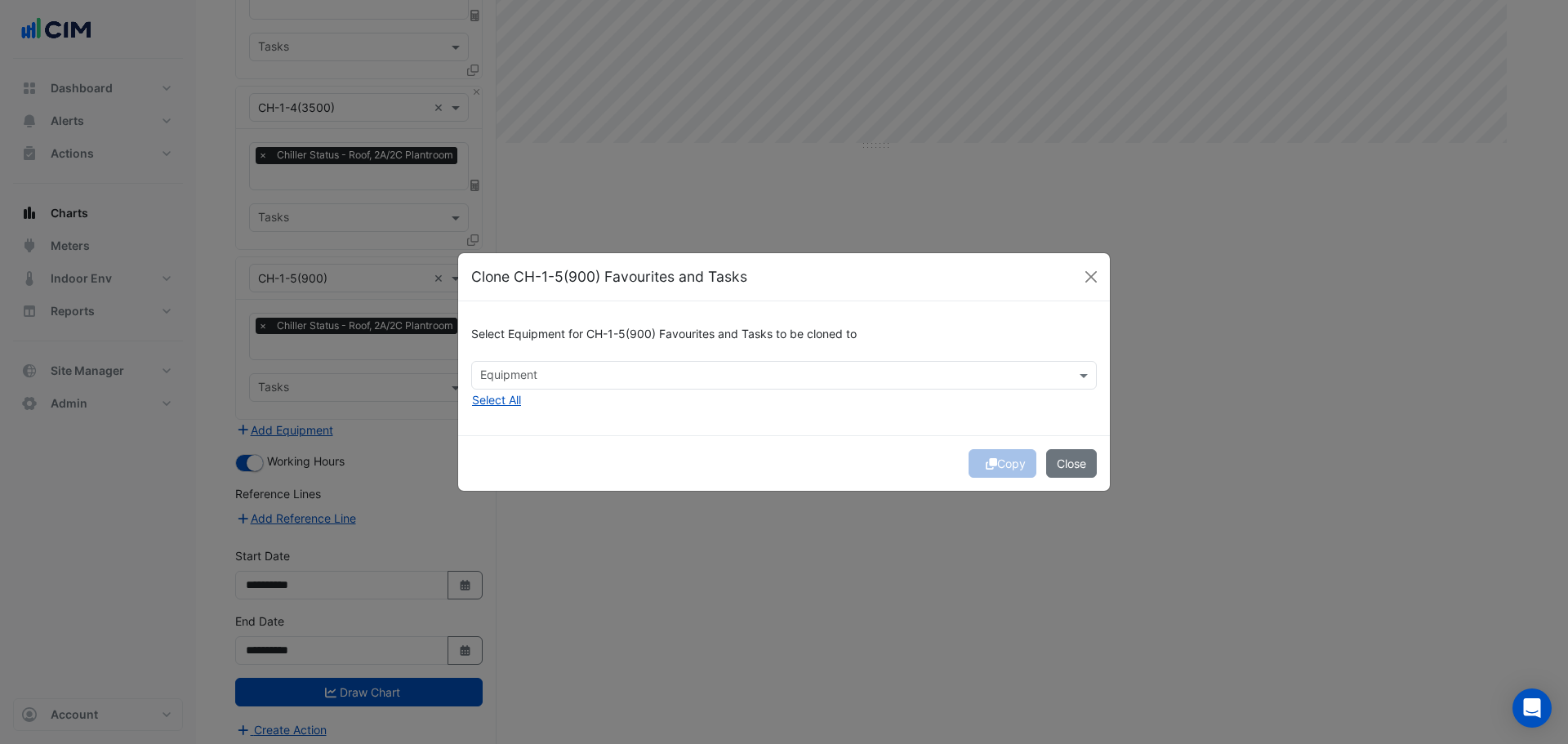
click at [507, 385] on input "text" at bounding box center [774, 377] width 589 height 17
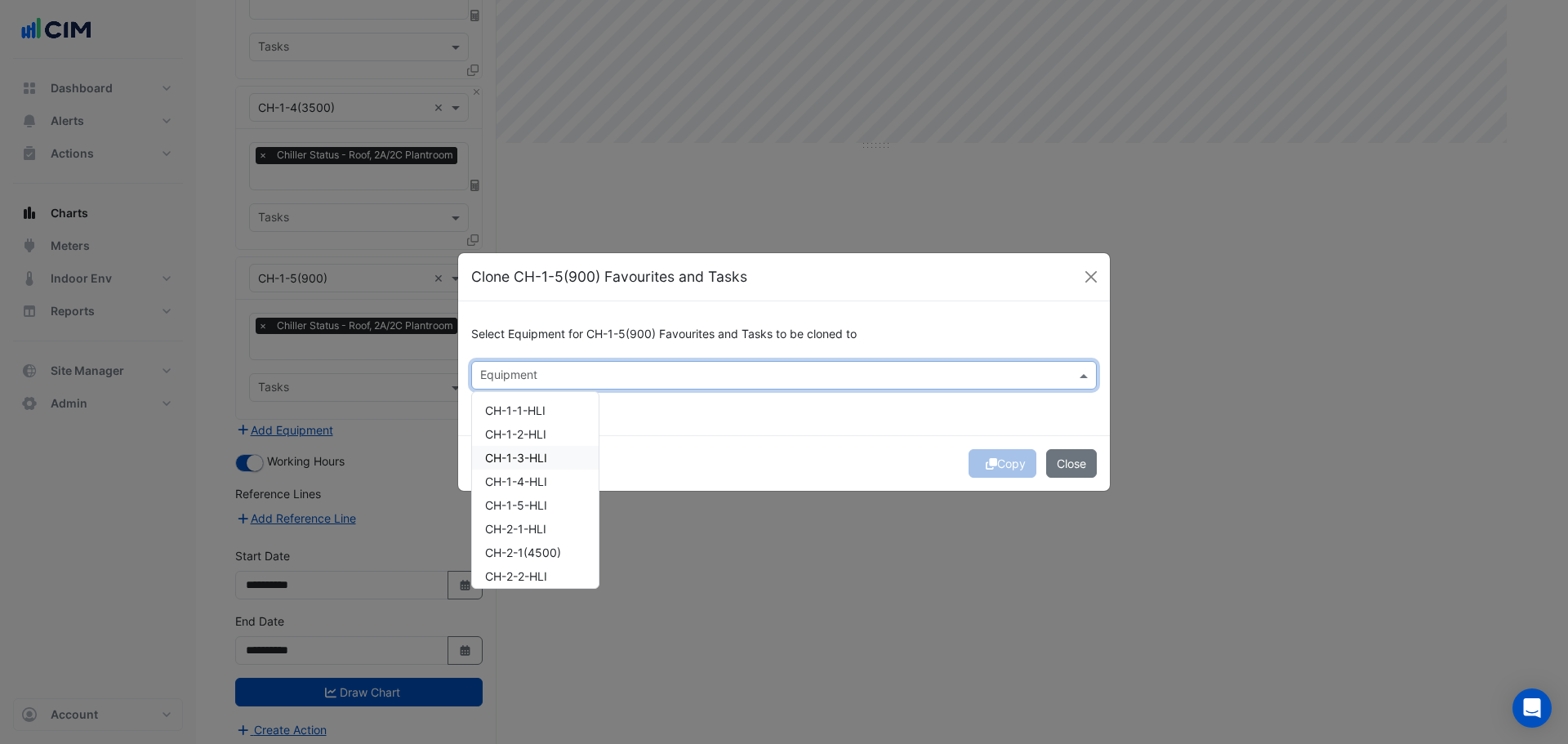
scroll to position [82, 0]
click at [547, 473] on span "CH-2-1(4500)" at bounding box center [523, 471] width 76 height 14
click at [545, 513] on span "CH-2-2(4500)" at bounding box center [523, 518] width 77 height 14
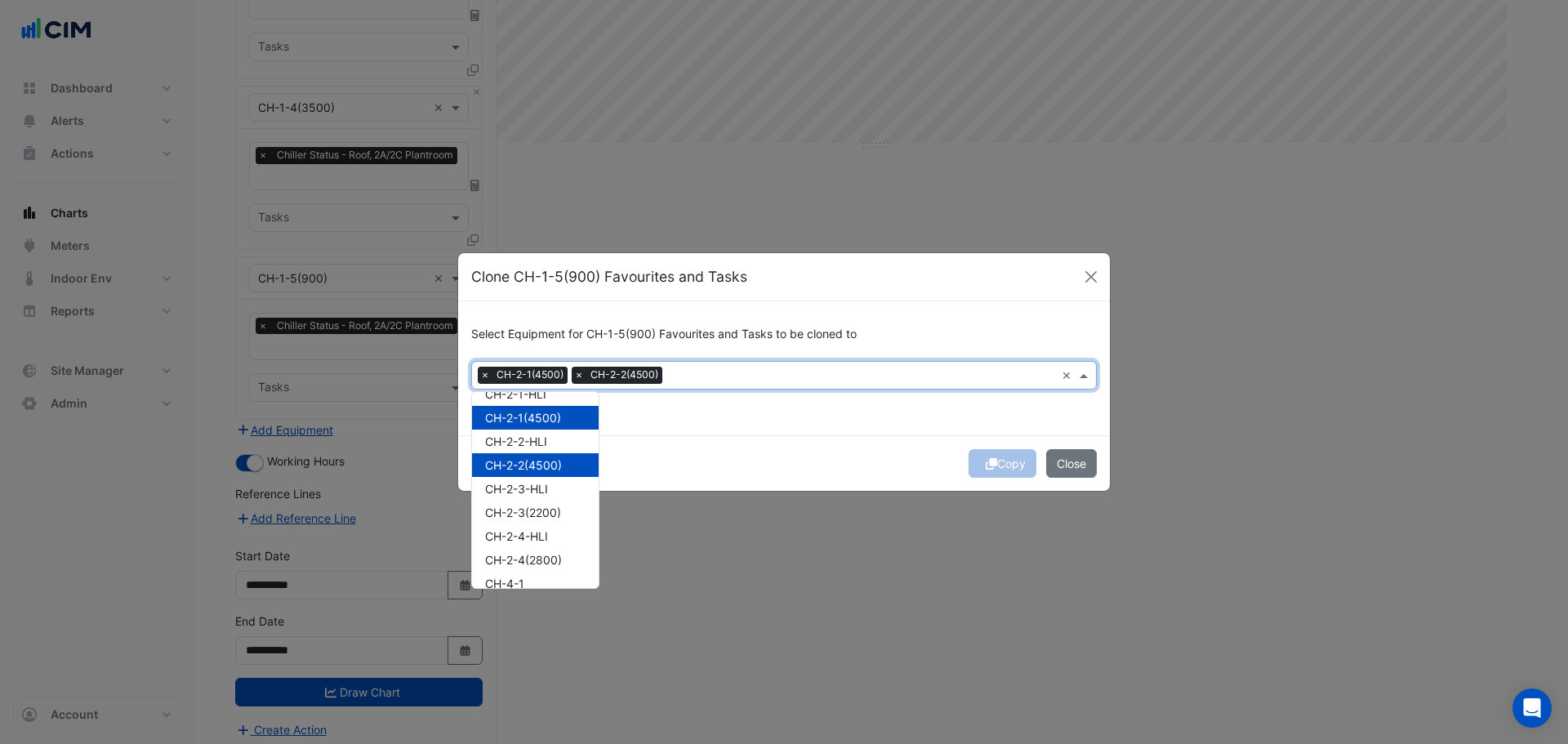
scroll to position [163, 0]
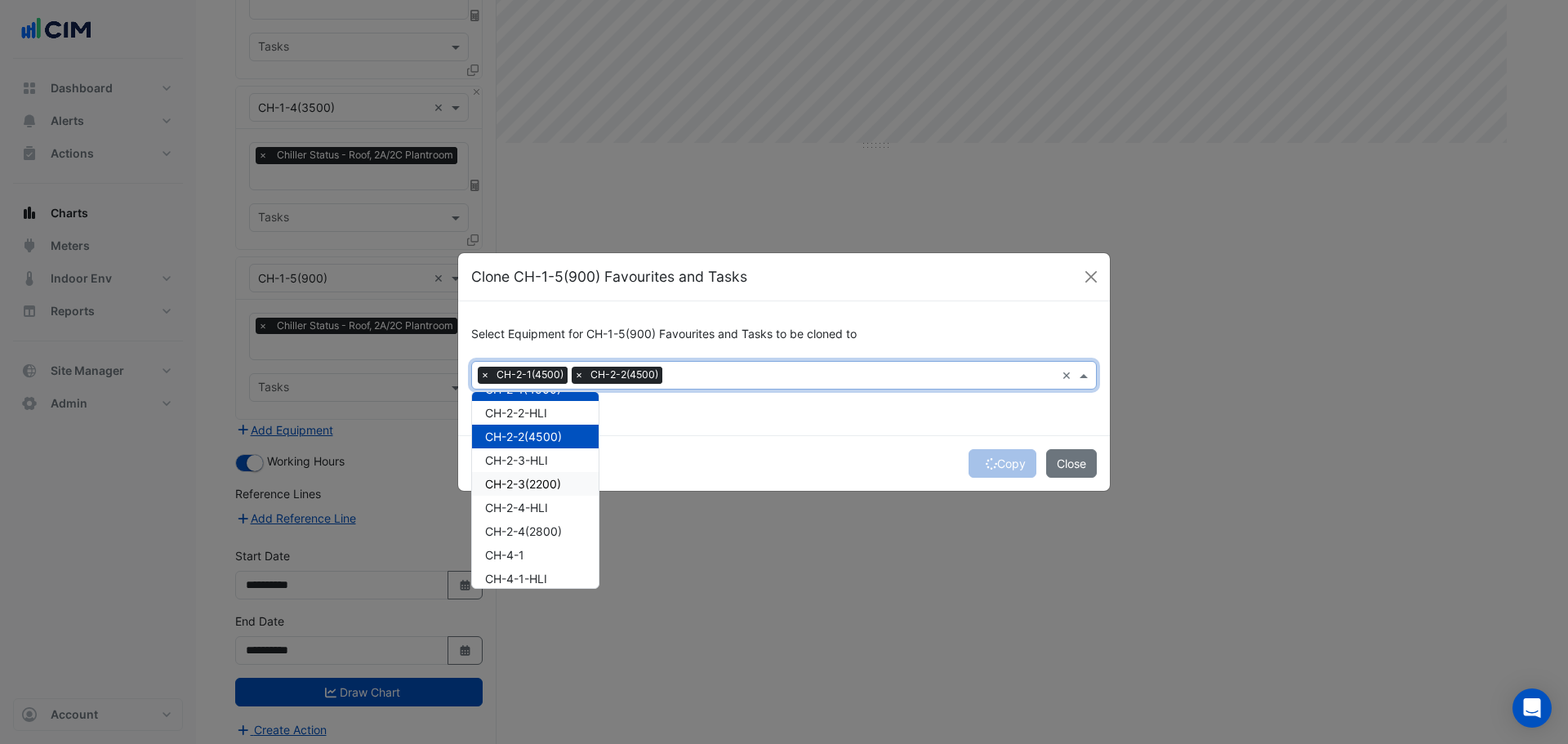
click at [545, 491] on span "CH-2-3(2200)" at bounding box center [523, 484] width 76 height 14
click at [544, 528] on span "CH-2-4(2800)" at bounding box center [523, 531] width 77 height 14
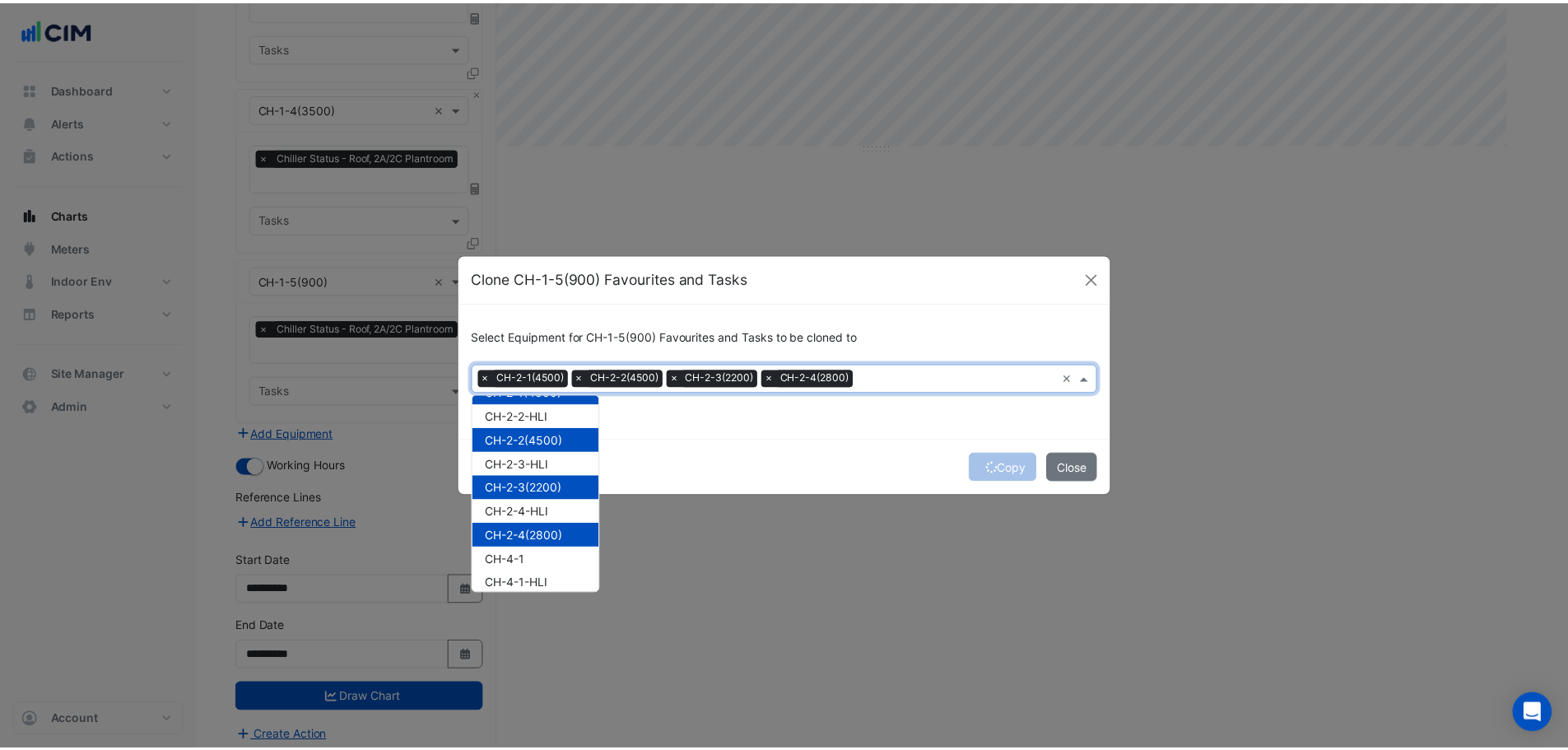
scroll to position [222, 0]
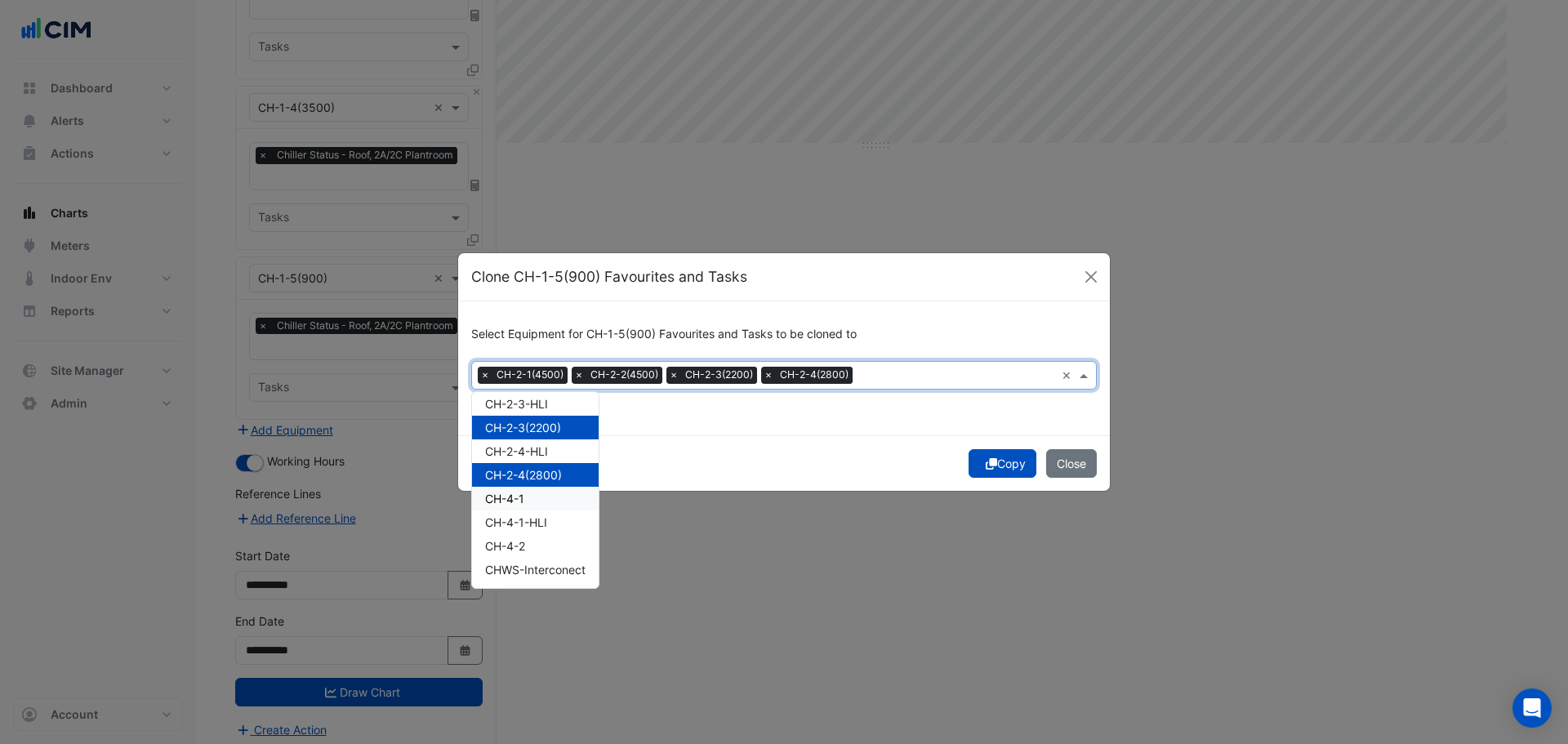
click at [679, 483] on div "Copy Close" at bounding box center [784, 463] width 652 height 56
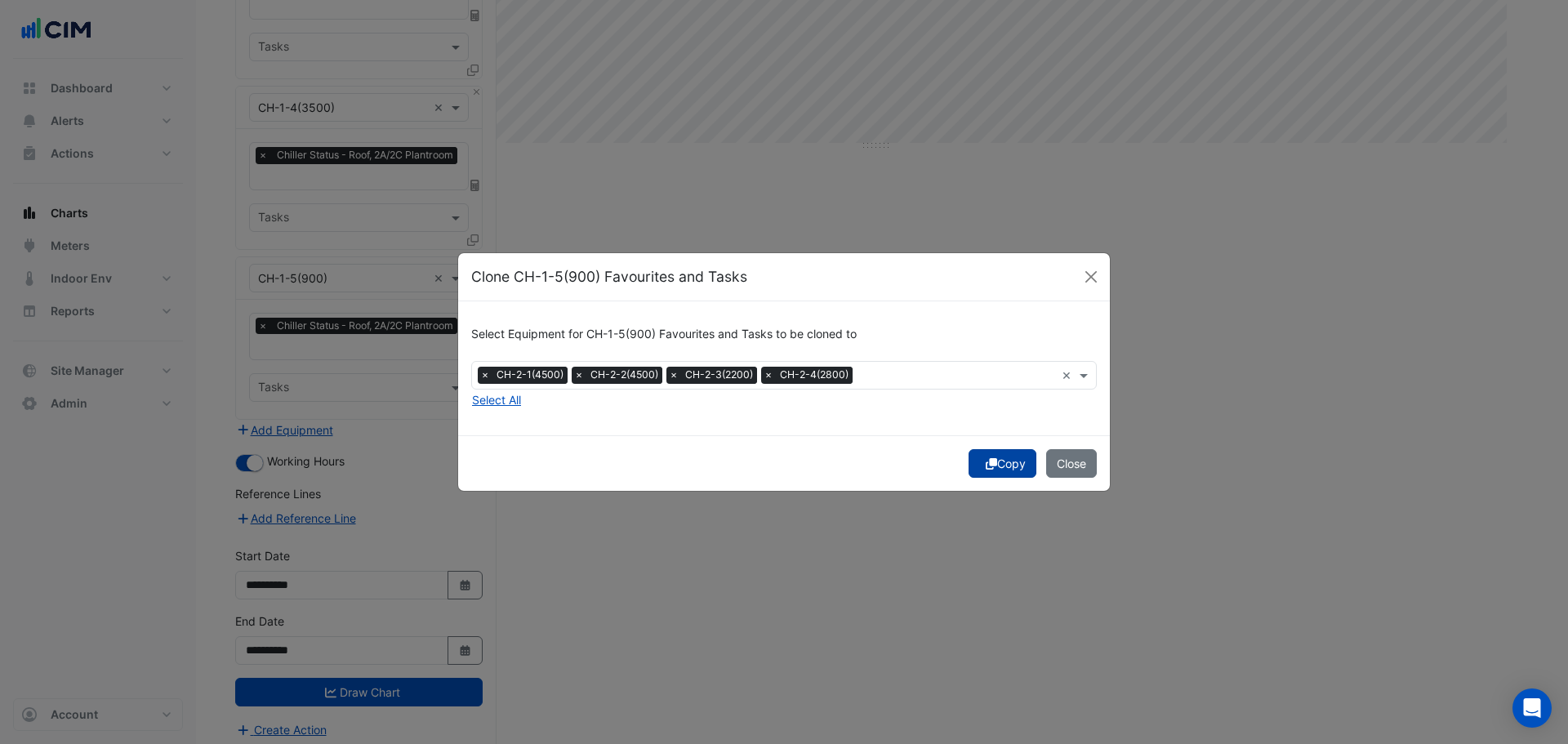
click at [991, 464] on icon "submit" at bounding box center [992, 464] width 12 height 12
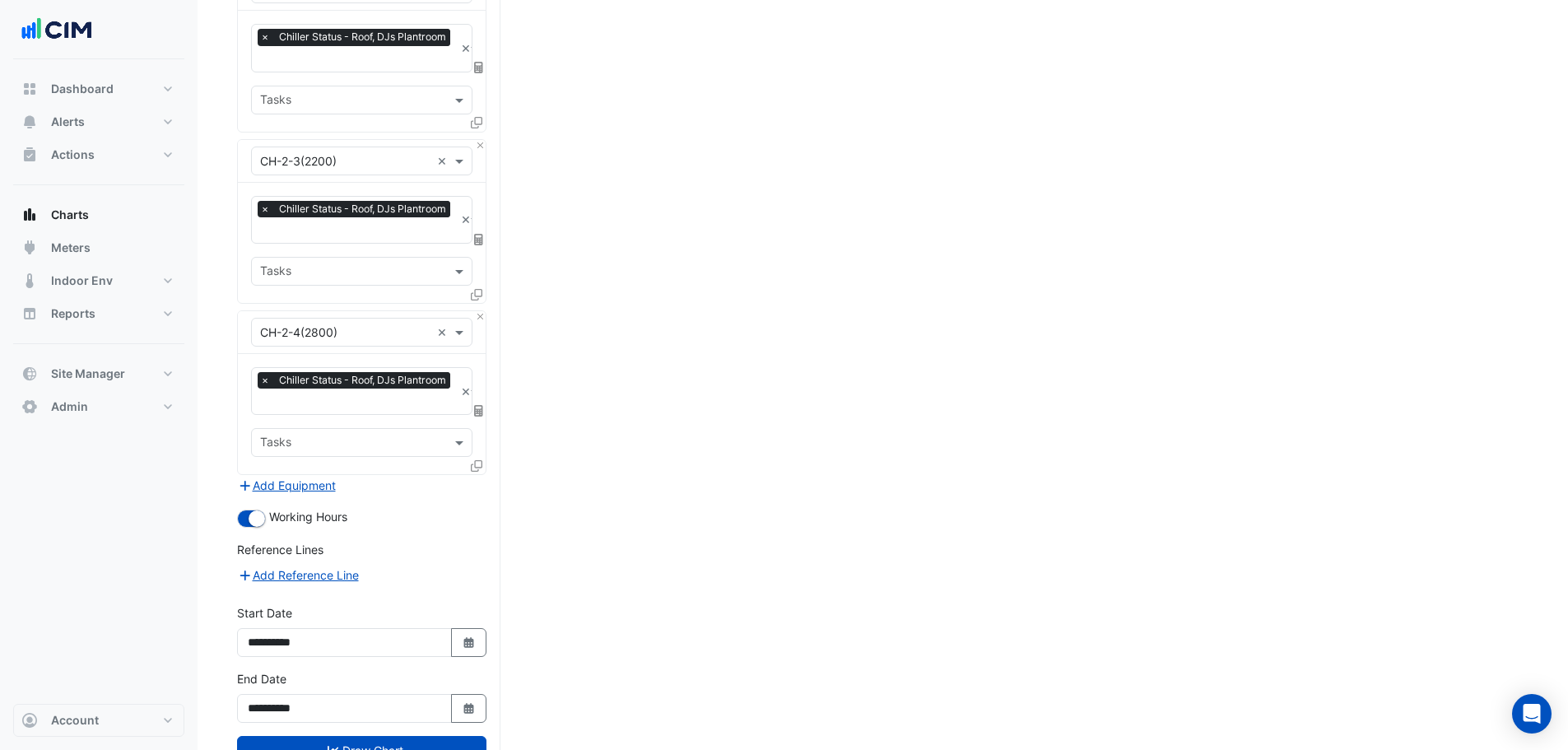
scroll to position [1284, 0]
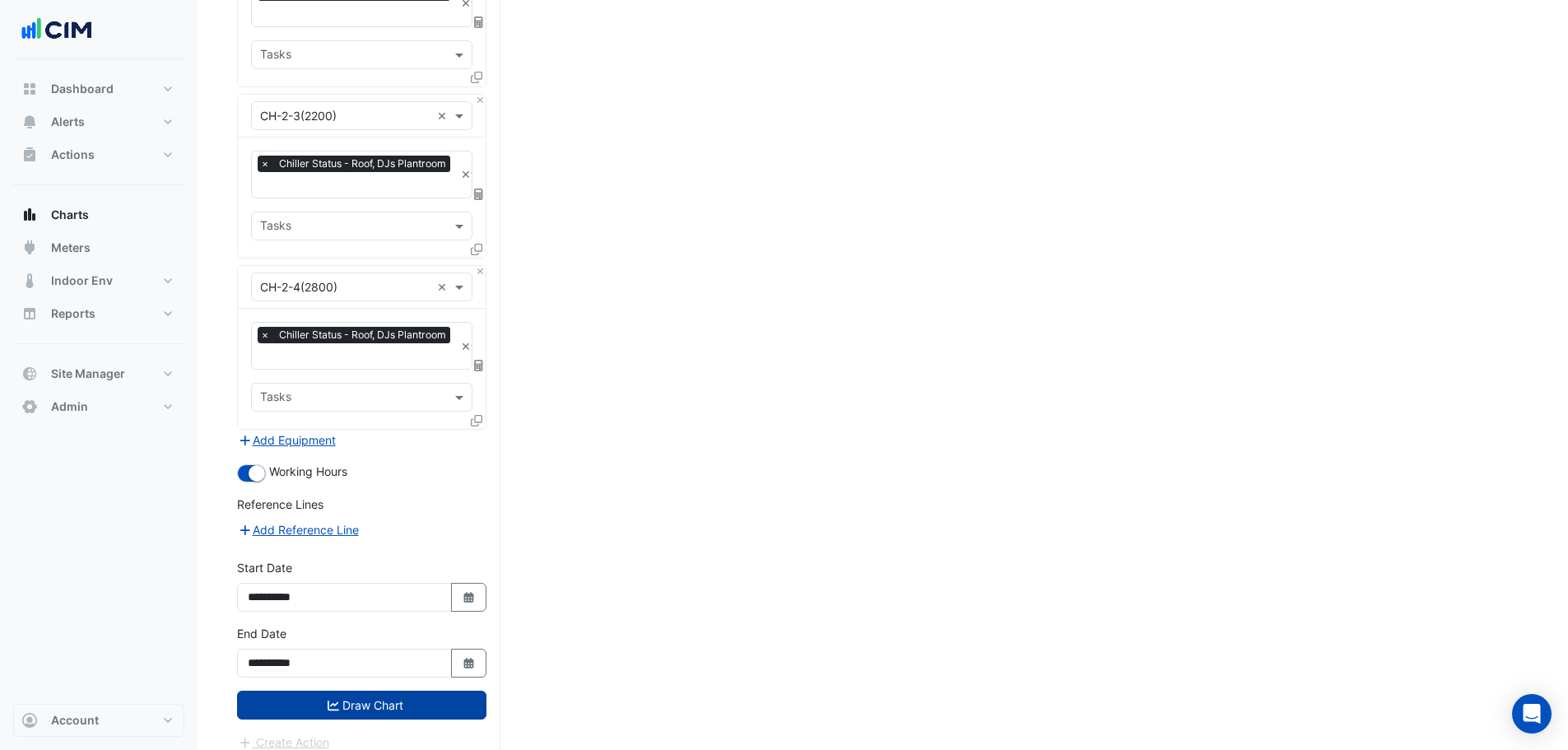
click at [352, 691] on button "Draw Chart" at bounding box center [361, 706] width 250 height 29
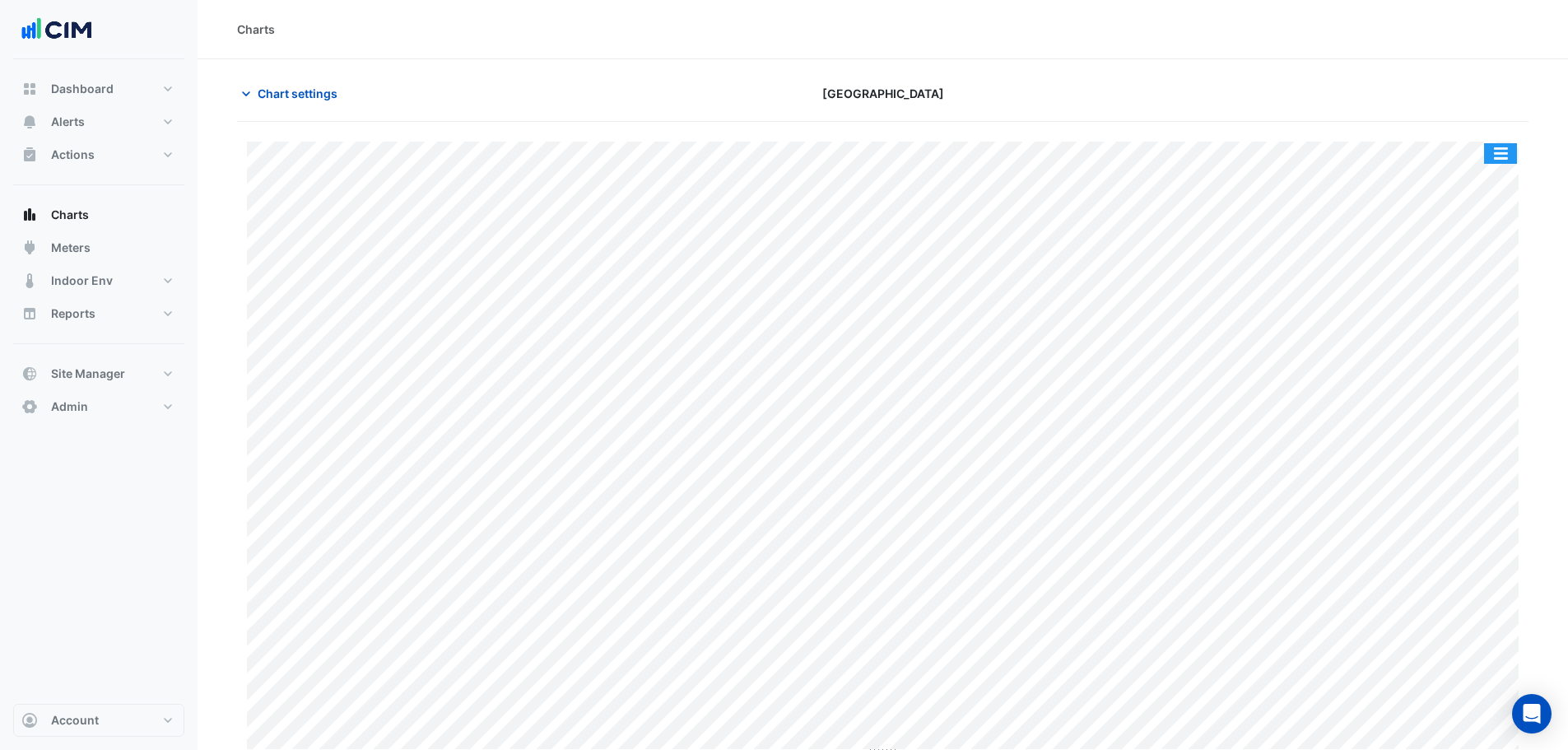
click at [1497, 149] on button "button" at bounding box center [1501, 153] width 33 height 20
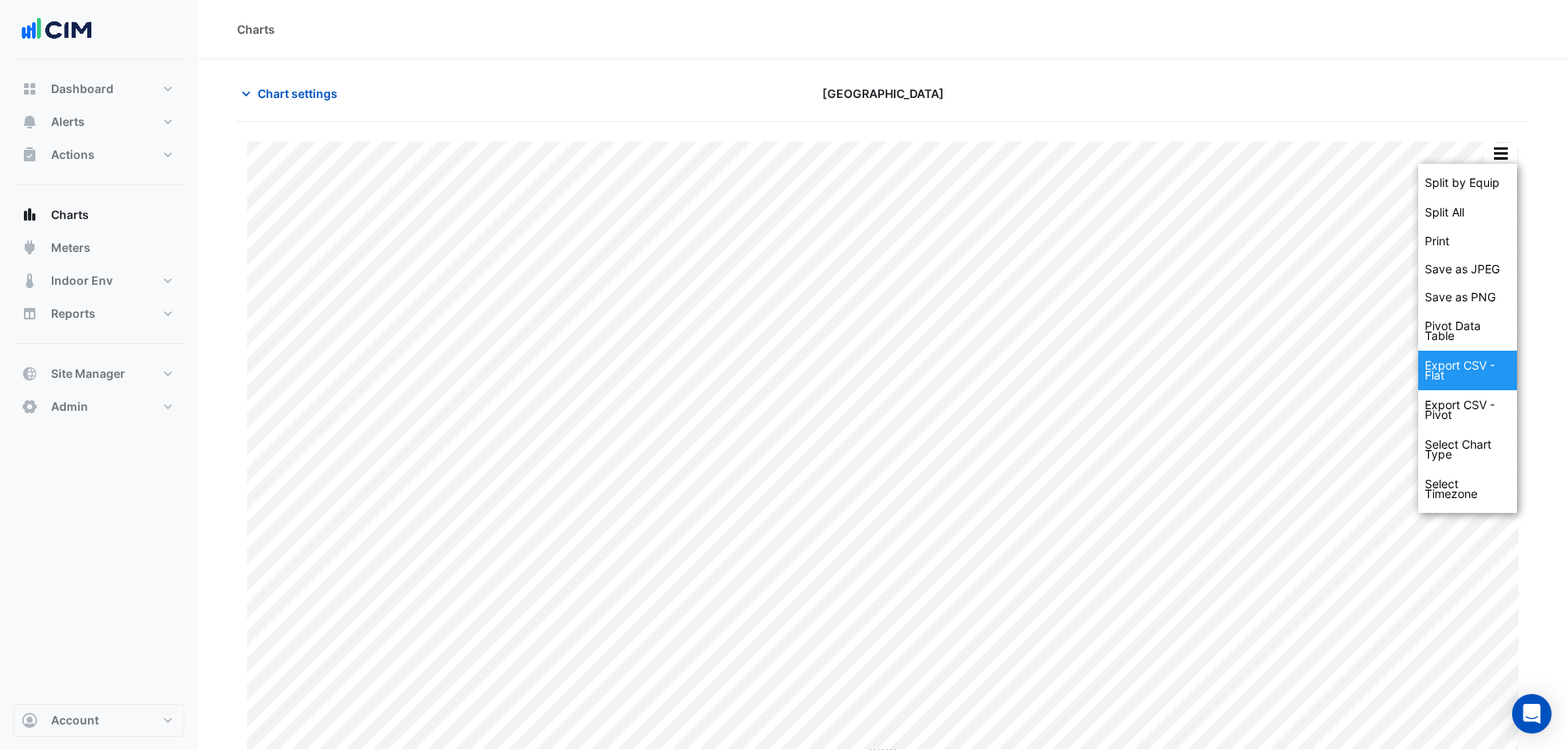
click at [1467, 366] on div "Export CSV - Flat" at bounding box center [1468, 371] width 99 height 39
